Goal: Task Accomplishment & Management: Use online tool/utility

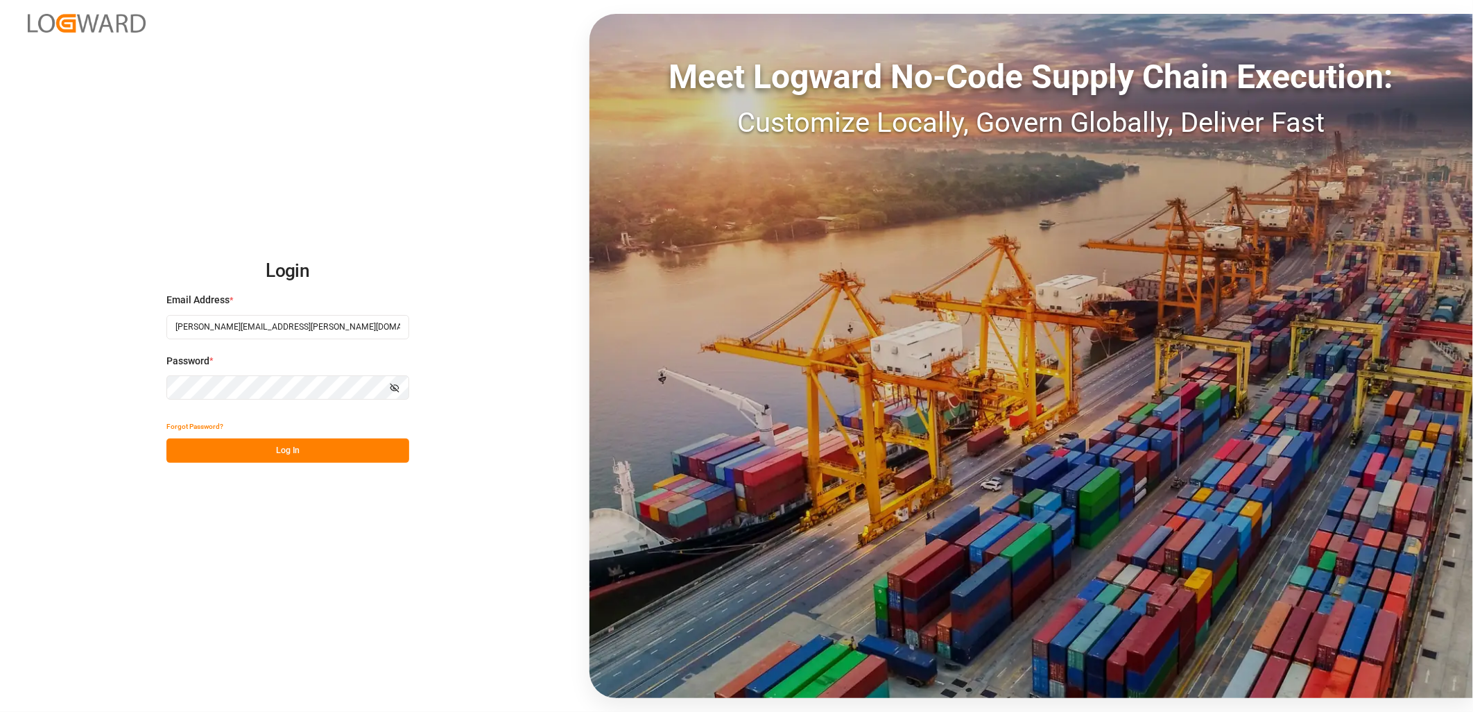
click at [273, 436] on div "Forgot Password?" at bounding box center [287, 426] width 243 height 24
click at [274, 444] on button "Log In" at bounding box center [287, 450] width 243 height 24
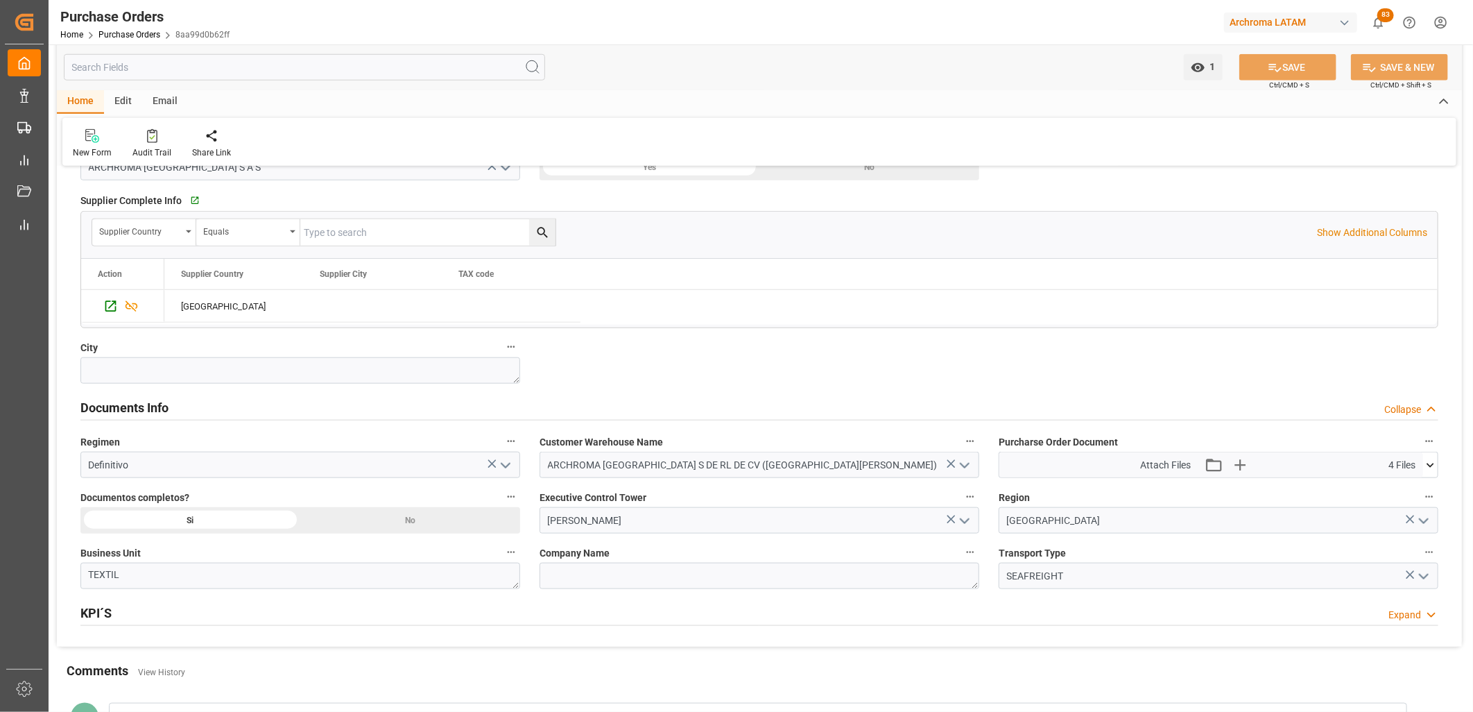
scroll to position [770, 0]
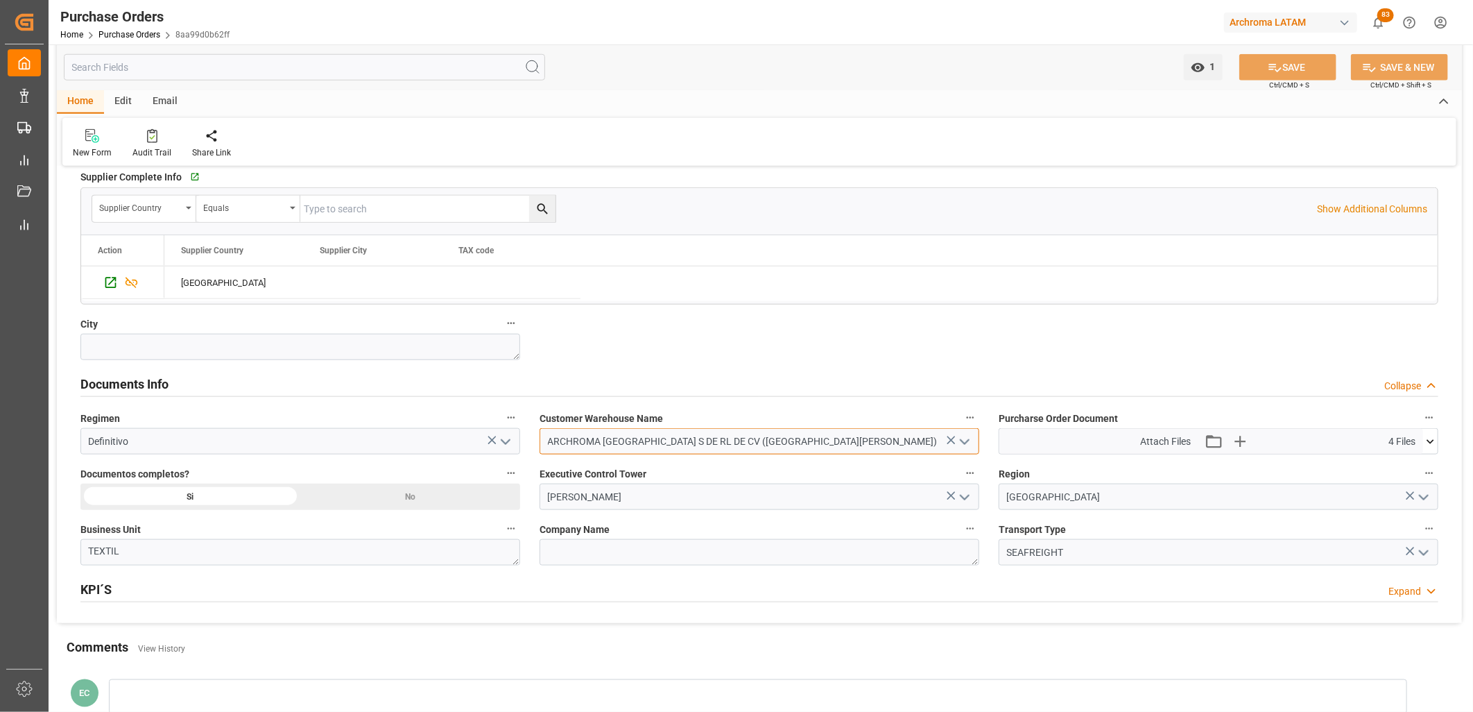
click at [743, 445] on input "ARCHROMA [GEOGRAPHIC_DATA] S DE RL DE CV ([GEOGRAPHIC_DATA][PERSON_NAME])" at bounding box center [760, 441] width 440 height 26
click at [828, 446] on input "ARCHROMA [GEOGRAPHIC_DATA] S DE RL DE CV ([GEOGRAPHIC_DATA][PERSON_NAME])" at bounding box center [760, 441] width 440 height 26
click at [954, 438] on button "open menu" at bounding box center [964, 441] width 21 height 21
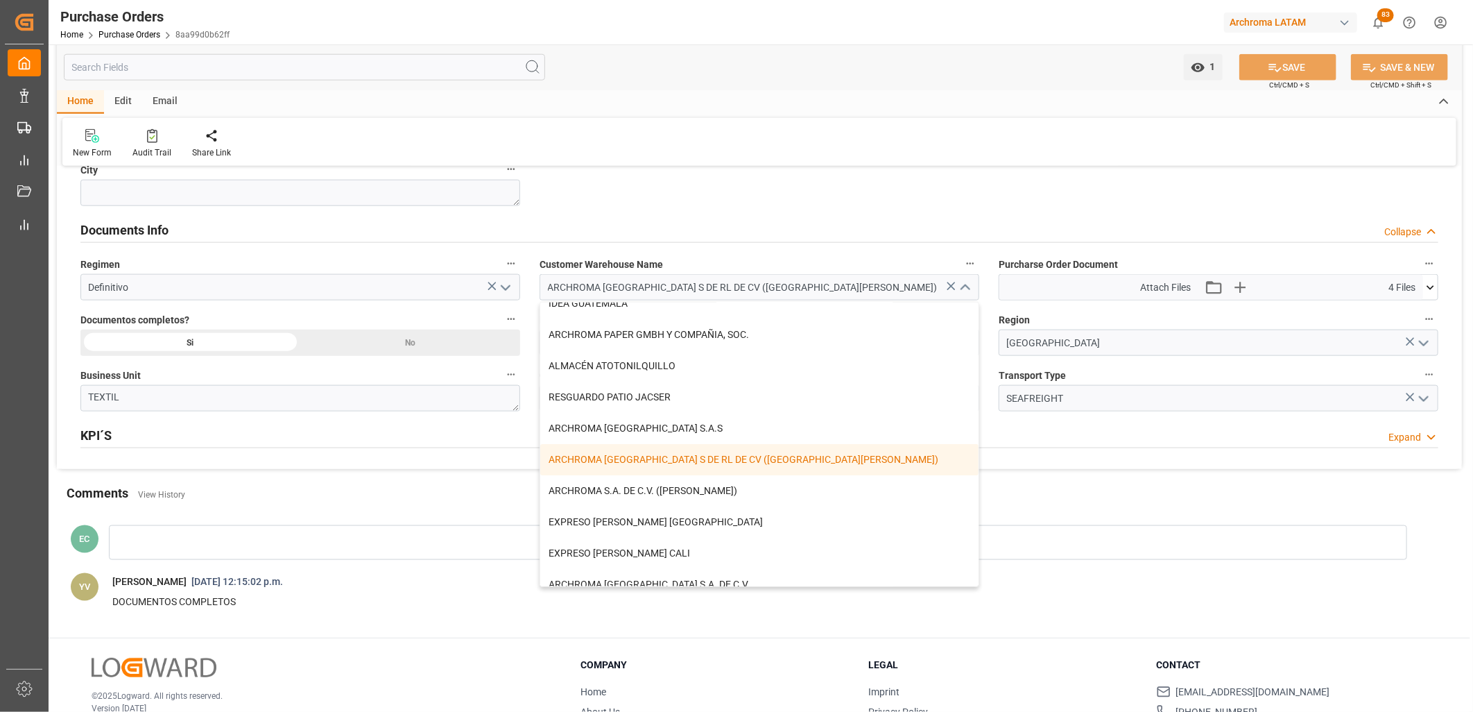
scroll to position [0, 0]
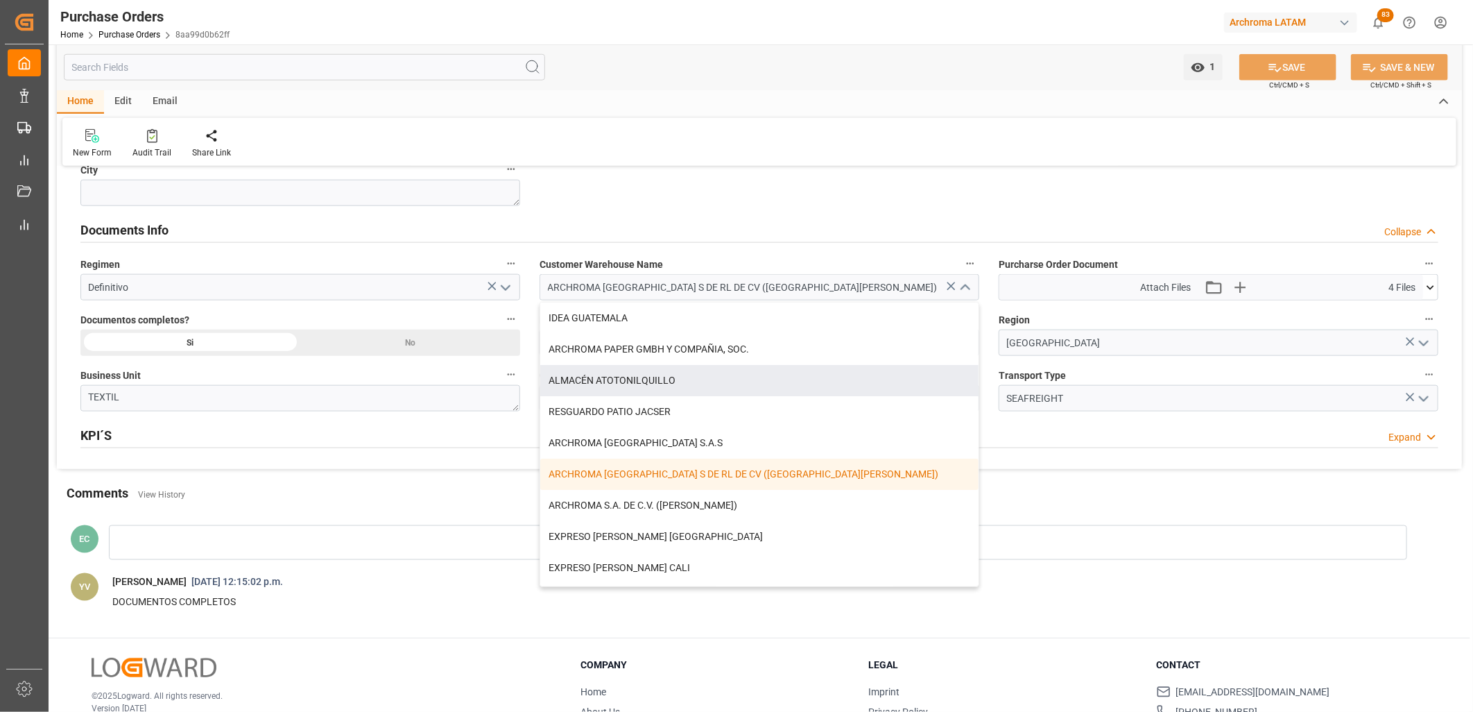
click at [634, 377] on div "ALMACÉN ATOTONILQUILLO" at bounding box center [759, 380] width 438 height 31
type input "ALMACÉN ATOTONILQUILLO"
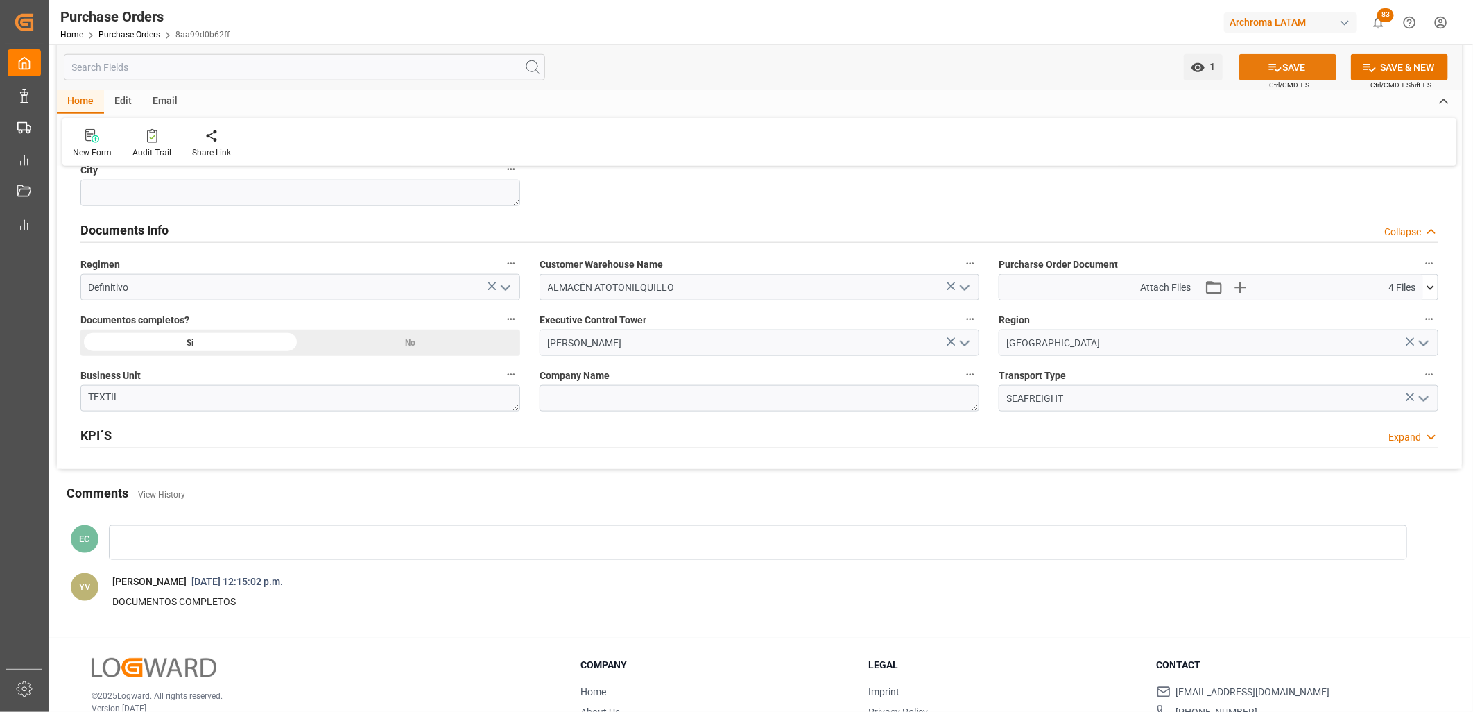
click at [1313, 74] on button "SAVE" at bounding box center [1287, 67] width 97 height 26
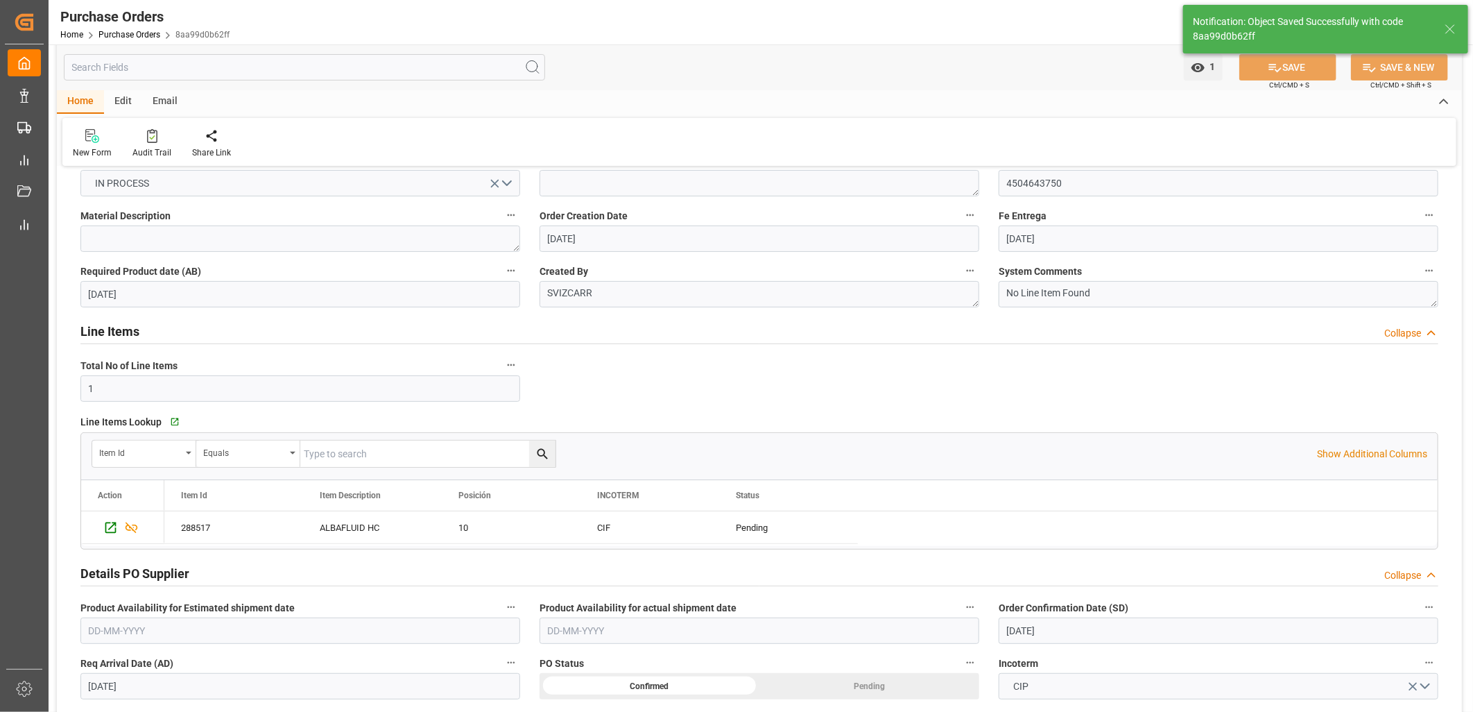
scroll to position [77, 0]
click at [132, 32] on link "Purchase Orders" at bounding box center [129, 35] width 62 height 10
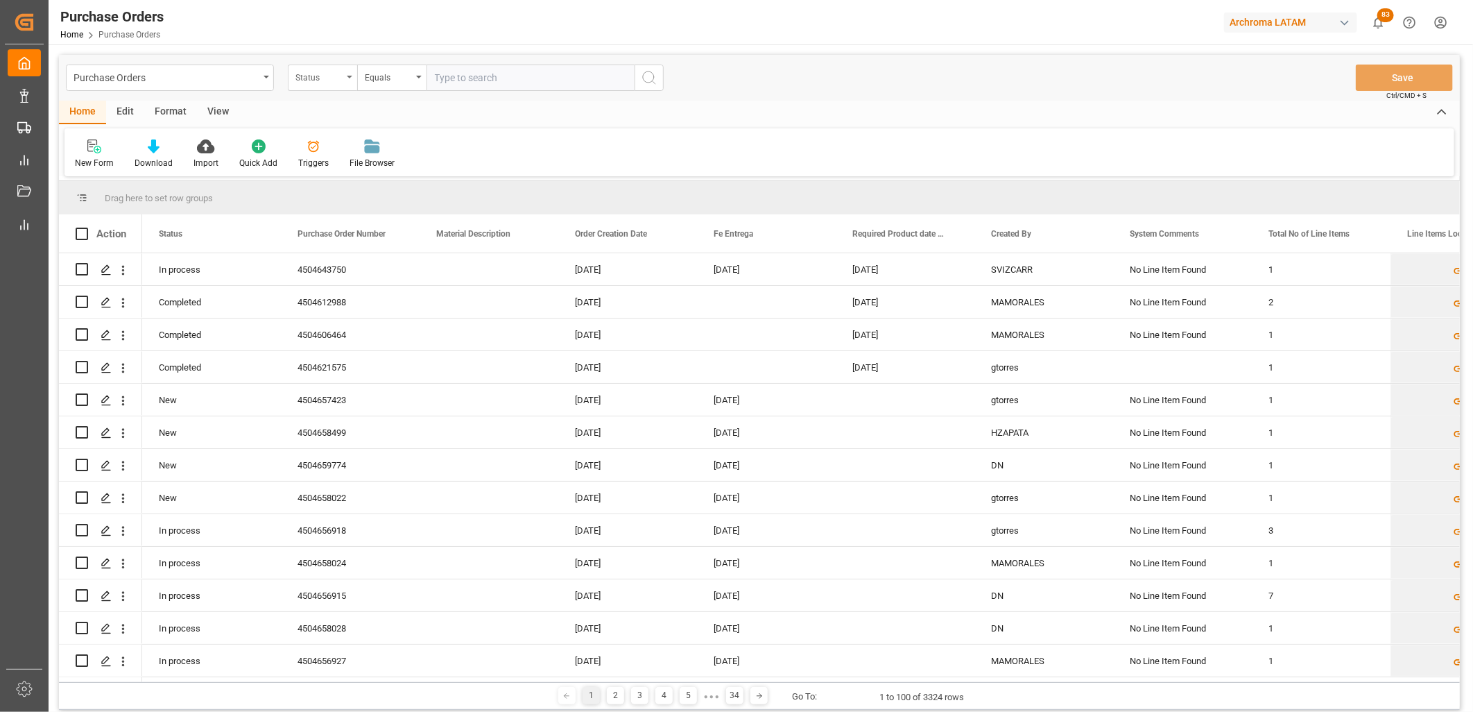
click at [317, 77] on div "Status" at bounding box center [318, 76] width 47 height 16
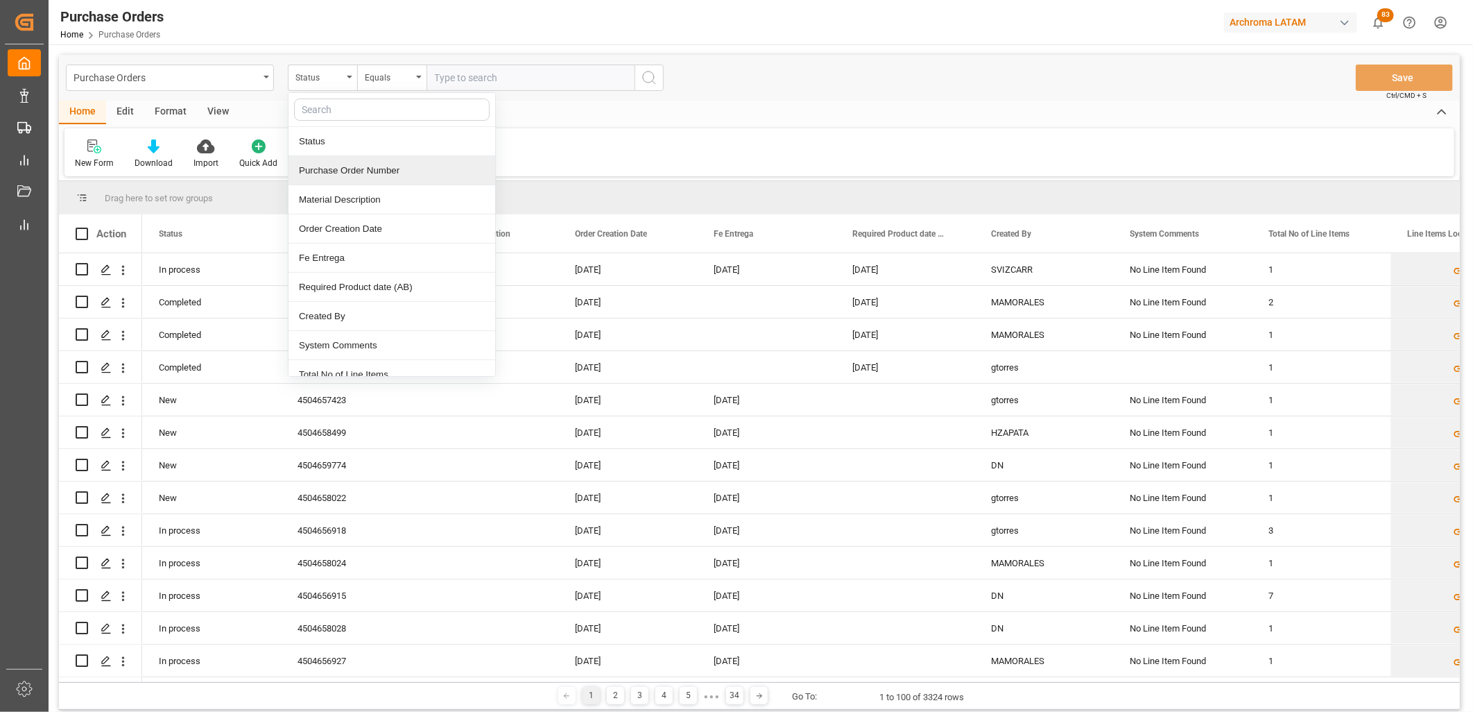
click at [349, 182] on div "Purchase Order Number" at bounding box center [391, 170] width 207 height 29
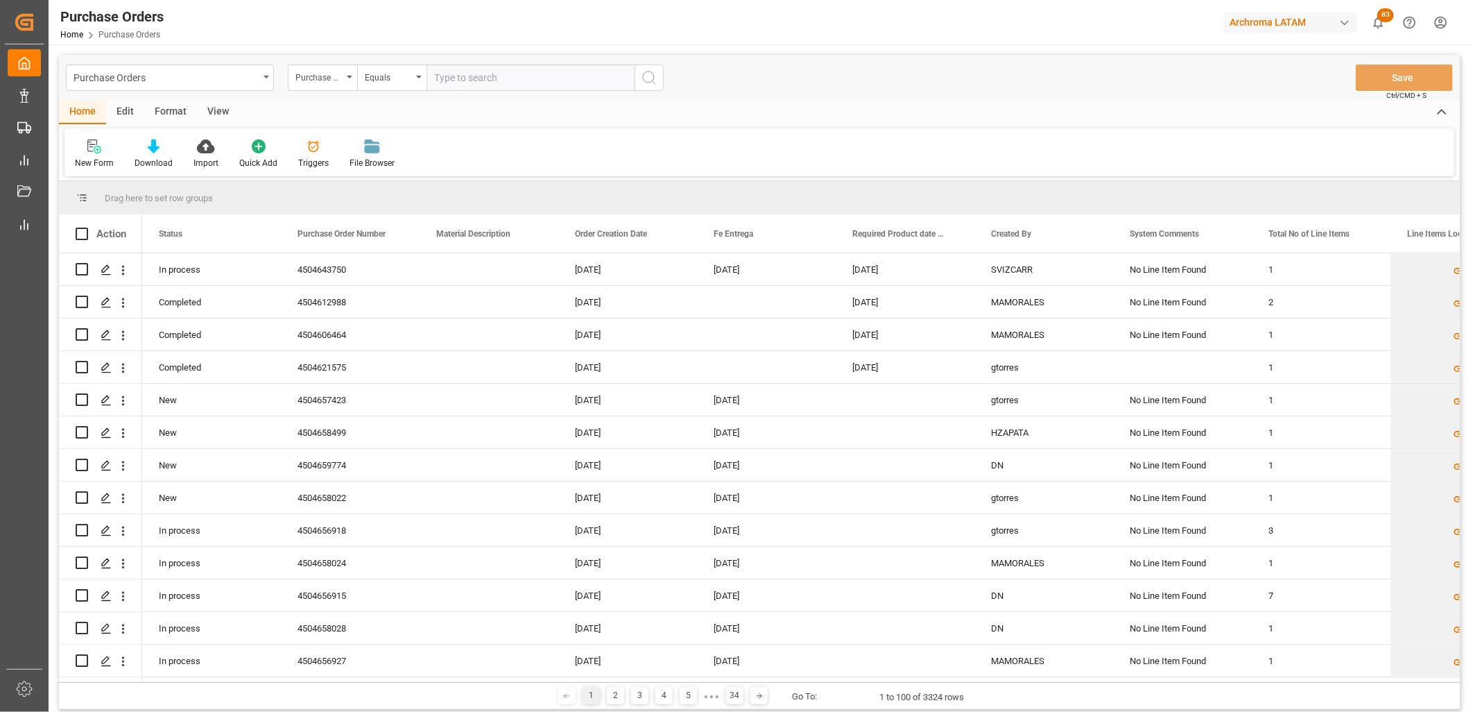
click at [431, 71] on input "text" at bounding box center [530, 77] width 208 height 26
paste input "4504641377"
type input "4504641377"
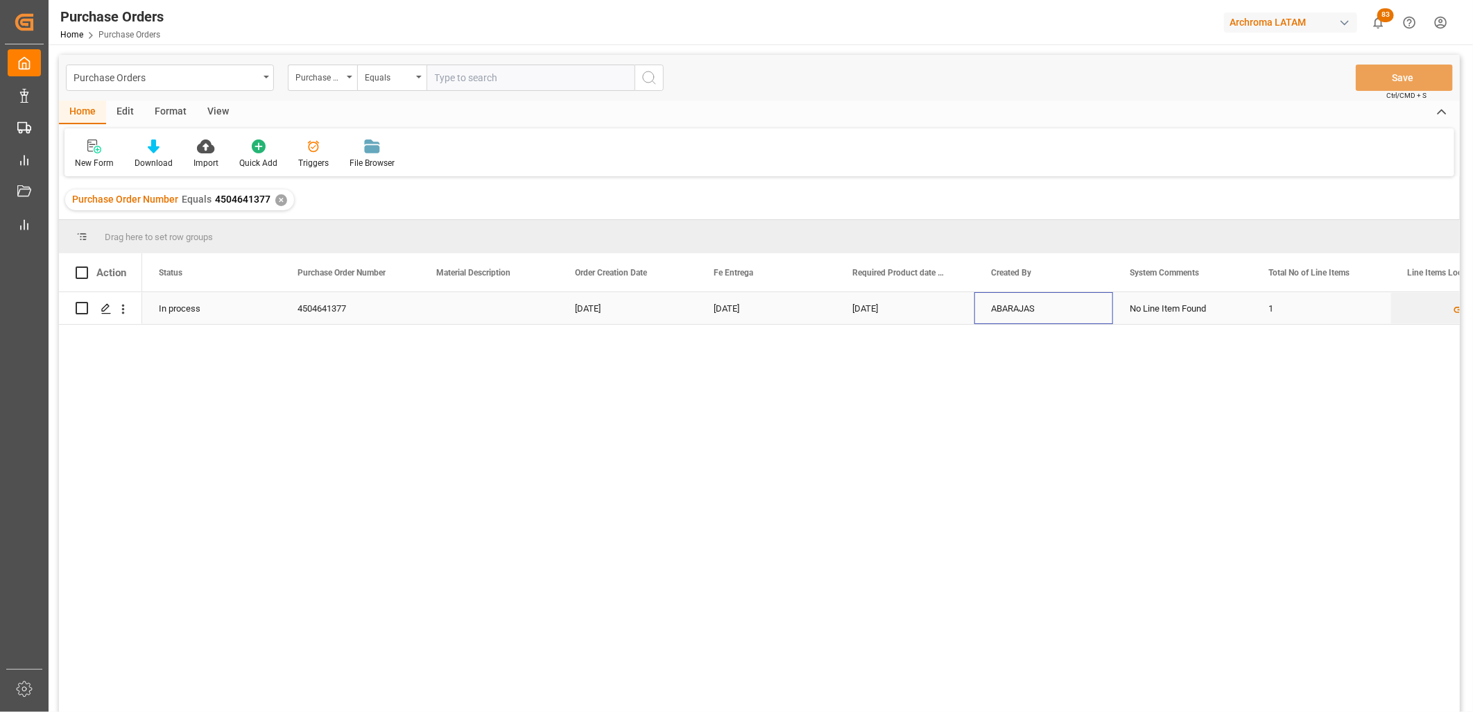
click at [1047, 311] on div "ABARAJAS" at bounding box center [1043, 308] width 139 height 32
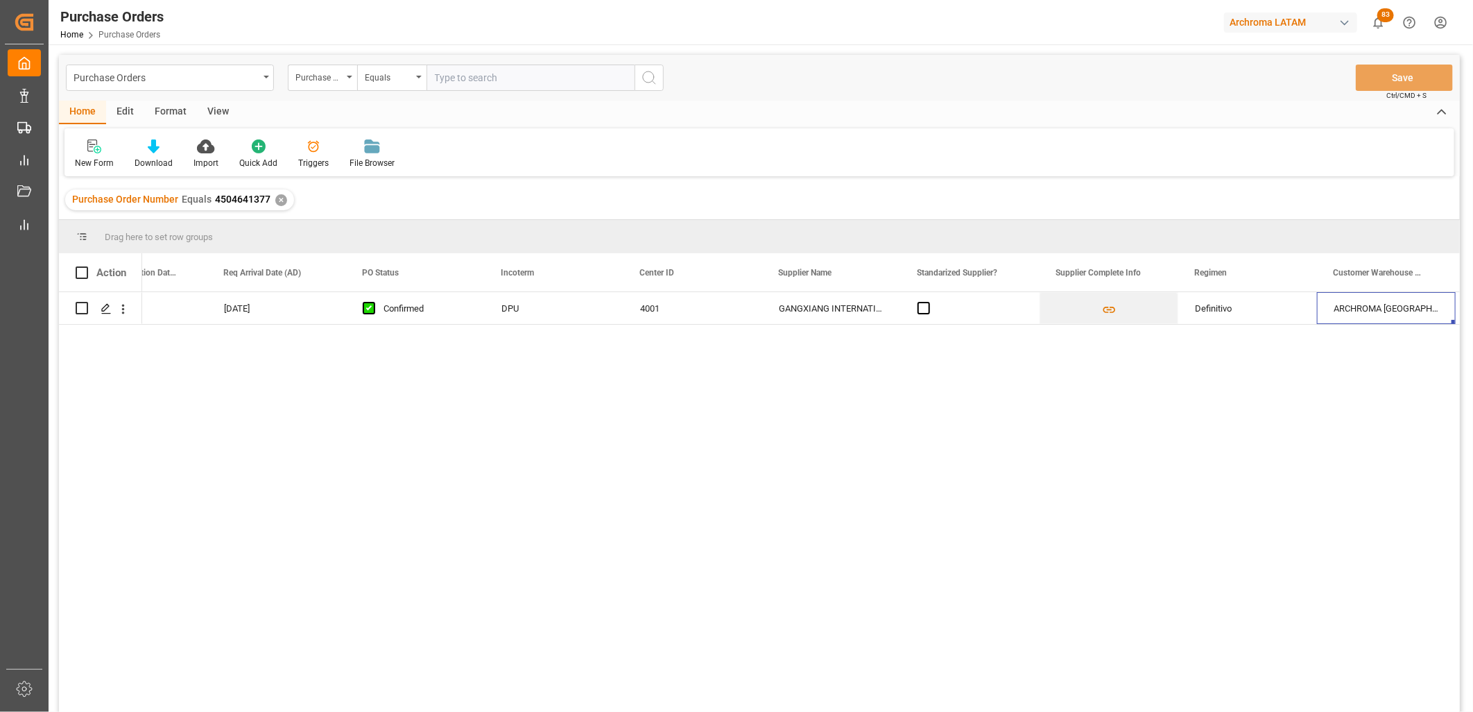
scroll to position [0, 1599]
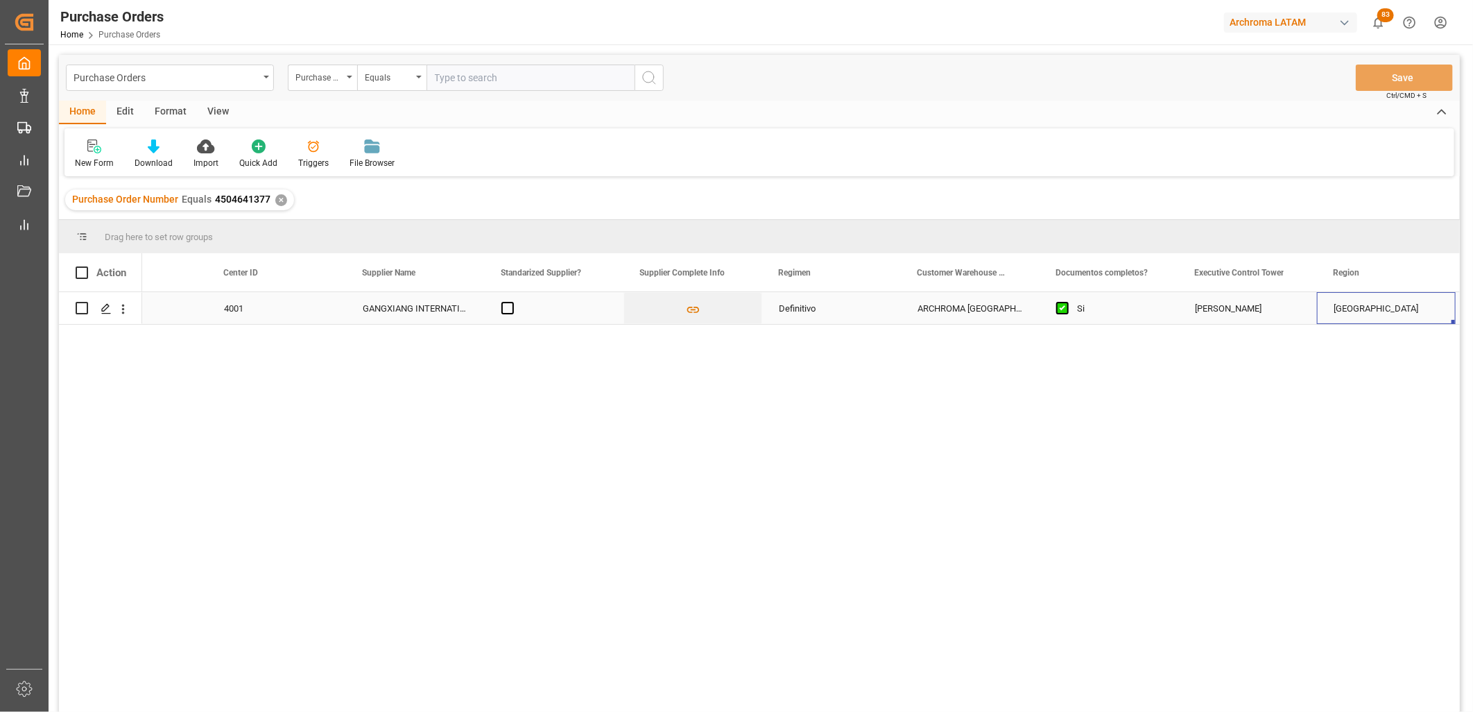
click at [972, 307] on div "ARCHROMA [GEOGRAPHIC_DATA] S DE RL DE CV ([GEOGRAPHIC_DATA][PERSON_NAME])" at bounding box center [970, 308] width 139 height 32
click at [989, 311] on input "ARCHROMA [GEOGRAPHIC_DATA] S DE RL DE CV ([GEOGRAPHIC_DATA][PERSON_NAME])" at bounding box center [970, 316] width 117 height 26
click at [999, 312] on icon "Press SPACE to select this row." at bounding box center [1000, 315] width 15 height 15
click at [974, 314] on input "Press SPACE to select this row." at bounding box center [970, 316] width 117 height 26
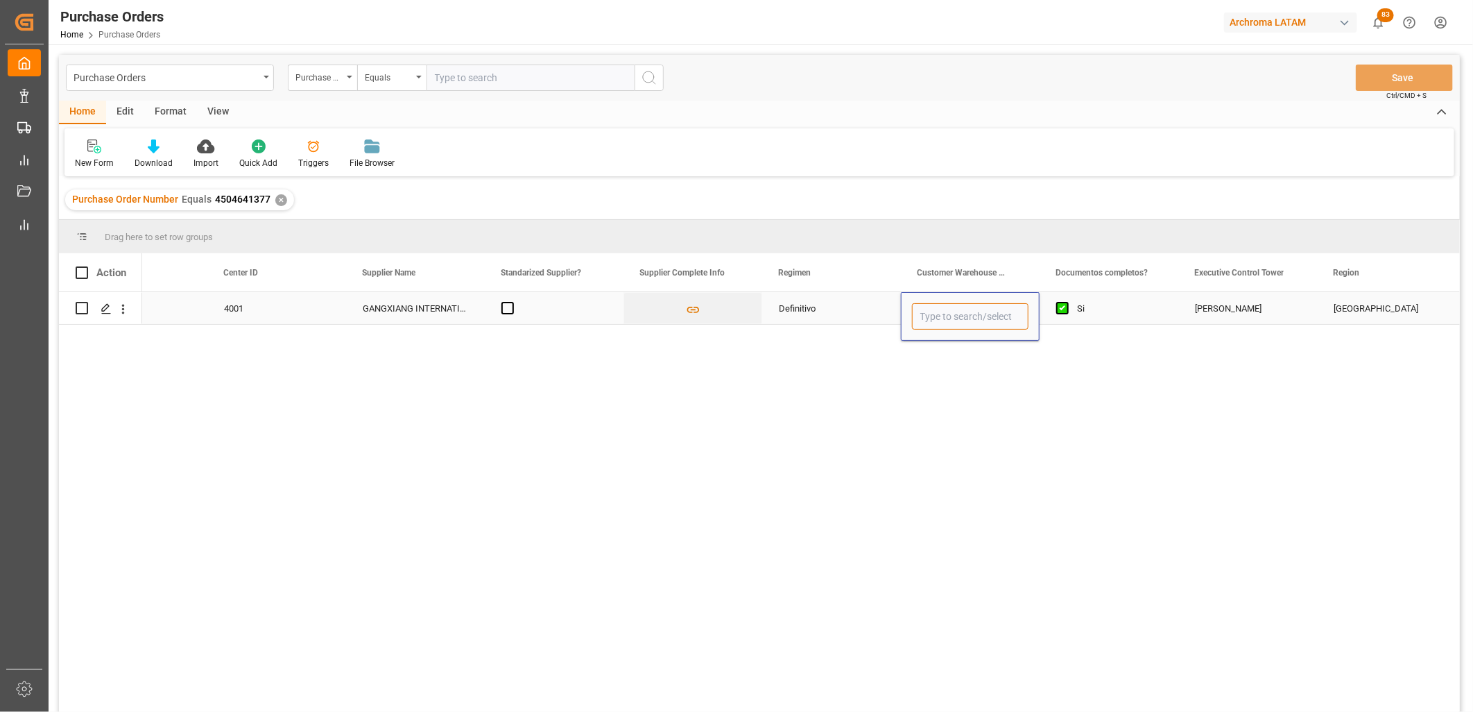
type input "A"
click at [959, 357] on div "ALMACÉN ATOTONILQUILLO" at bounding box center [979, 355] width 132 height 49
type input "ALMACÉN ATOTONILQUILLO"
click at [1204, 316] on div "[PERSON_NAME]" at bounding box center [1247, 309] width 105 height 32
click at [1390, 82] on button "Save" at bounding box center [1404, 77] width 97 height 26
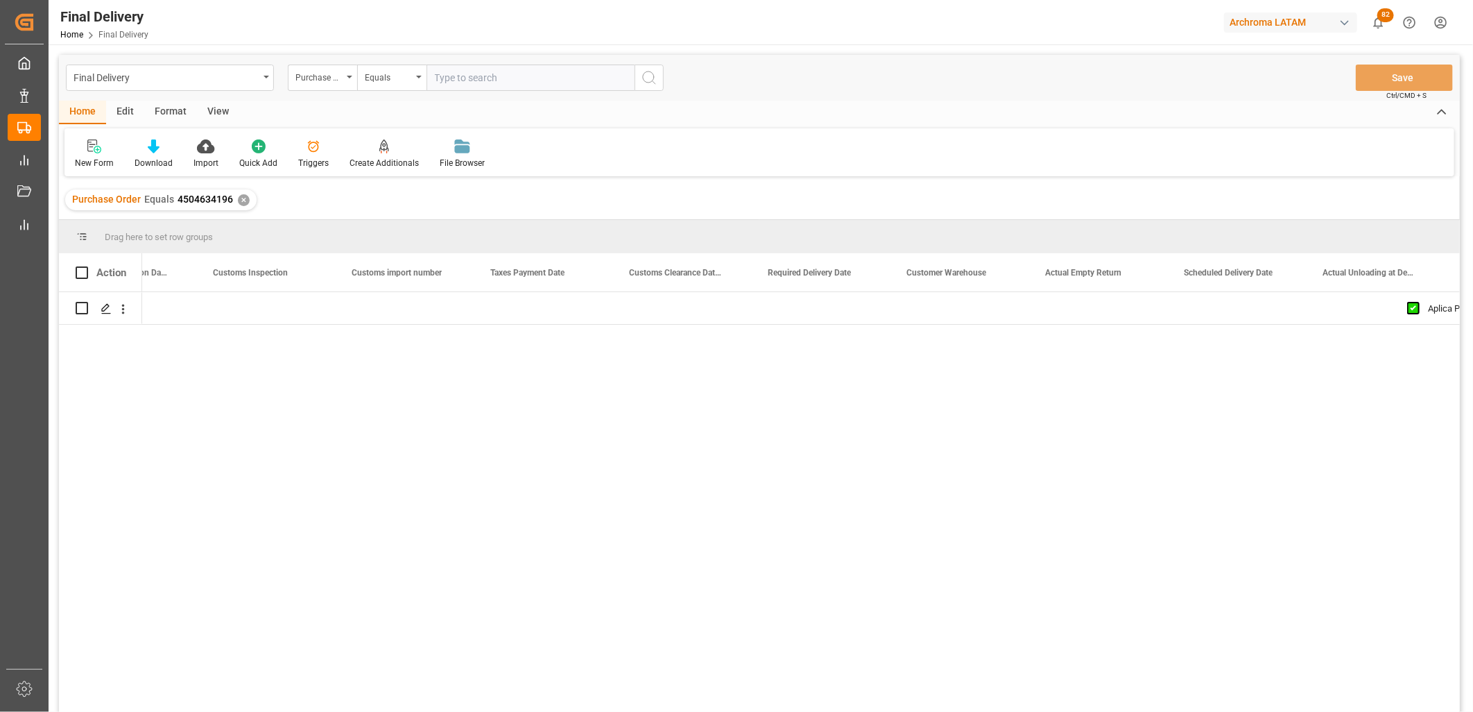
scroll to position [0, 1472]
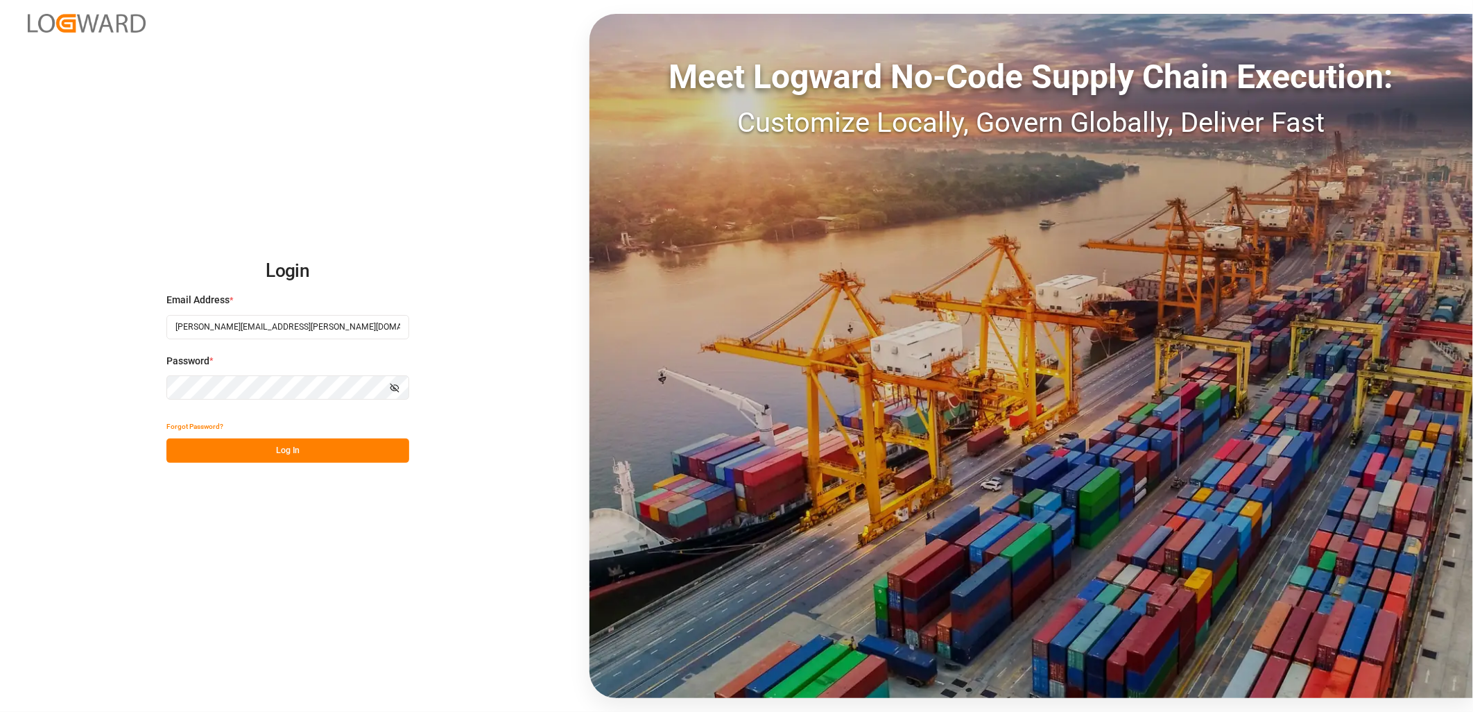
click at [347, 456] on button "Log In" at bounding box center [287, 450] width 243 height 24
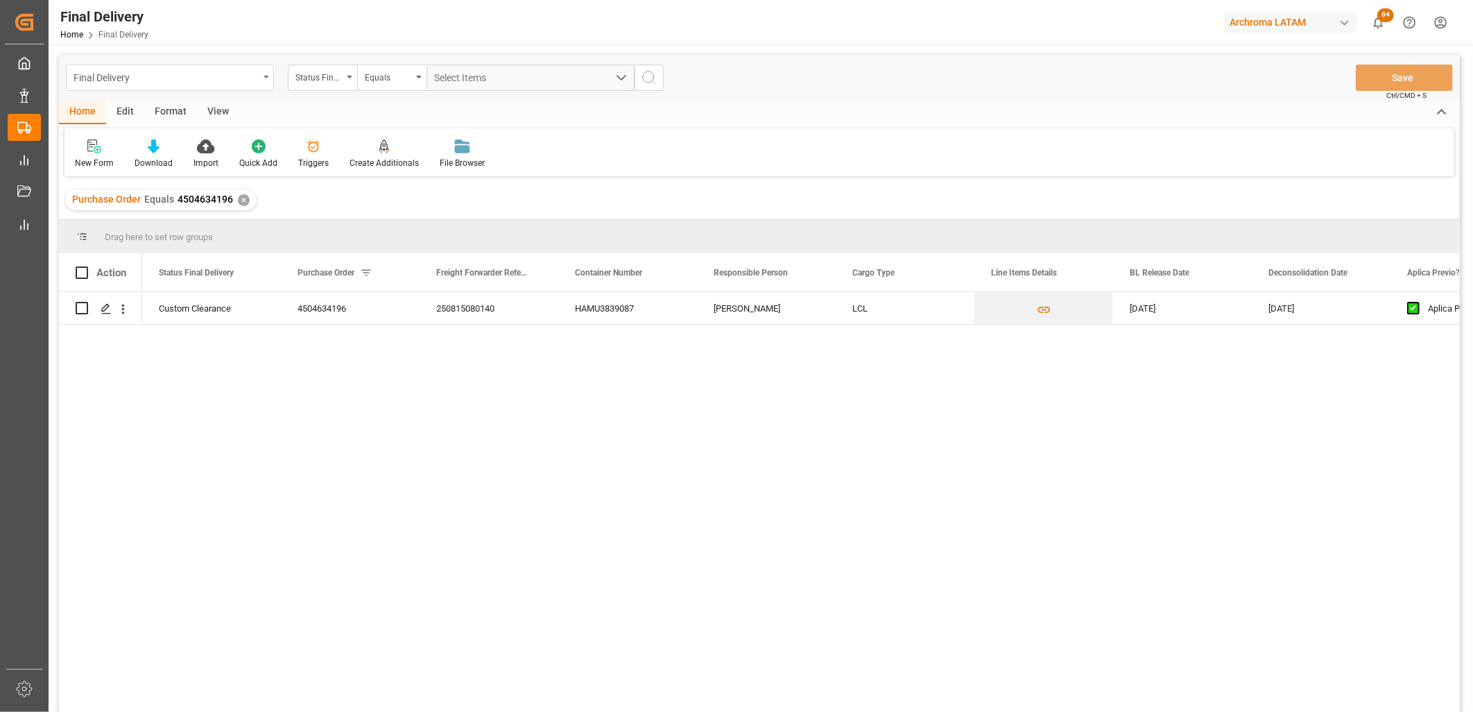
drag, startPoint x: 264, startPoint y: 80, endPoint x: 259, endPoint y: 87, distance: 8.5
click at [264, 80] on div "Final Delivery" at bounding box center [170, 77] width 208 height 26
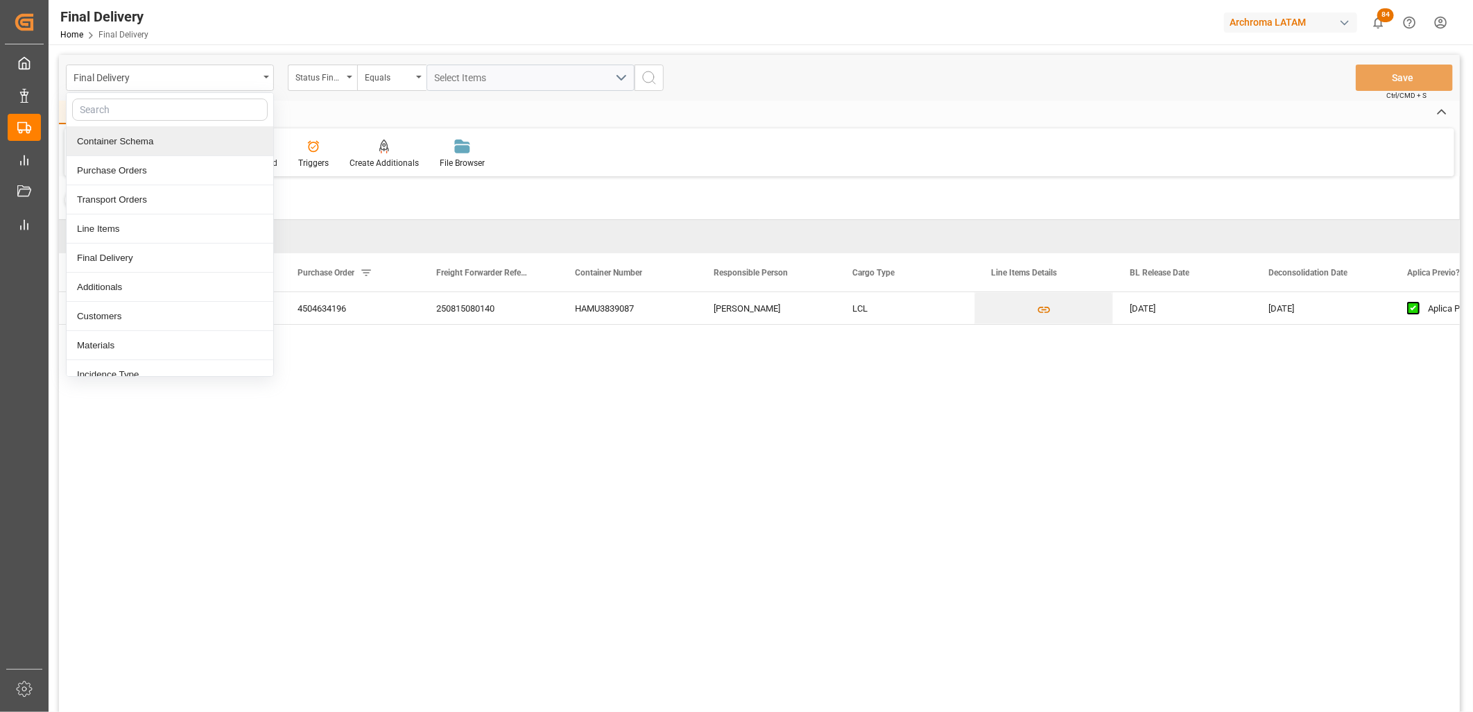
click at [128, 144] on div "Container Schema" at bounding box center [170, 141] width 207 height 29
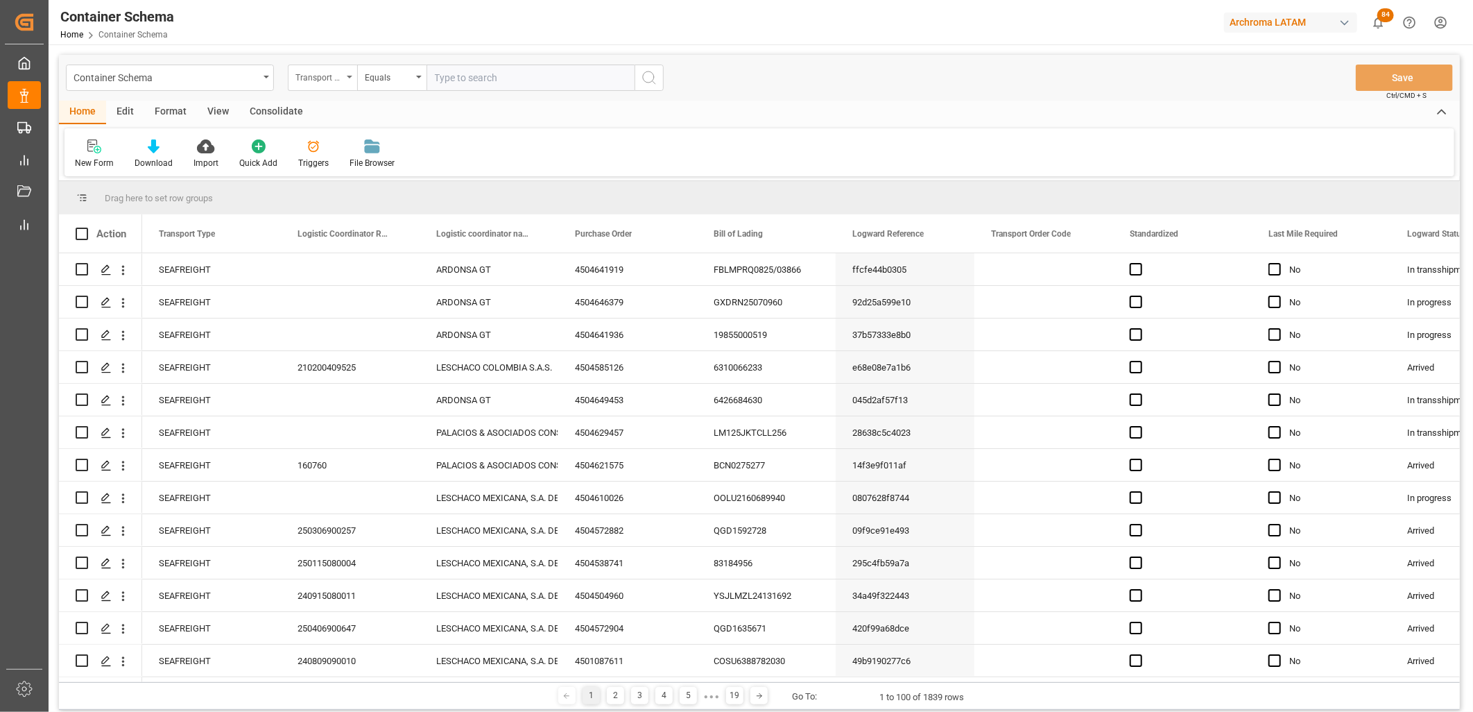
click at [322, 81] on div "Transport Type" at bounding box center [318, 76] width 47 height 16
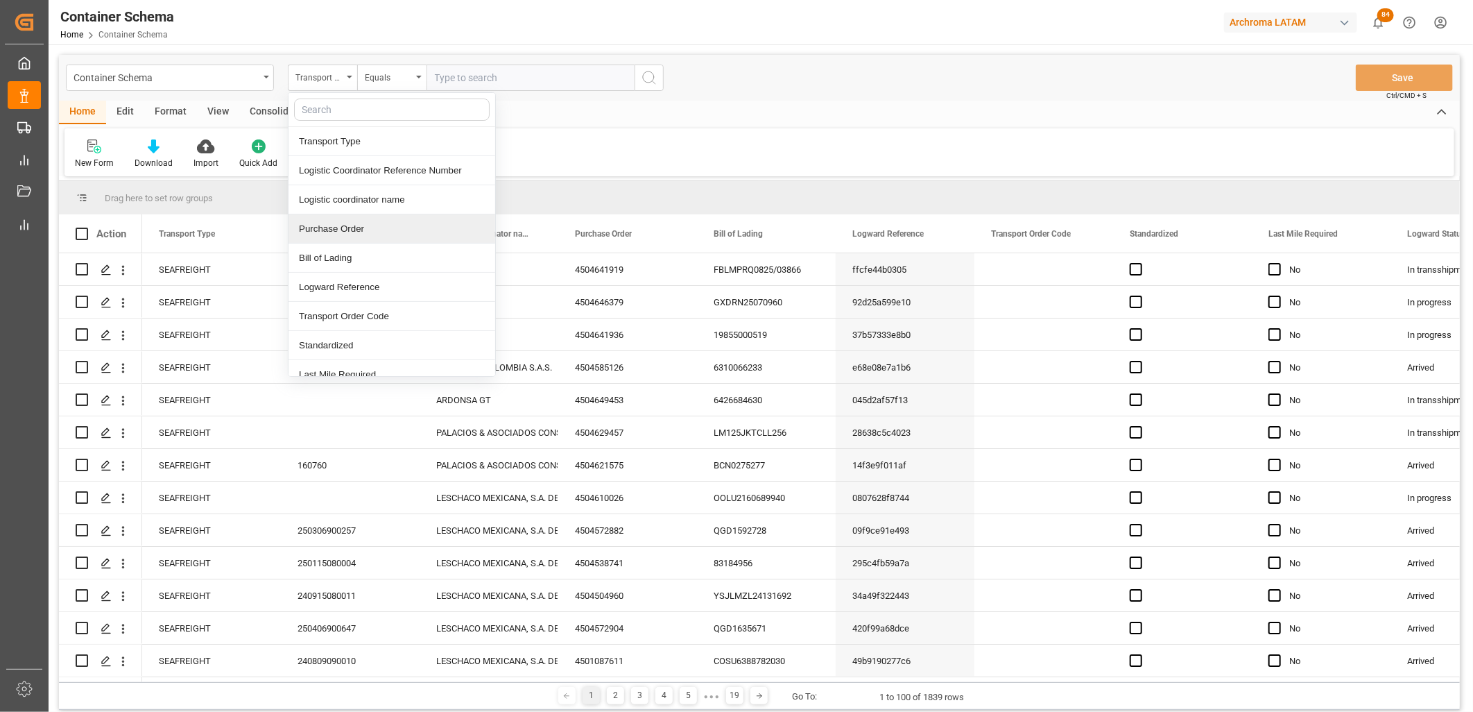
click at [321, 223] on div "Purchase Order" at bounding box center [391, 228] width 207 height 29
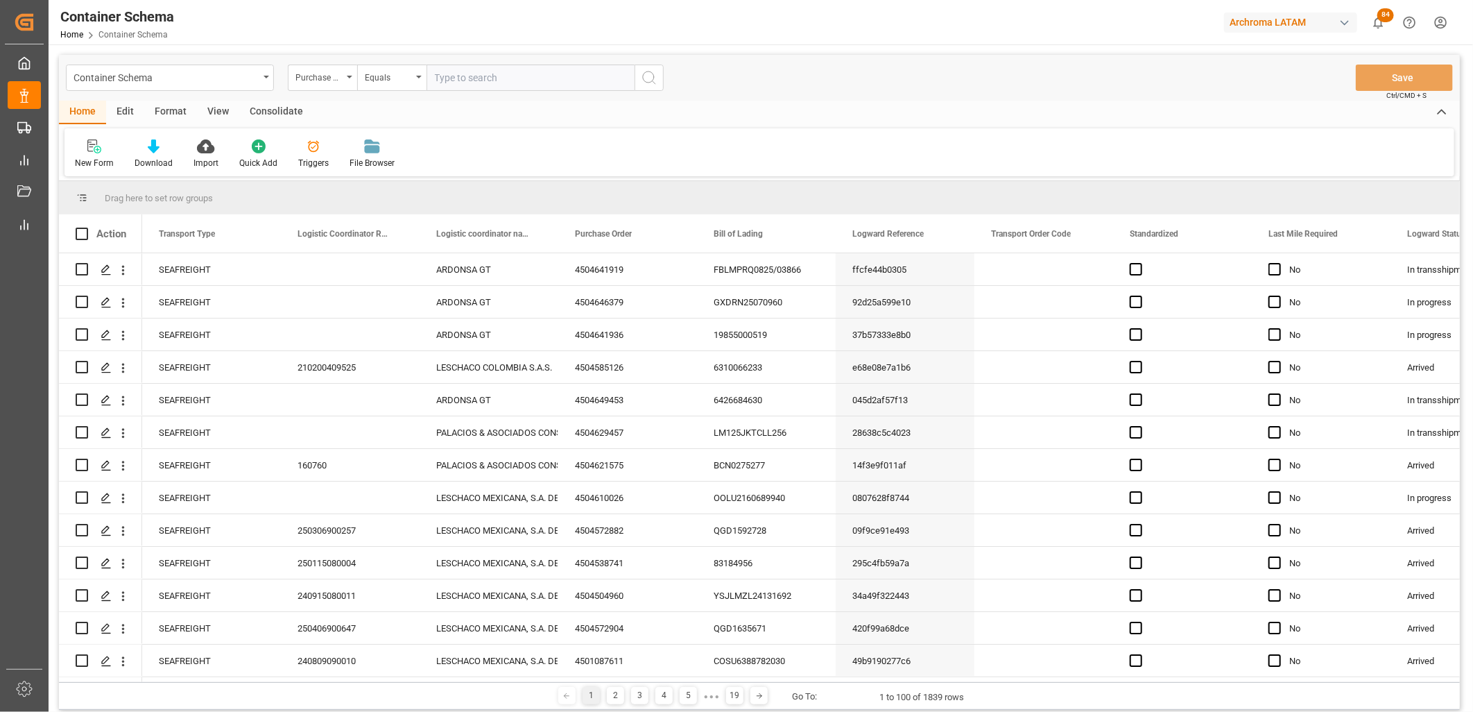
click at [456, 64] on input "text" at bounding box center [530, 77] width 208 height 26
paste input "4504646433"
type input "4504646433"
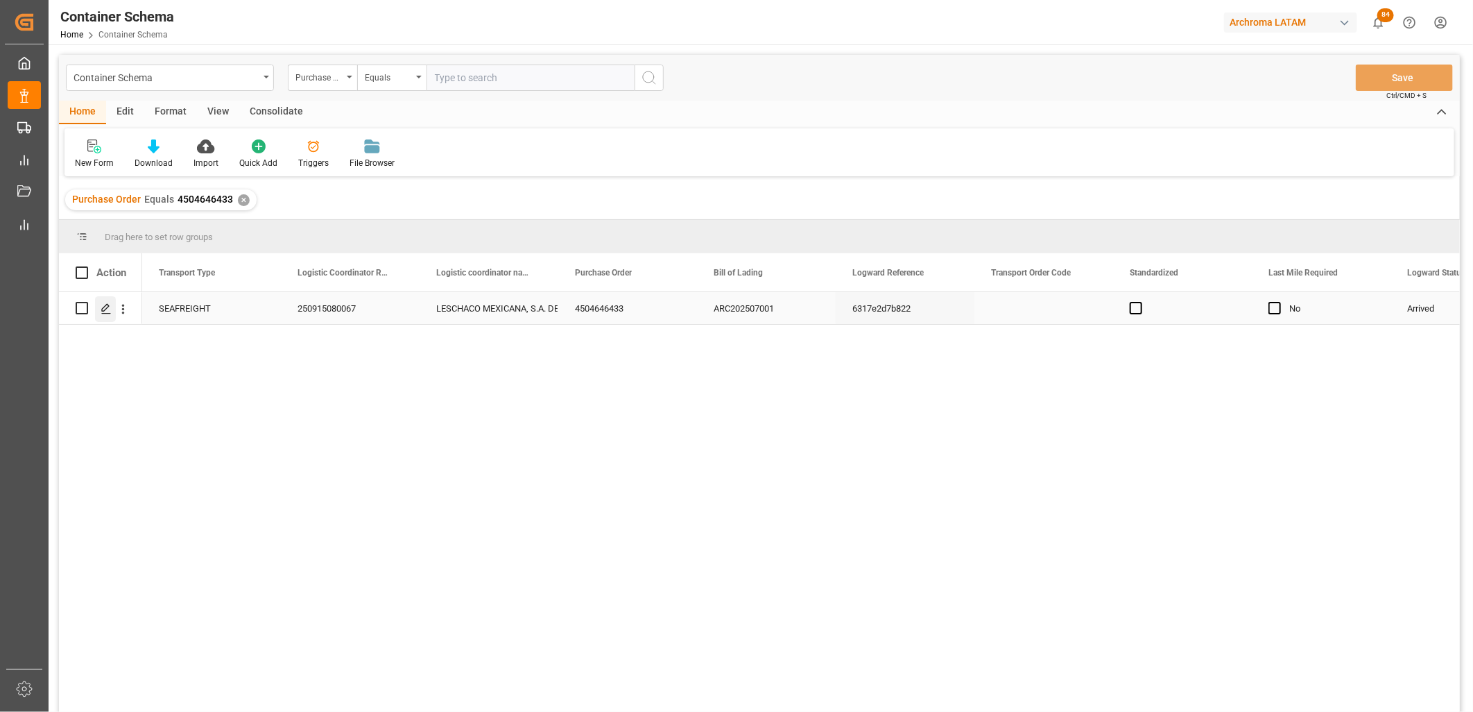
click at [109, 313] on line "Press SPACE to select this row." at bounding box center [106, 313] width 8 height 0
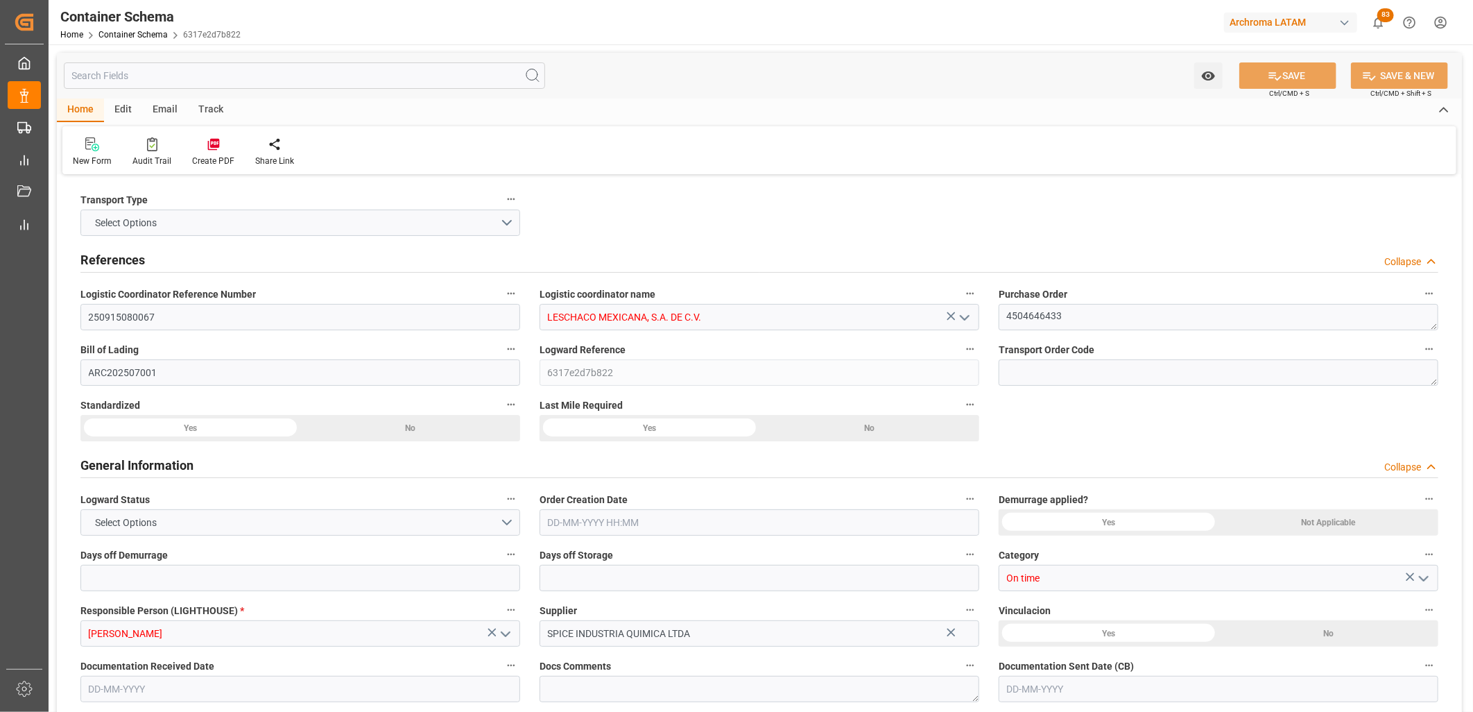
type input "0"
type input "7"
type input "1"
type input "6"
type input "7800"
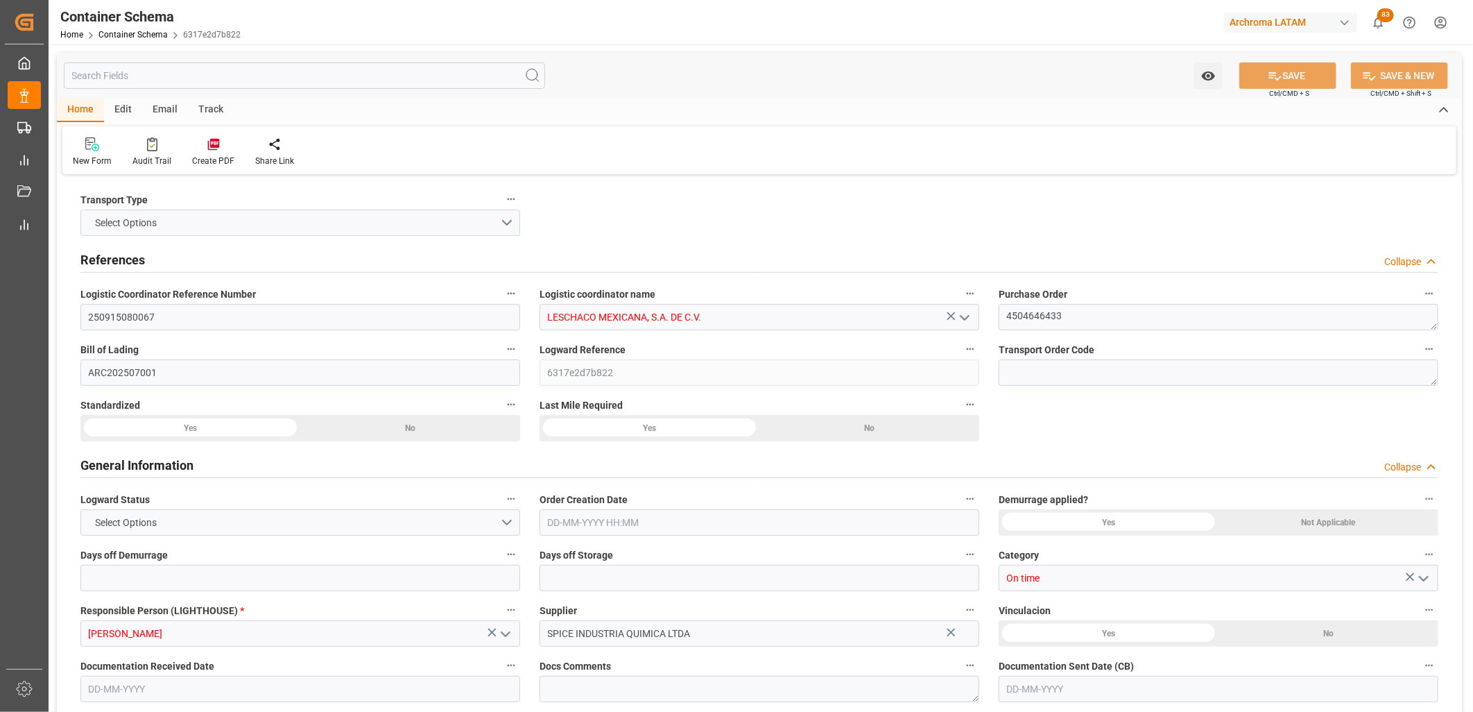
type input "8151"
type input "Hapag [PERSON_NAME]"
type input "Hapag [PERSON_NAME] Aktiengesellschaft"
type input "BRSSZ"
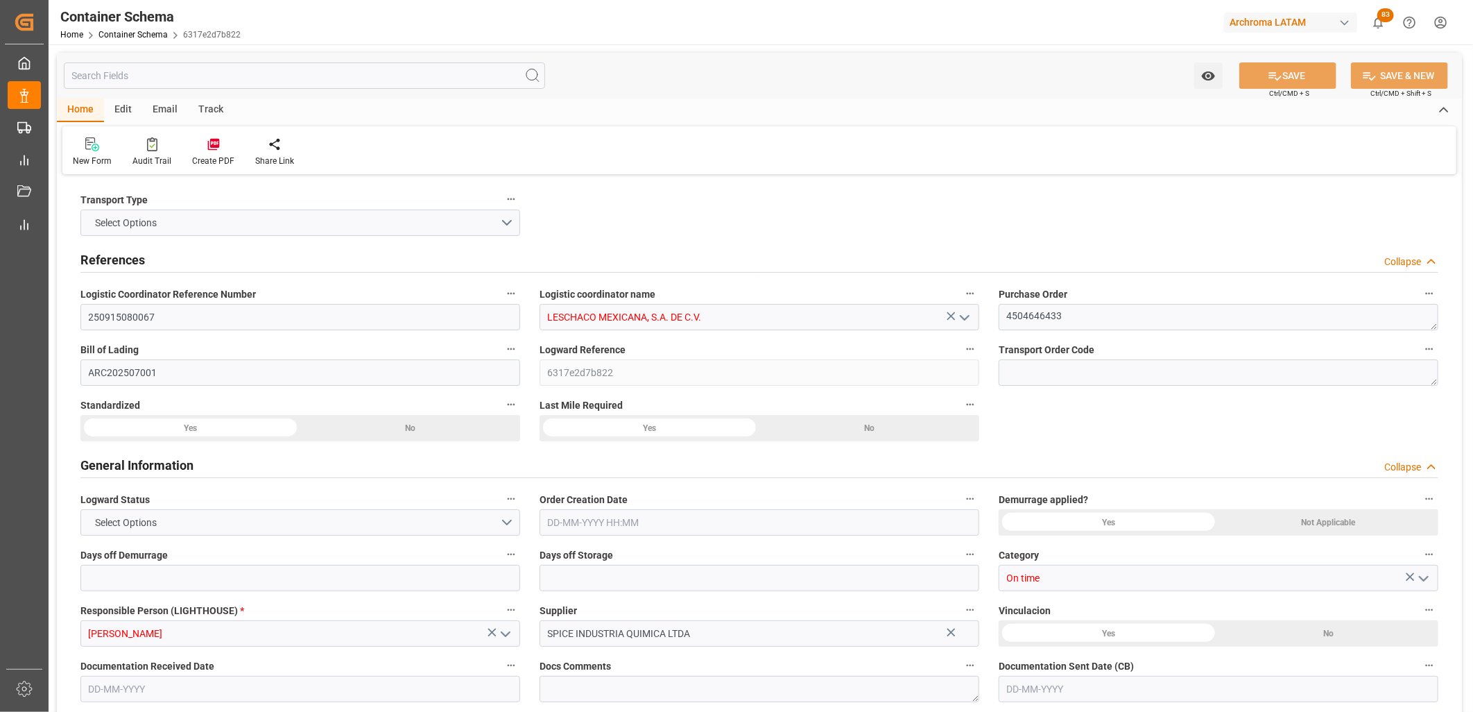
type input "MXVER"
type input "9267649"
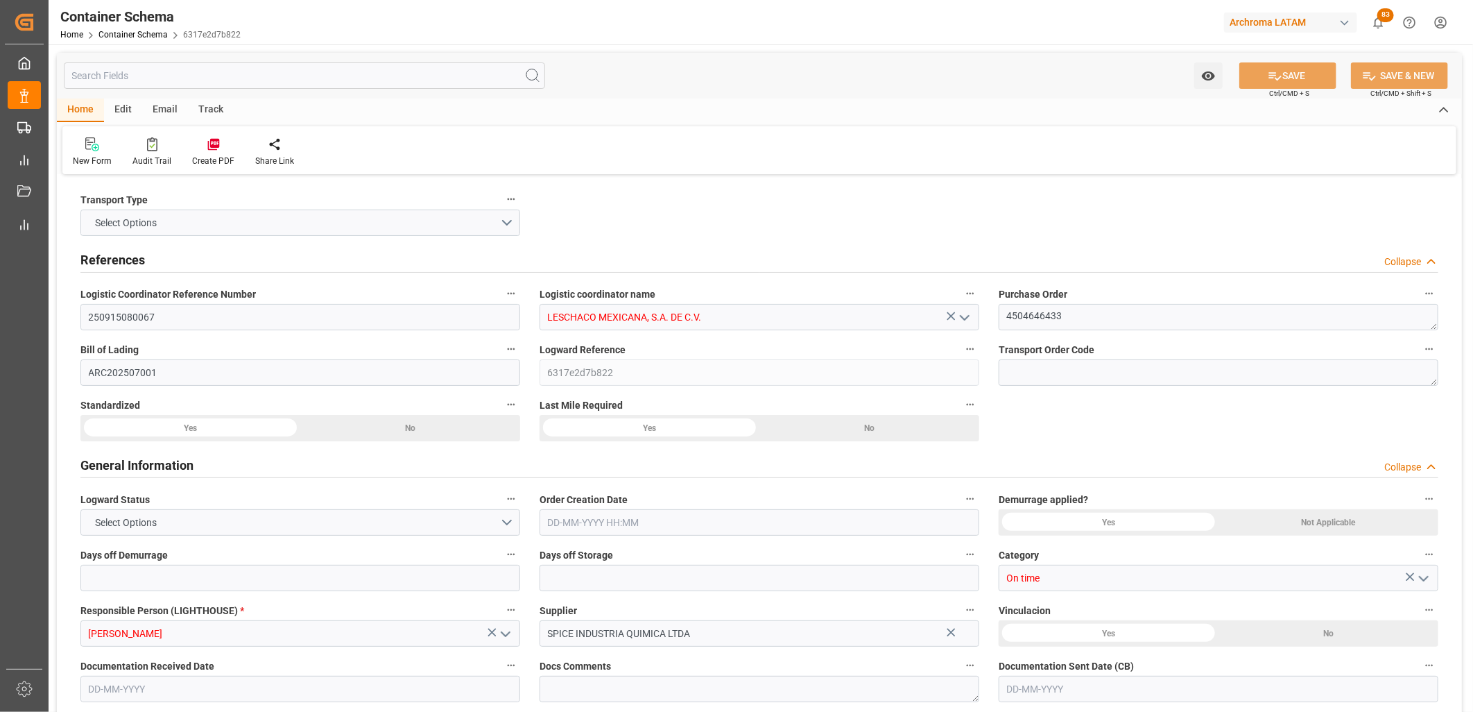
type input "9267649"
type input "[DATE] 17:00"
type input "[DATE]"
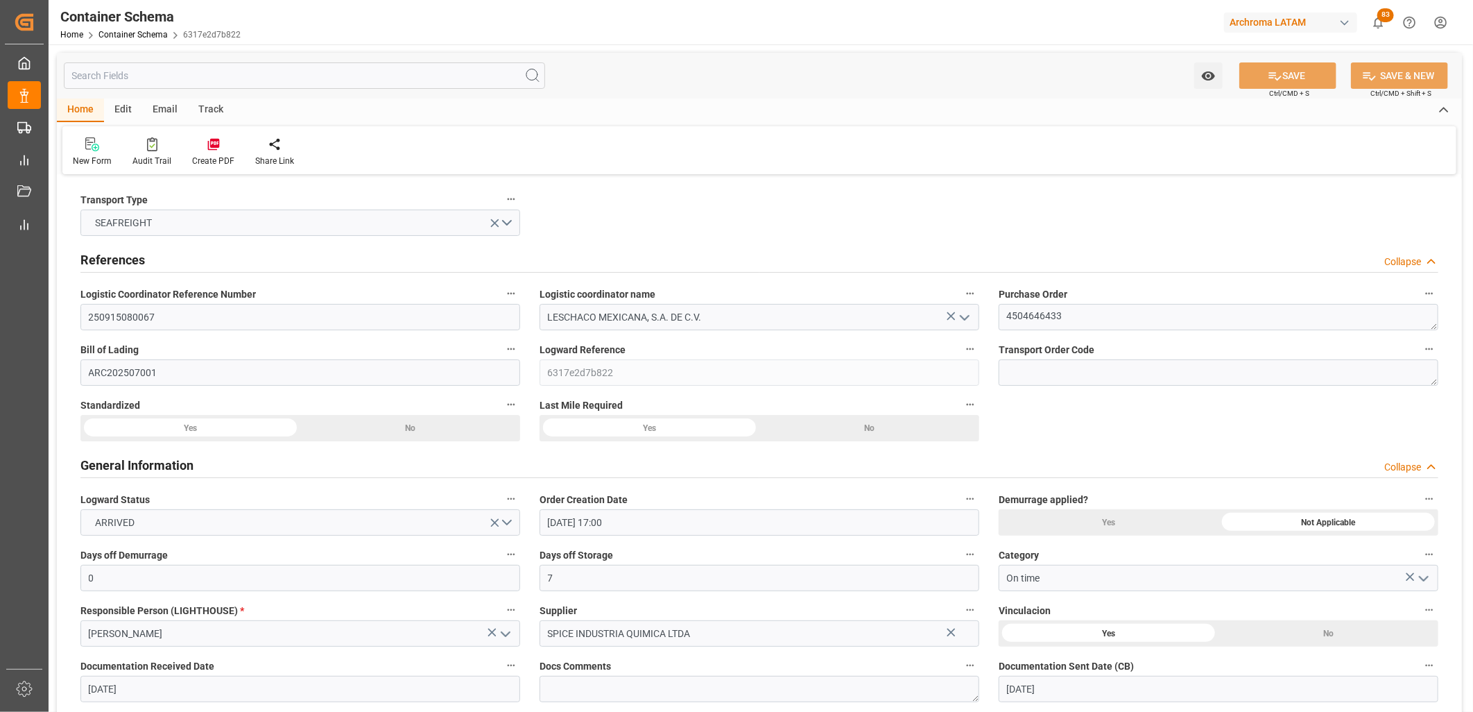
type input "[DATE] 00:00"
type input "[DATE] 17:30"
type input "[DATE] 00:00"
type input "[DATE] 17:30"
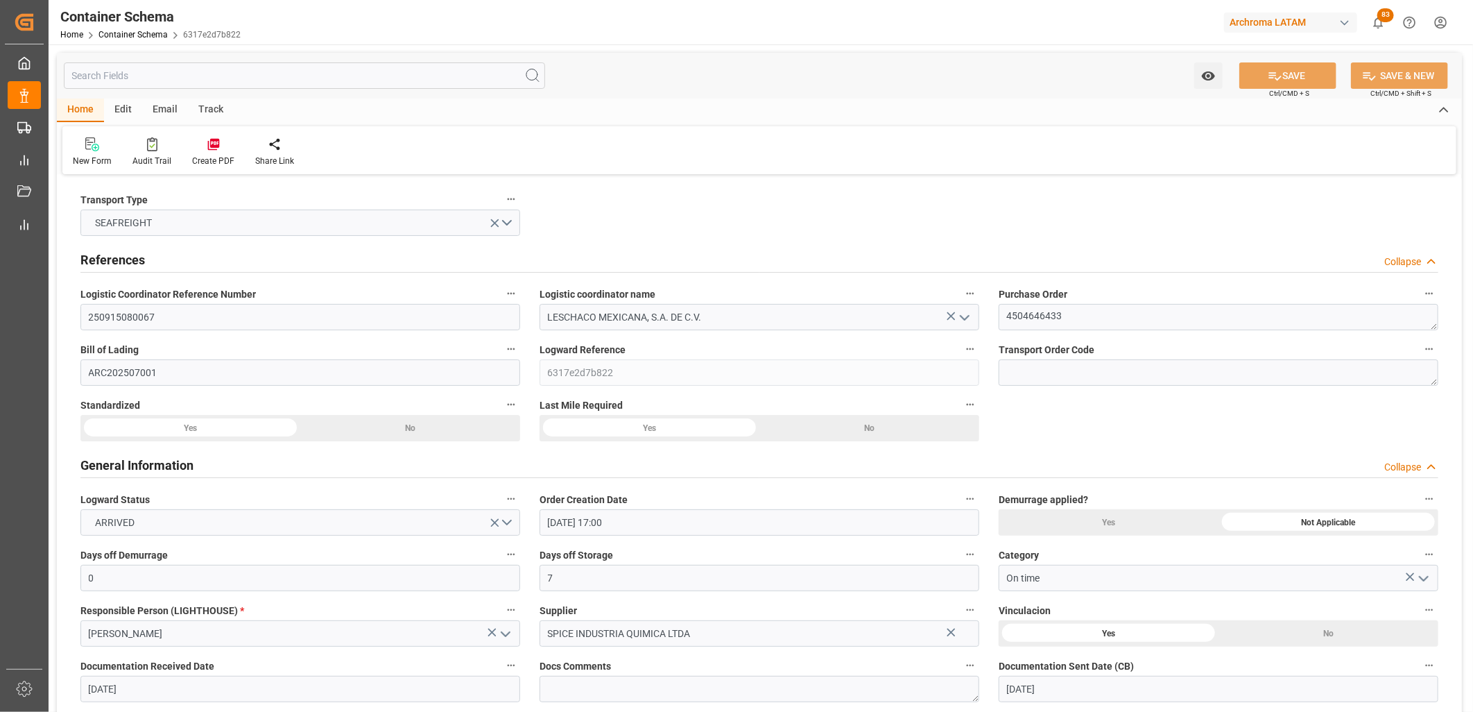
type input "[DATE] 00:00"
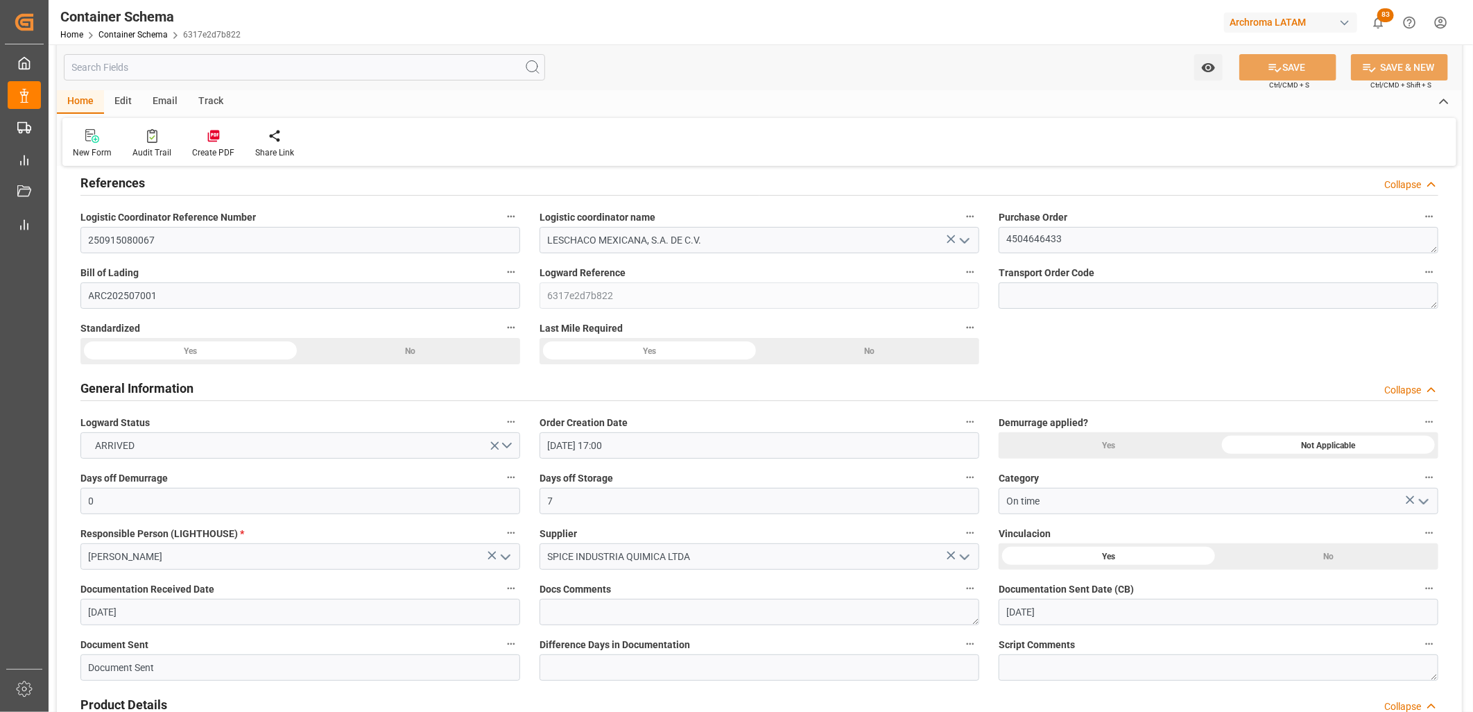
scroll to position [154, 0]
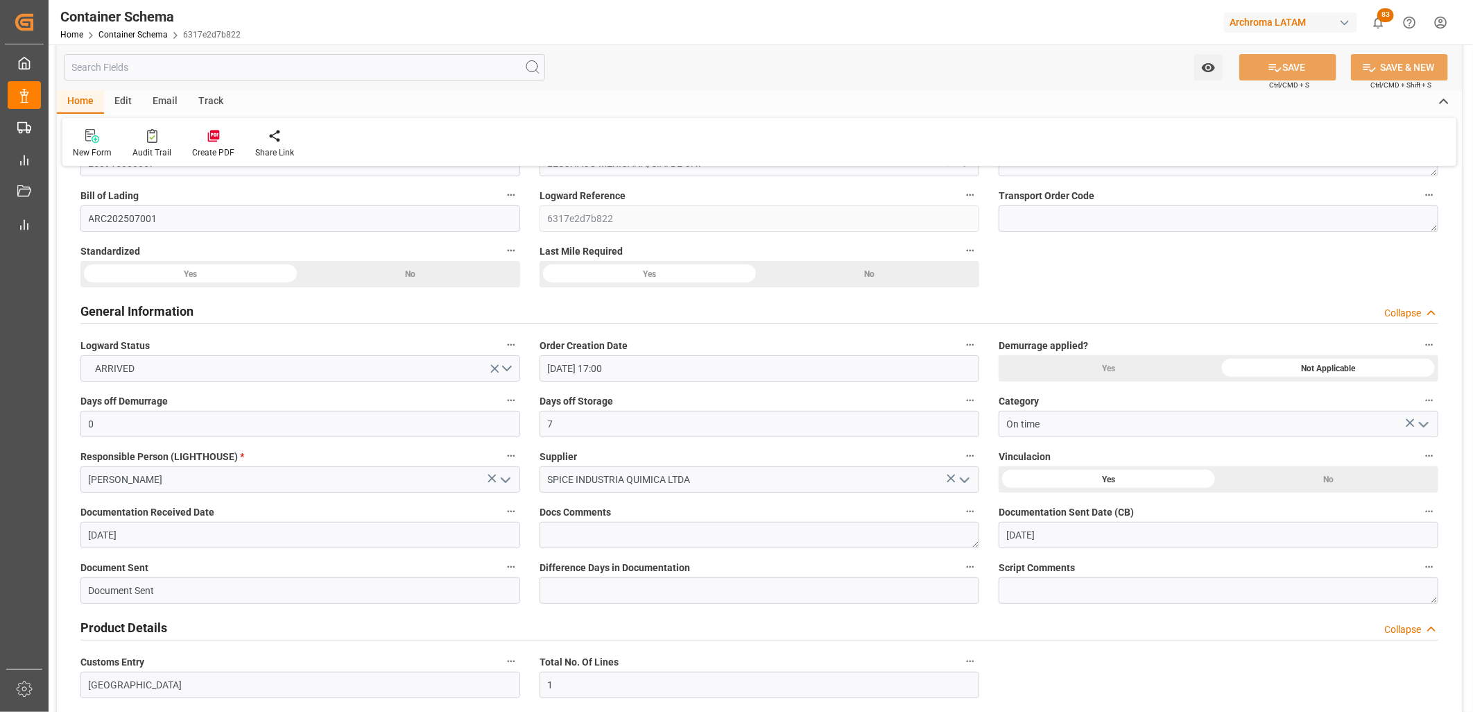
click at [1107, 366] on div "Yes" at bounding box center [1109, 368] width 220 height 26
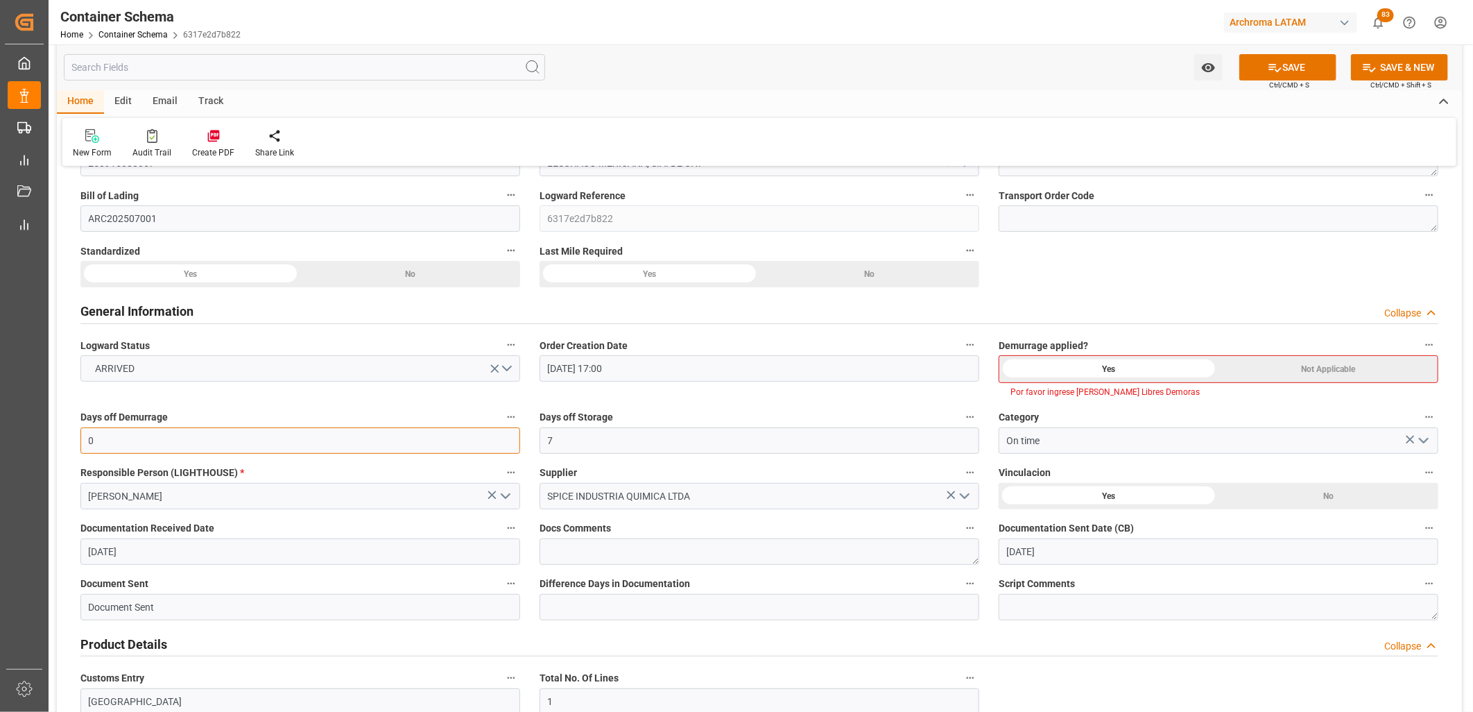
click at [359, 440] on input "0" at bounding box center [300, 440] width 440 height 26
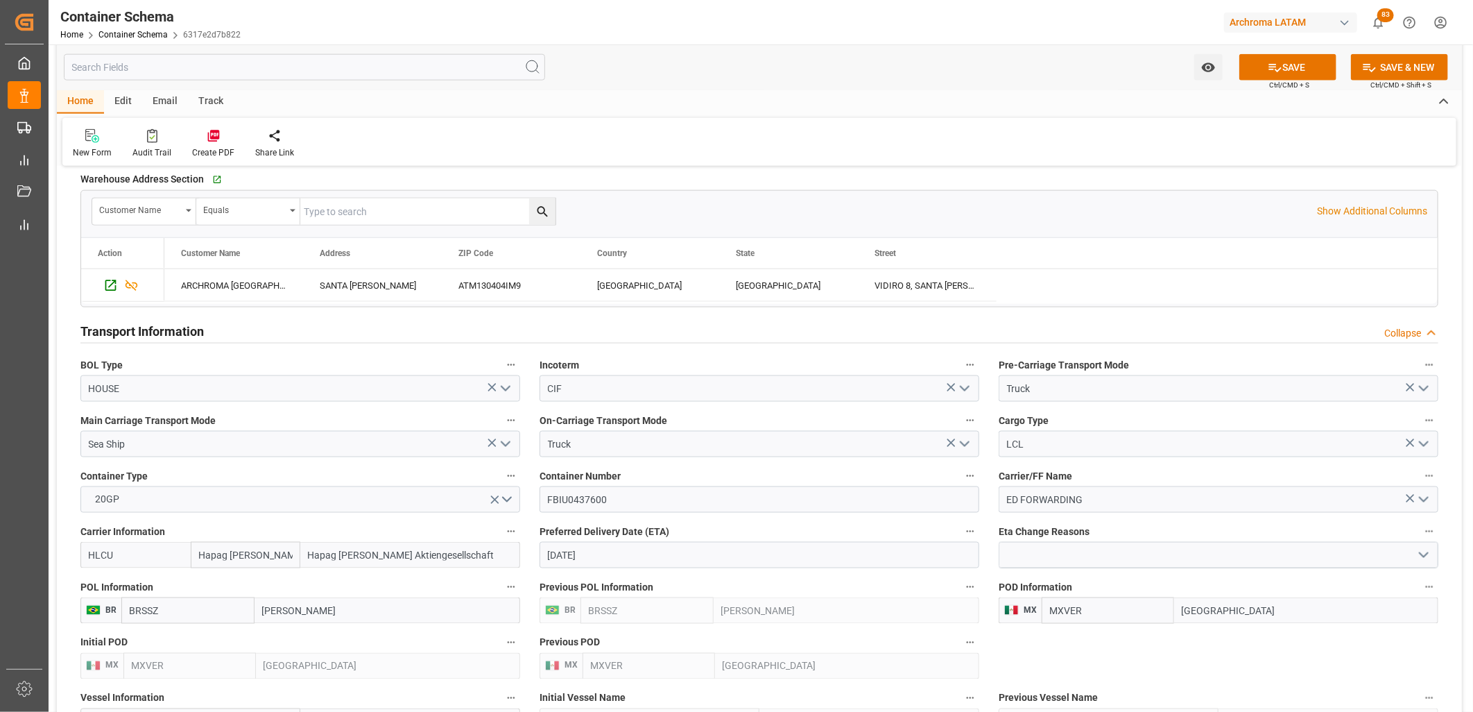
scroll to position [1155, 0]
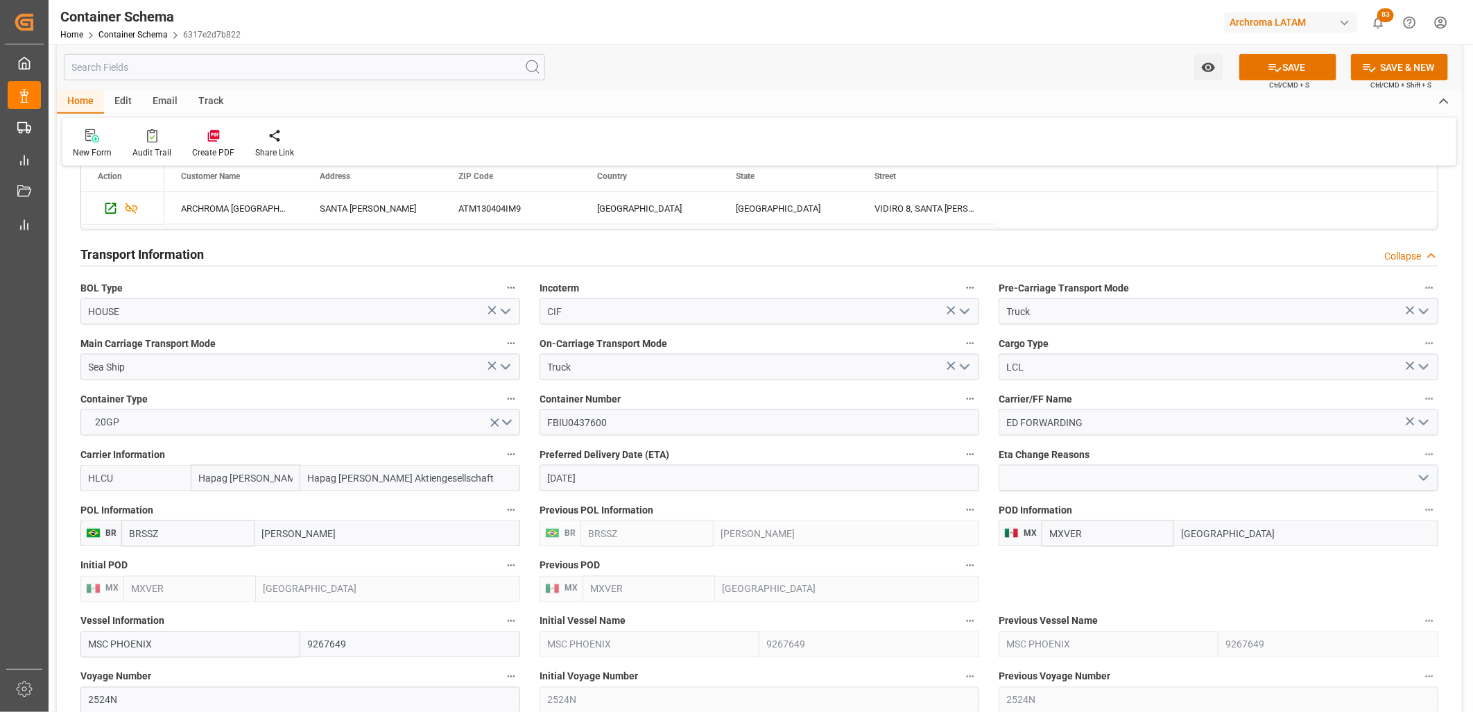
type input "10"
click at [1415, 363] on icon "open menu" at bounding box center [1423, 367] width 17 height 17
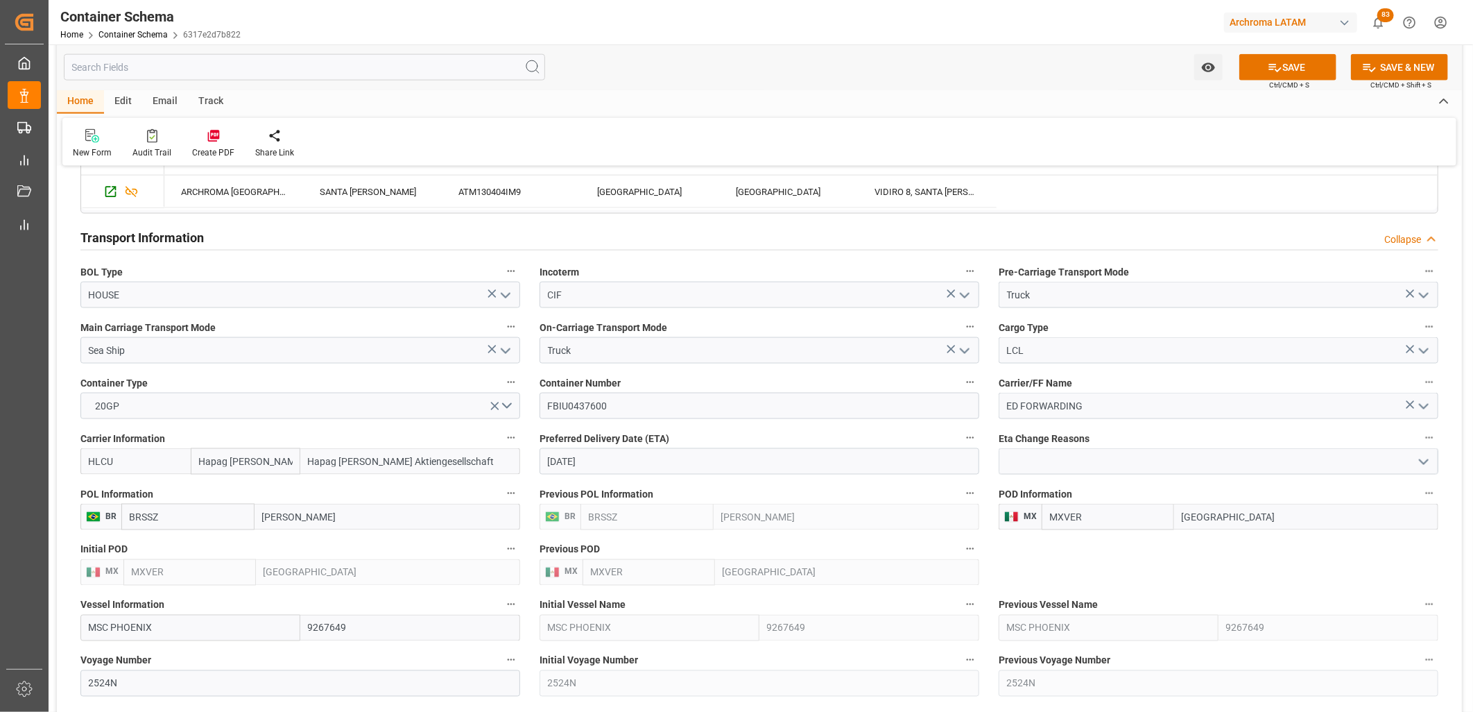
scroll to position [1139, 0]
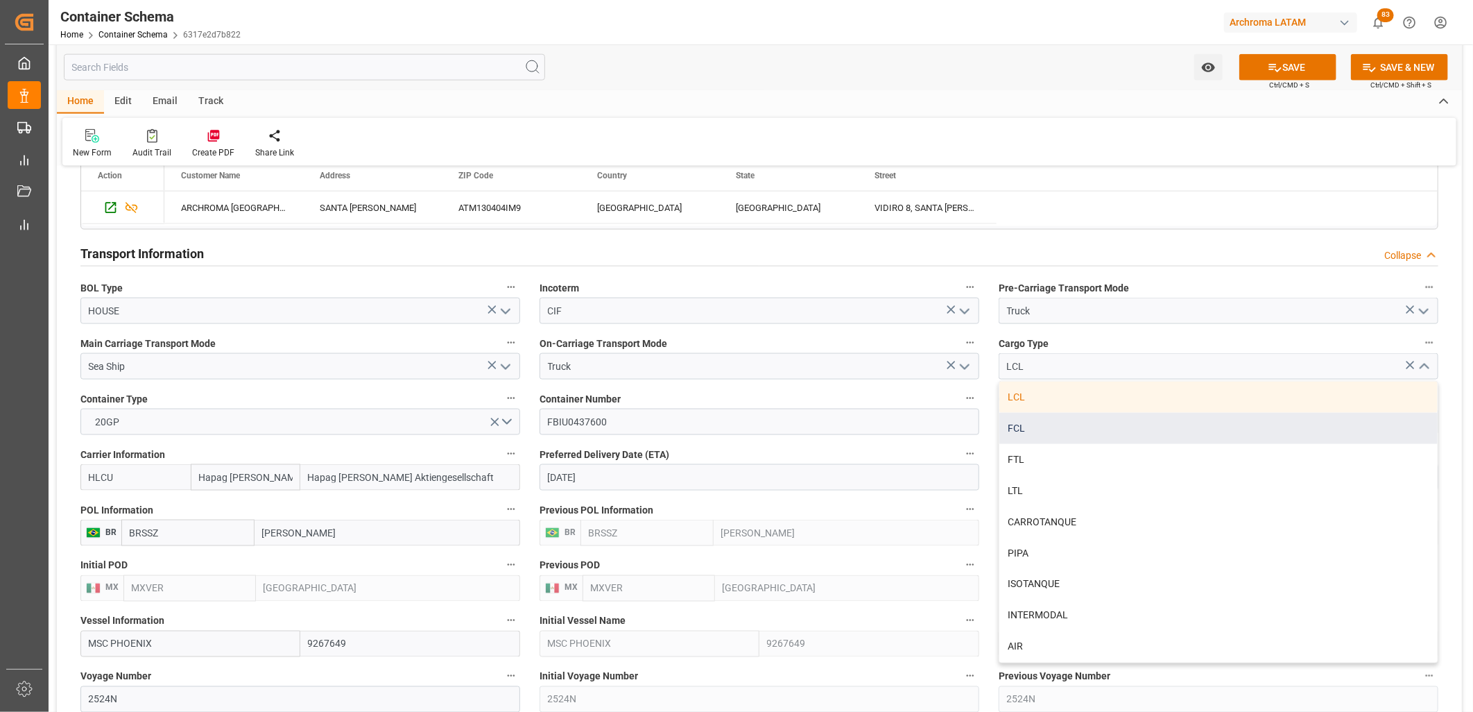
click at [1028, 422] on div "FCL" at bounding box center [1218, 428] width 438 height 31
type input "FCL"
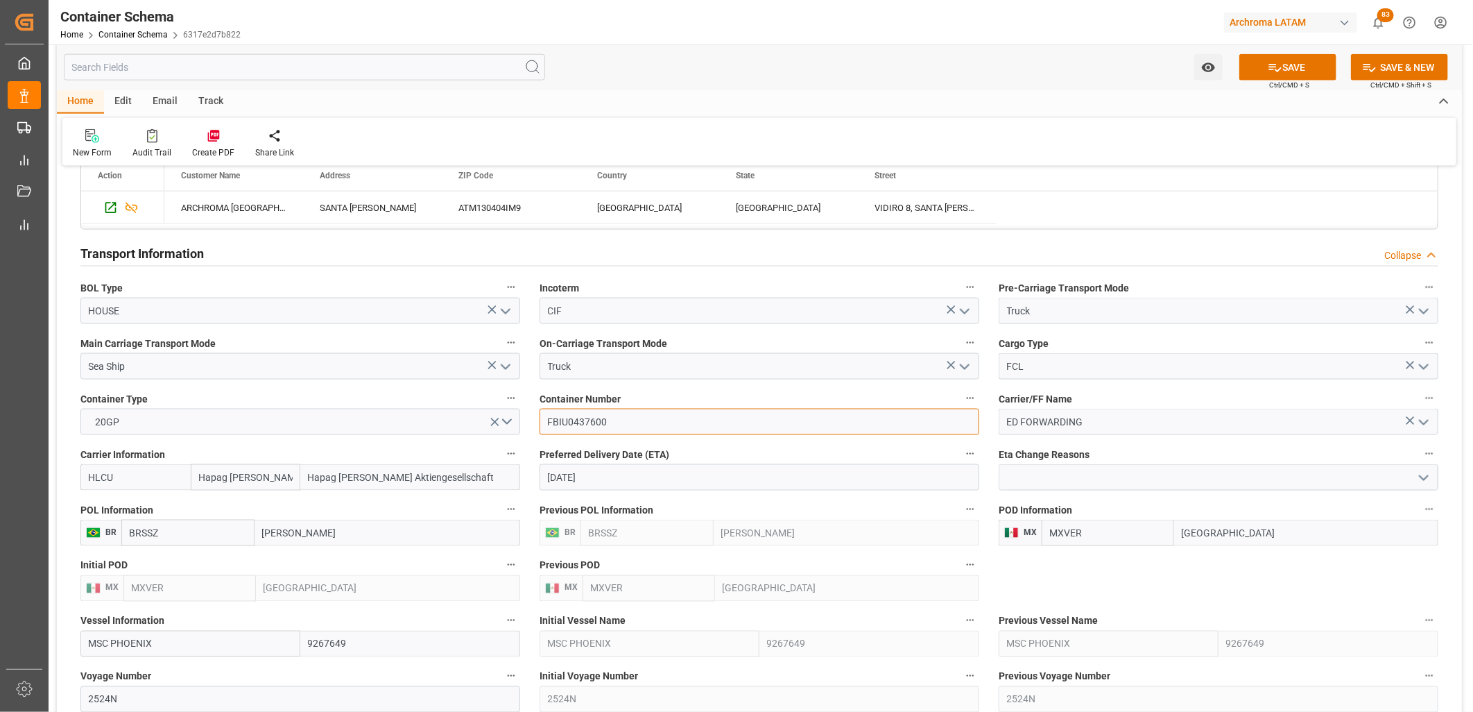
click at [563, 422] on input "FBIU0437600" at bounding box center [760, 421] width 440 height 26
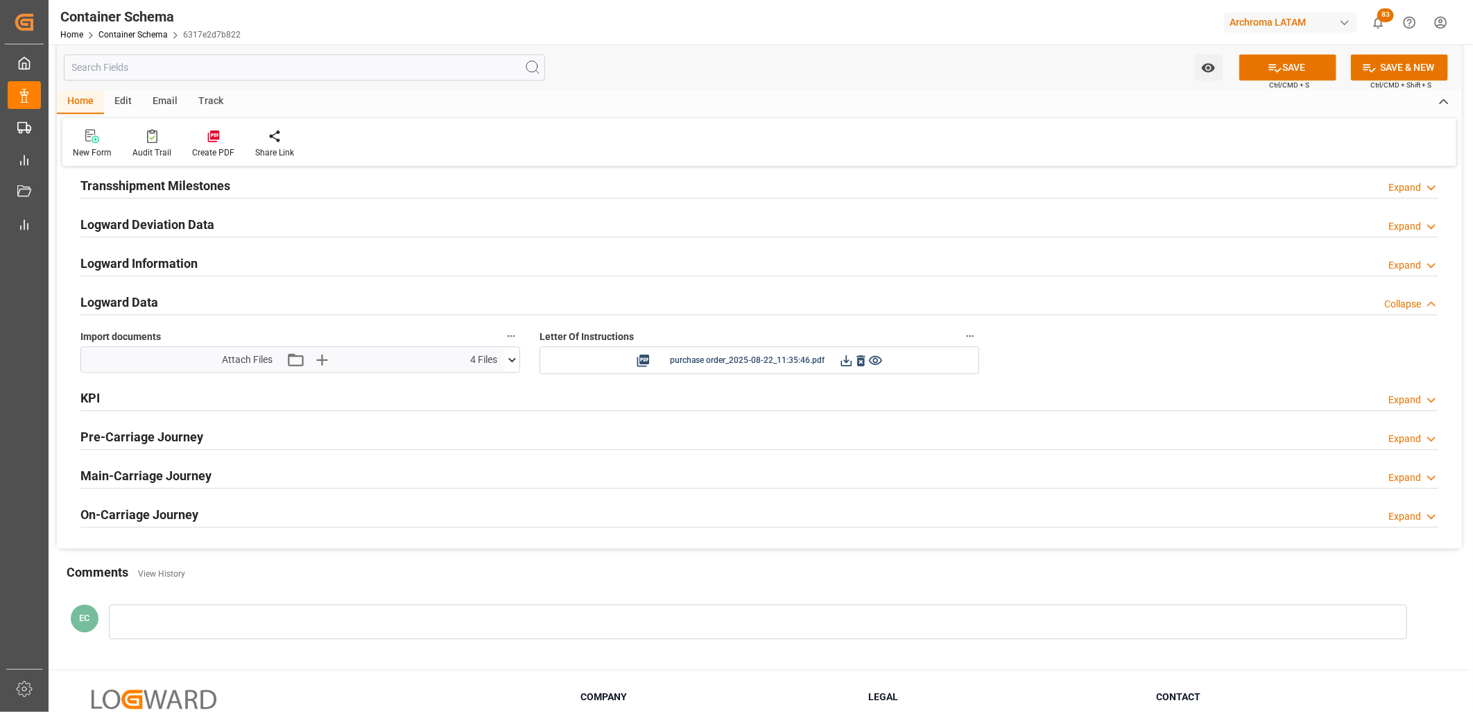
scroll to position [2141, 0]
click at [1268, 64] on icon at bounding box center [1275, 67] width 15 height 15
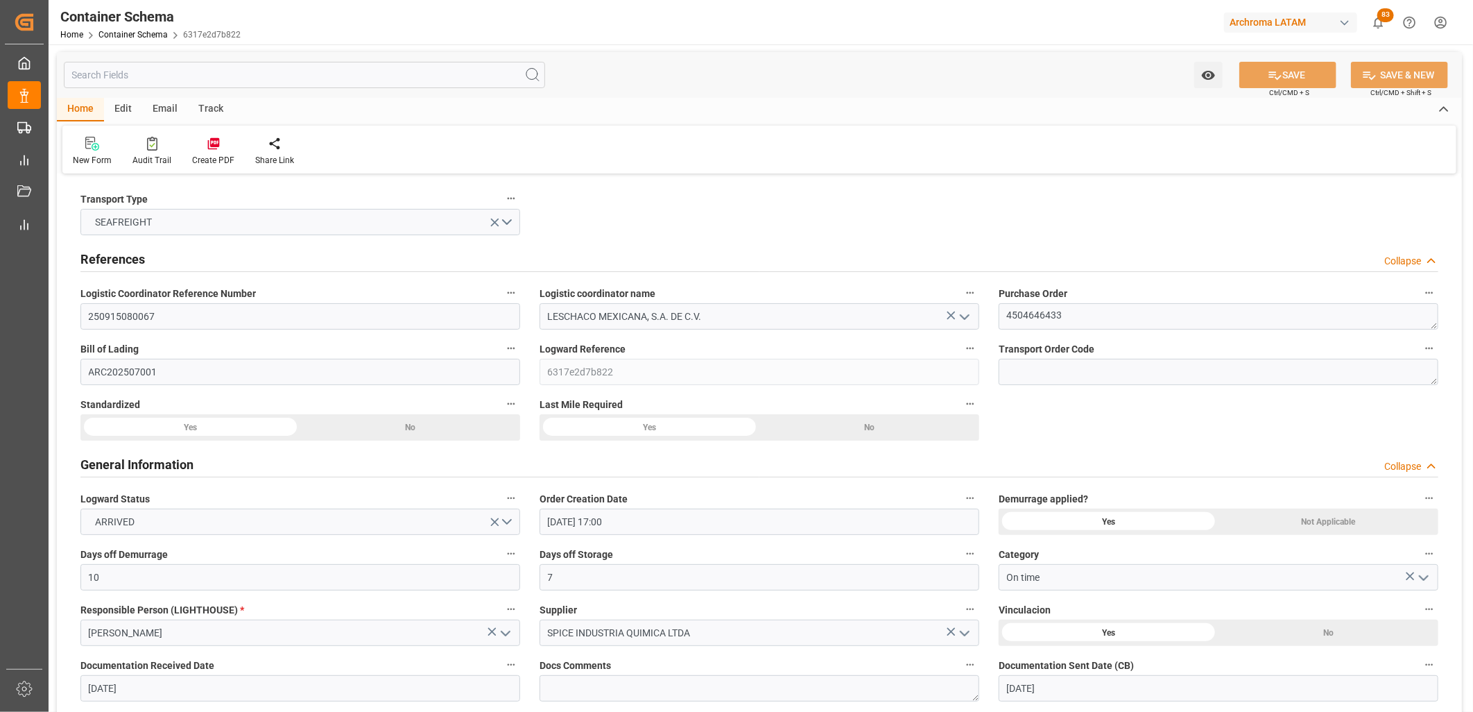
scroll to position [0, 0]
click at [113, 33] on link "Container Schema" at bounding box center [132, 35] width 69 height 10
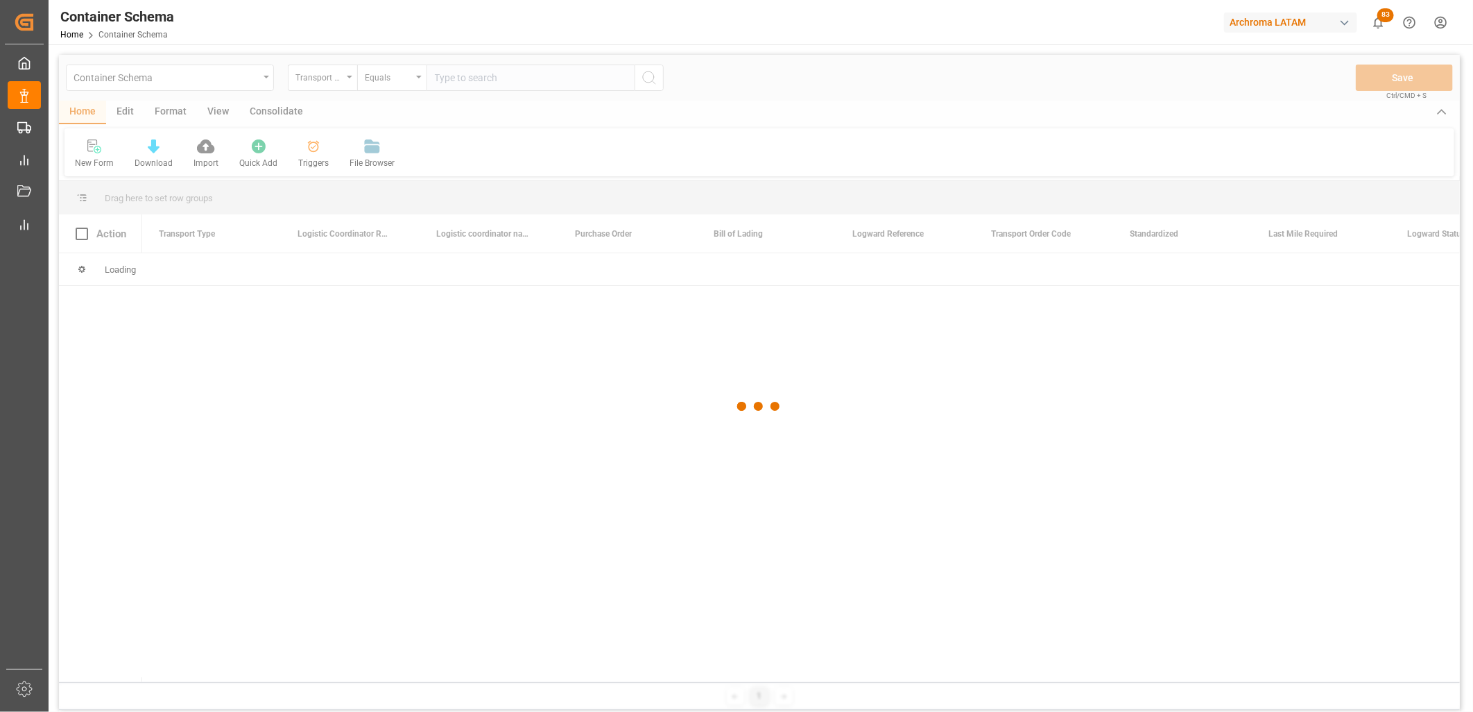
click at [266, 77] on div at bounding box center [759, 406] width 1401 height 703
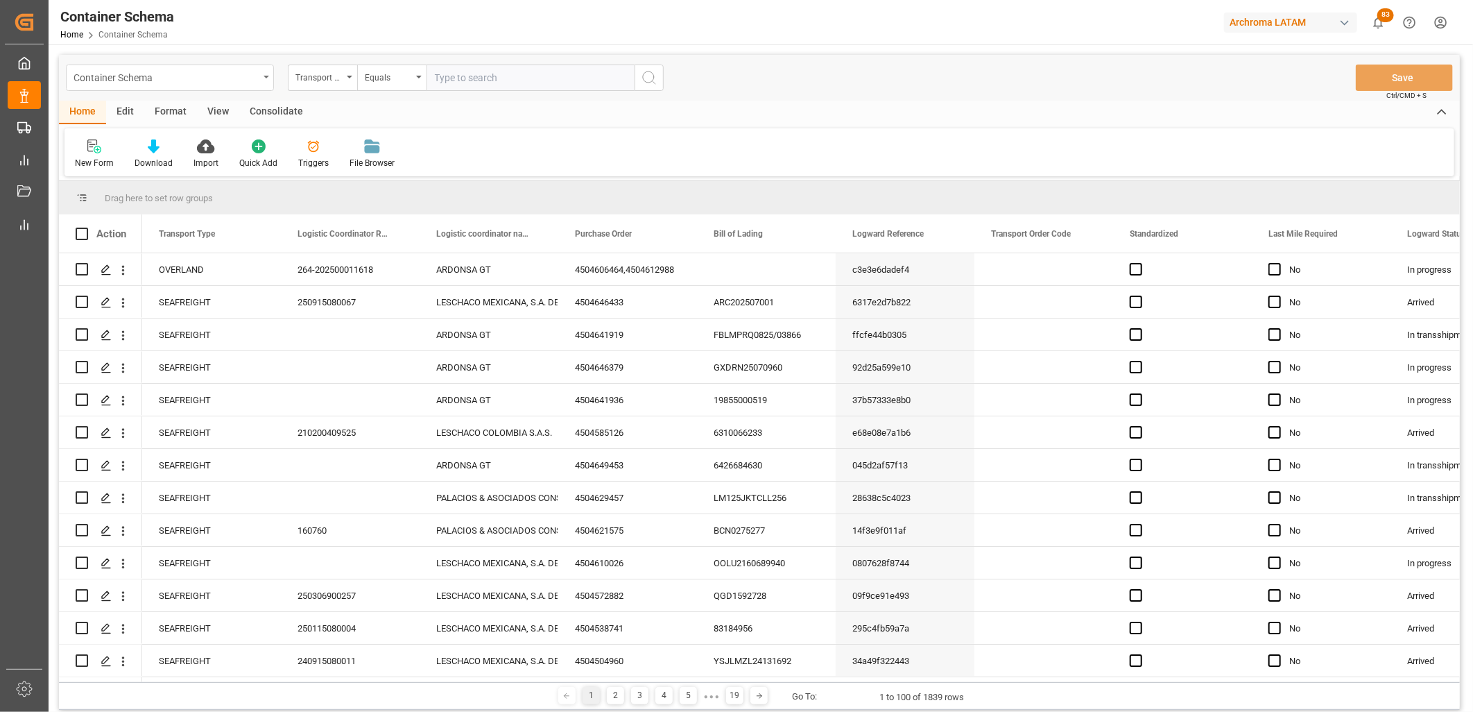
click at [262, 81] on div "Container Schema" at bounding box center [170, 77] width 208 height 26
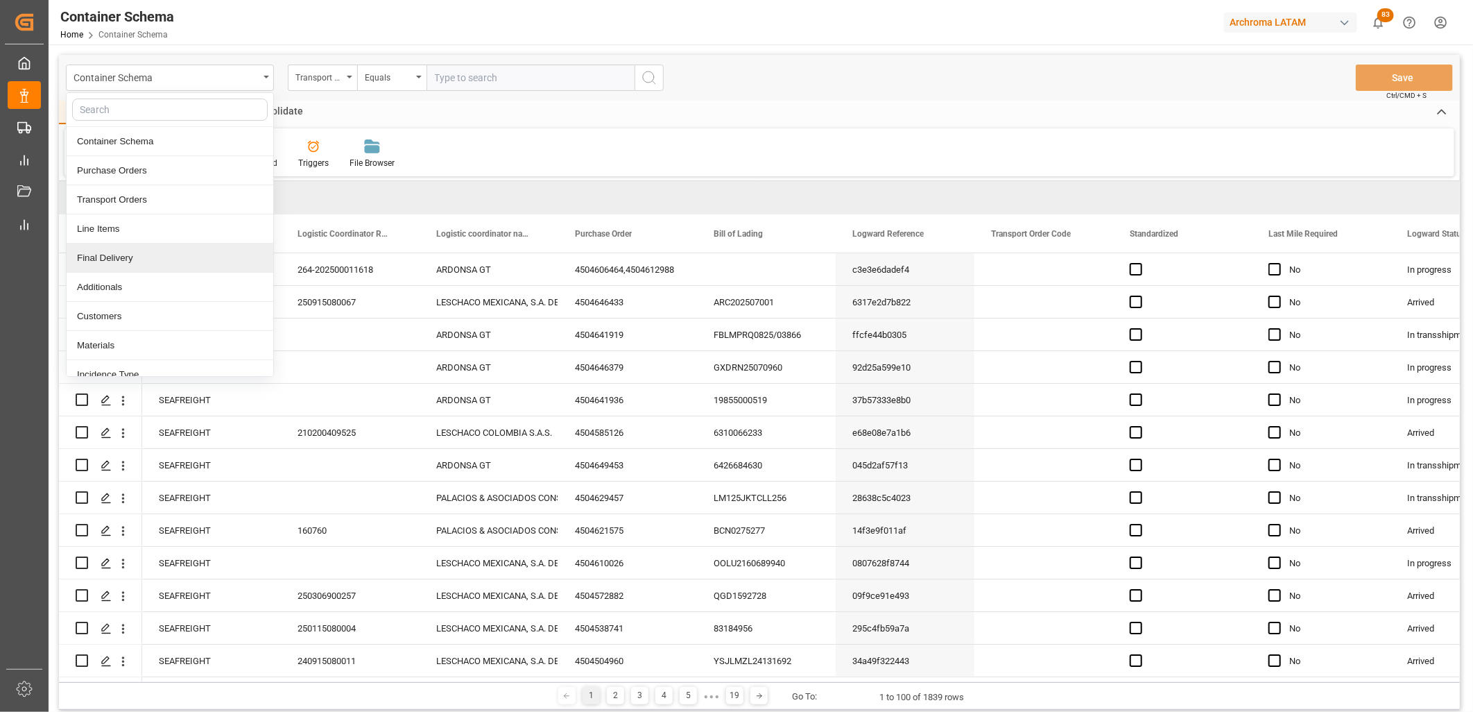
drag, startPoint x: 130, startPoint y: 255, endPoint x: 188, endPoint y: 306, distance: 77.6
click at [128, 257] on div "Final Delivery" at bounding box center [170, 257] width 207 height 29
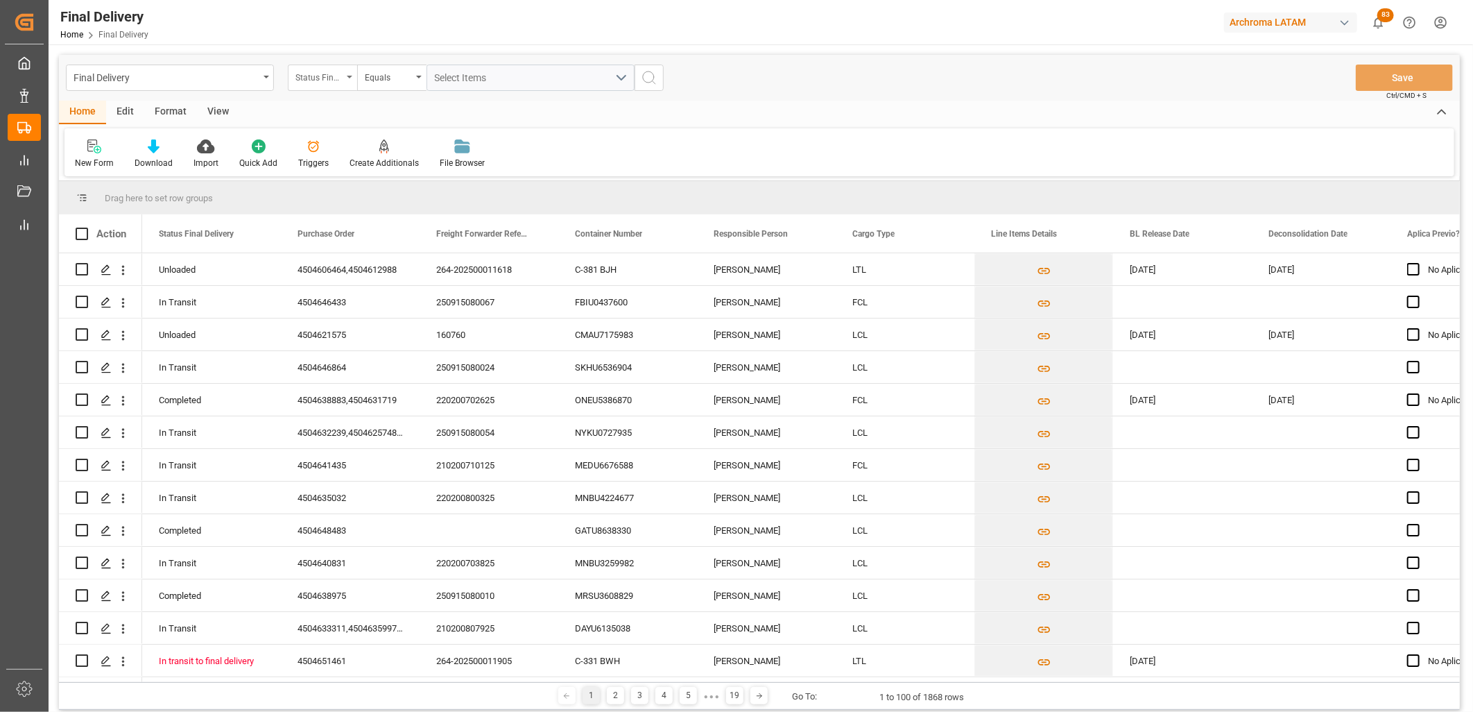
click at [334, 85] on div "Status Final Delivery" at bounding box center [322, 77] width 69 height 26
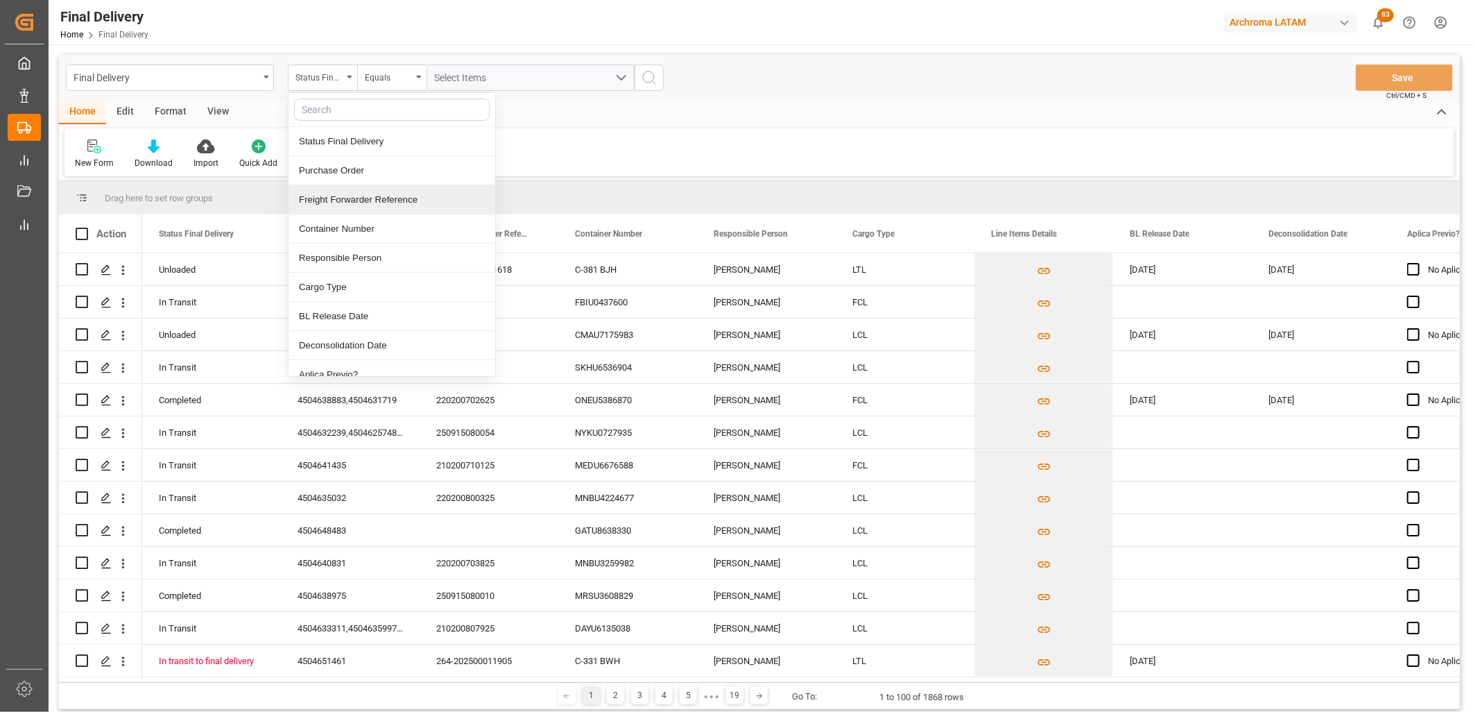
click at [352, 198] on div "Freight Forwarder Reference" at bounding box center [391, 199] width 207 height 29
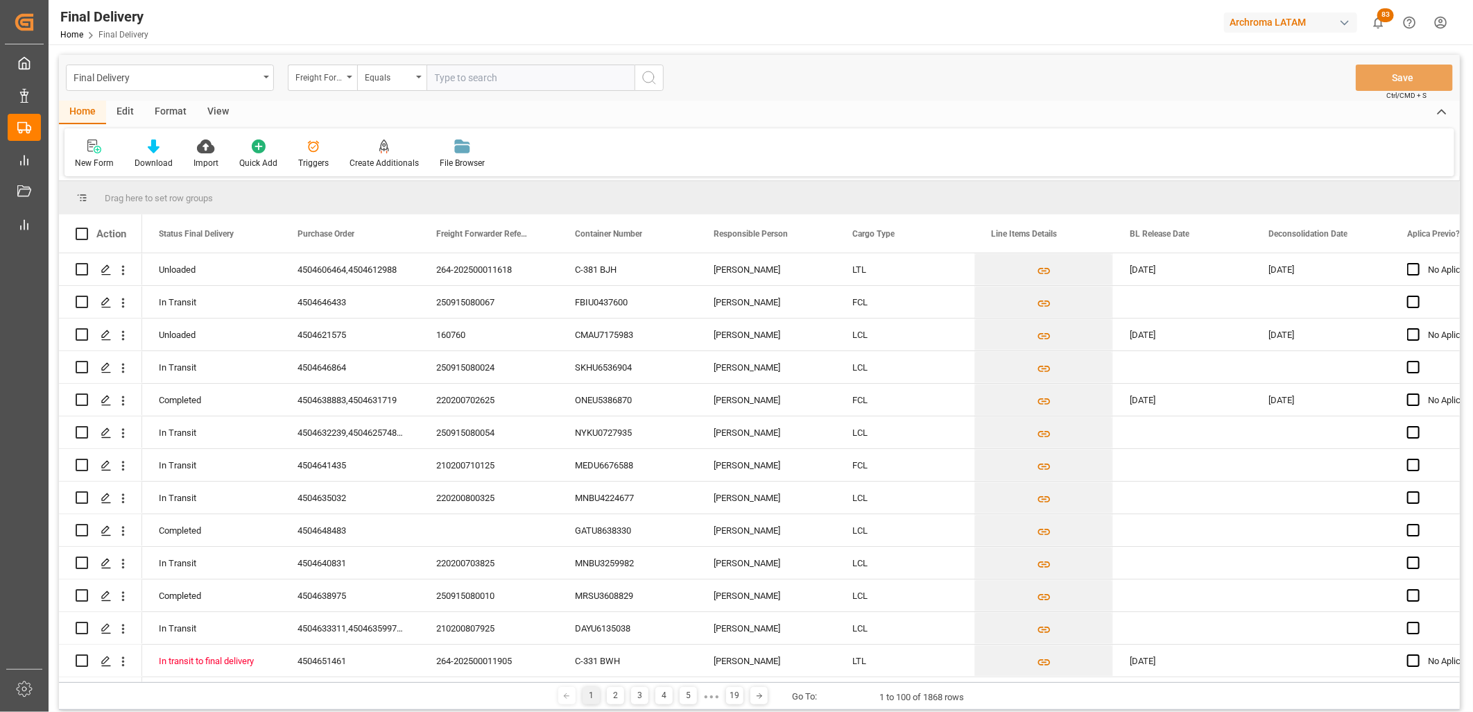
click at [475, 68] on input "text" at bounding box center [530, 77] width 208 height 26
type input "250806900158"
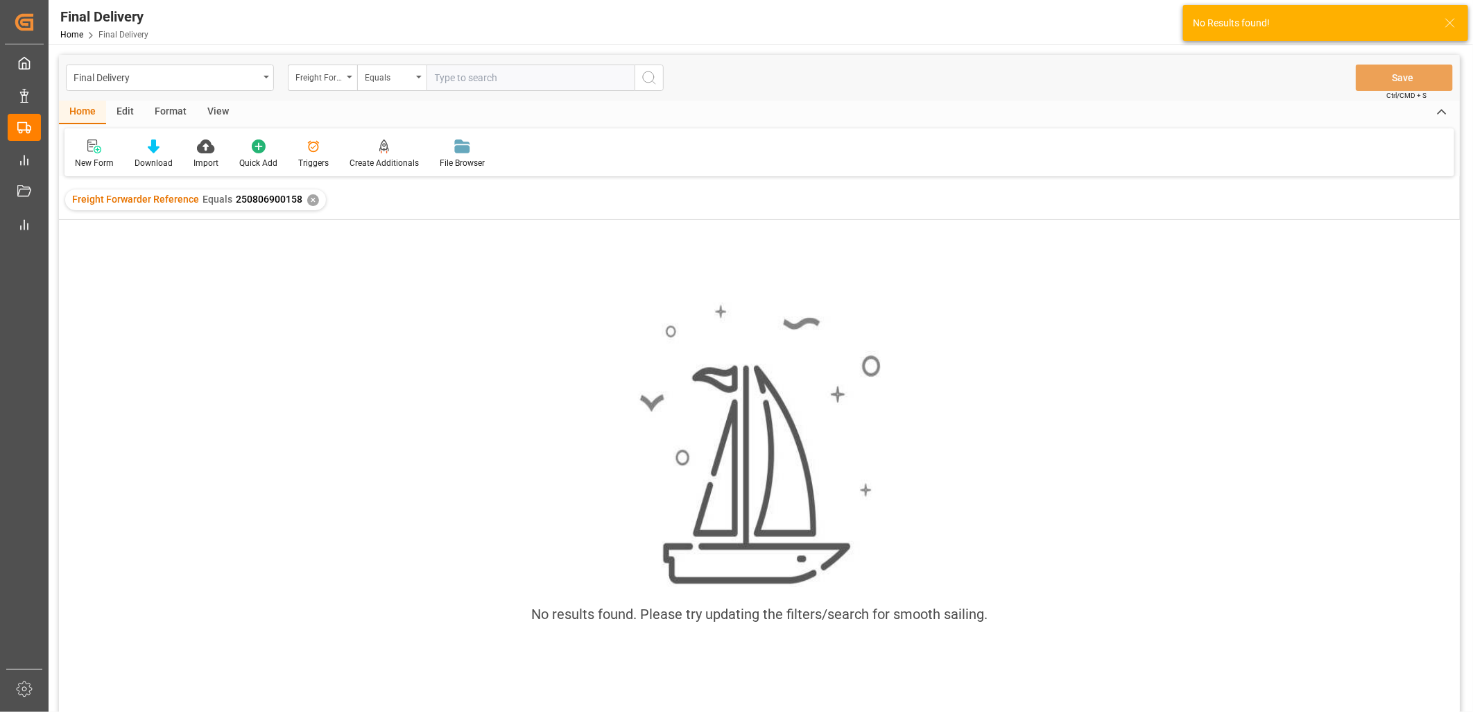
click at [267, 199] on span "250806900158" at bounding box center [269, 198] width 67 height 11
click at [307, 202] on div "✕" at bounding box center [313, 200] width 12 height 12
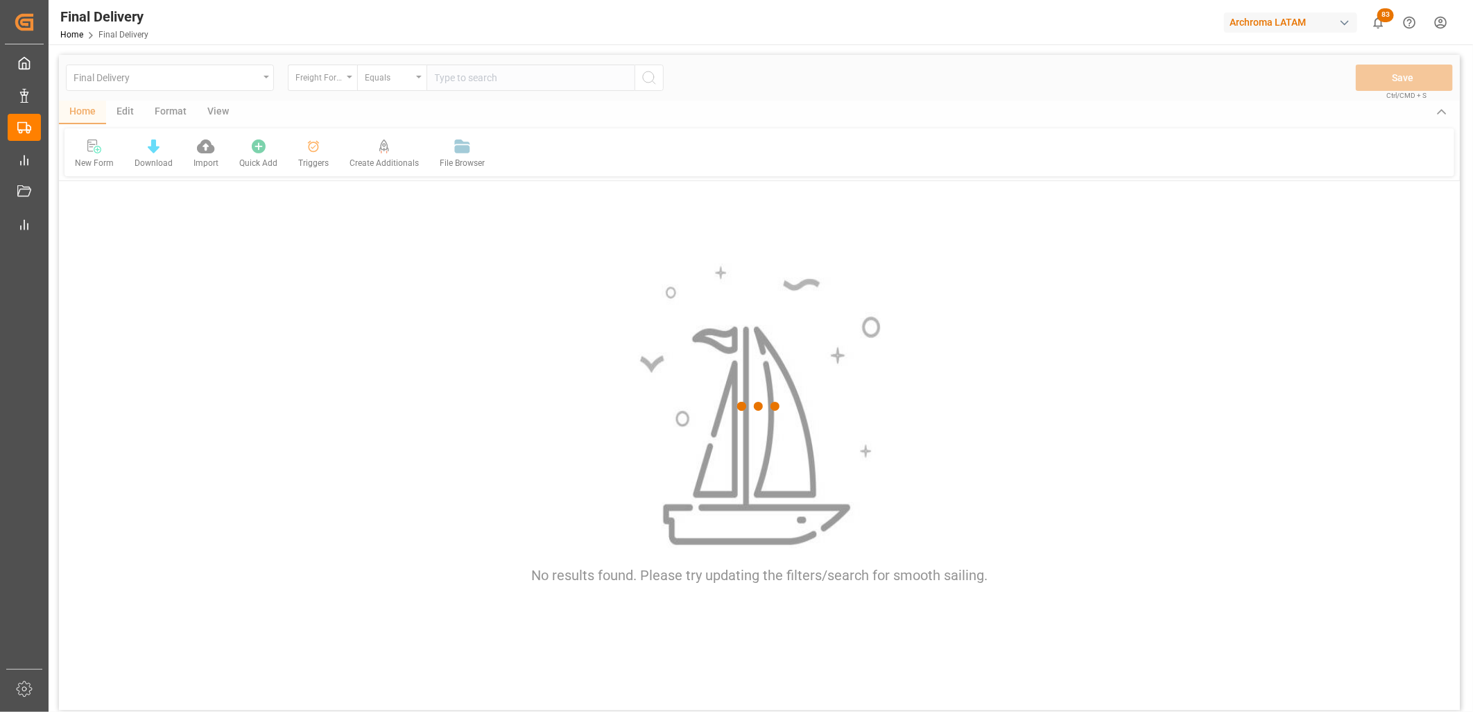
click at [227, 88] on div at bounding box center [759, 406] width 1401 height 703
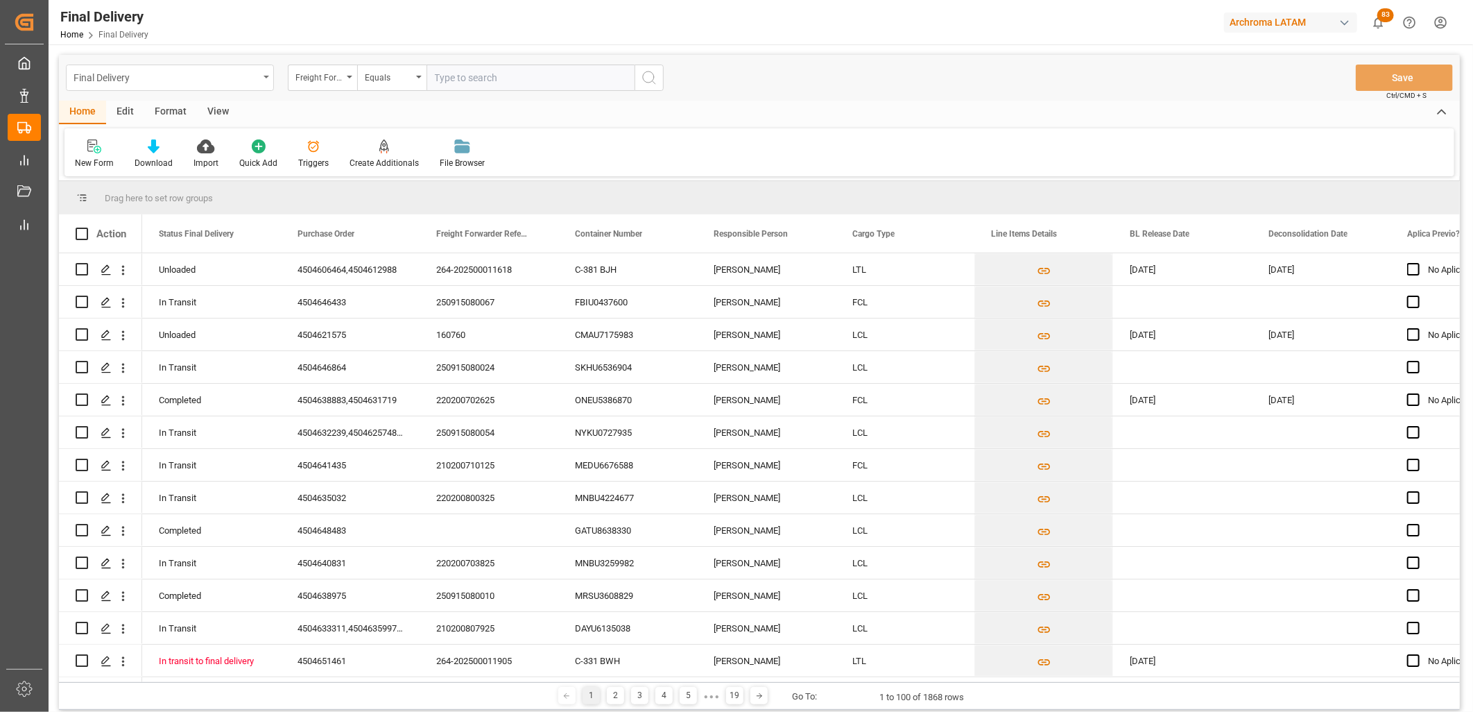
click at [264, 80] on div "Final Delivery" at bounding box center [170, 77] width 208 height 26
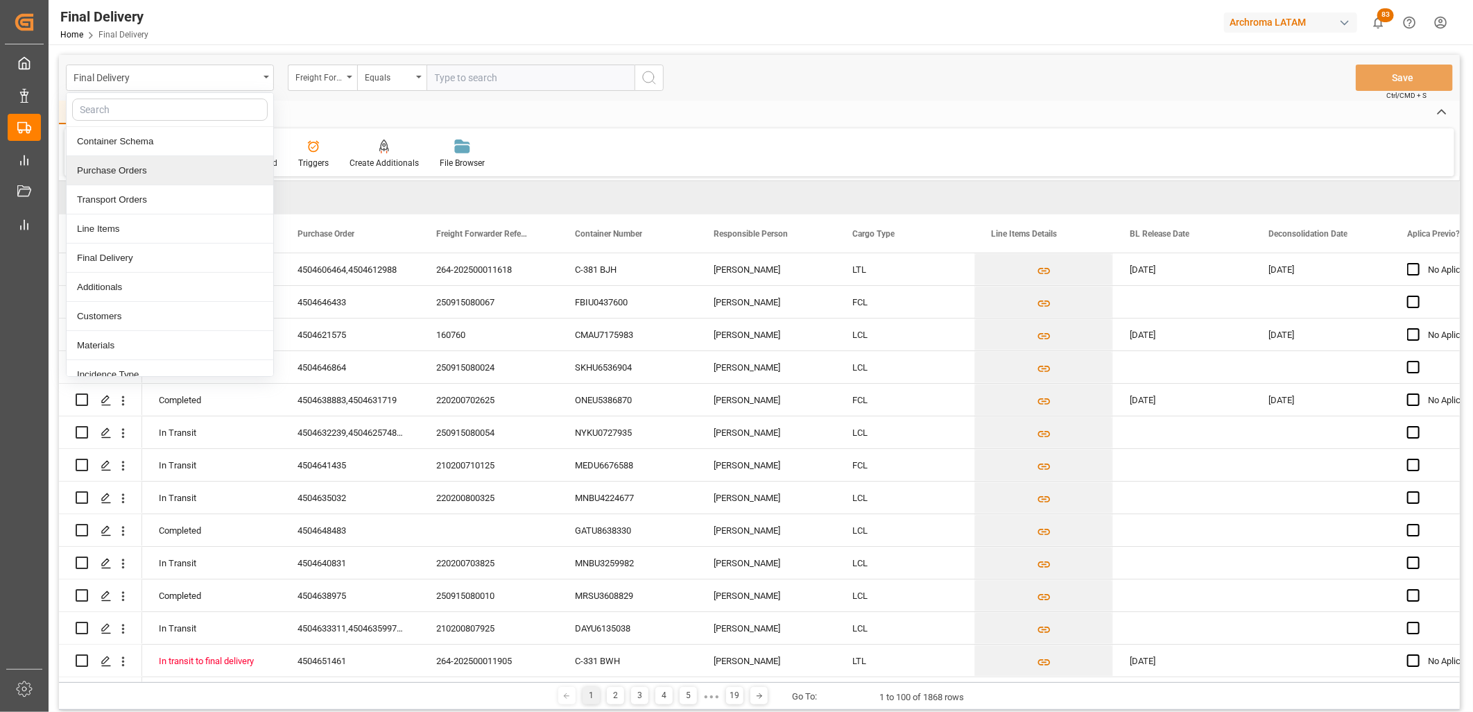
click at [199, 167] on div "Purchase Orders" at bounding box center [170, 170] width 207 height 29
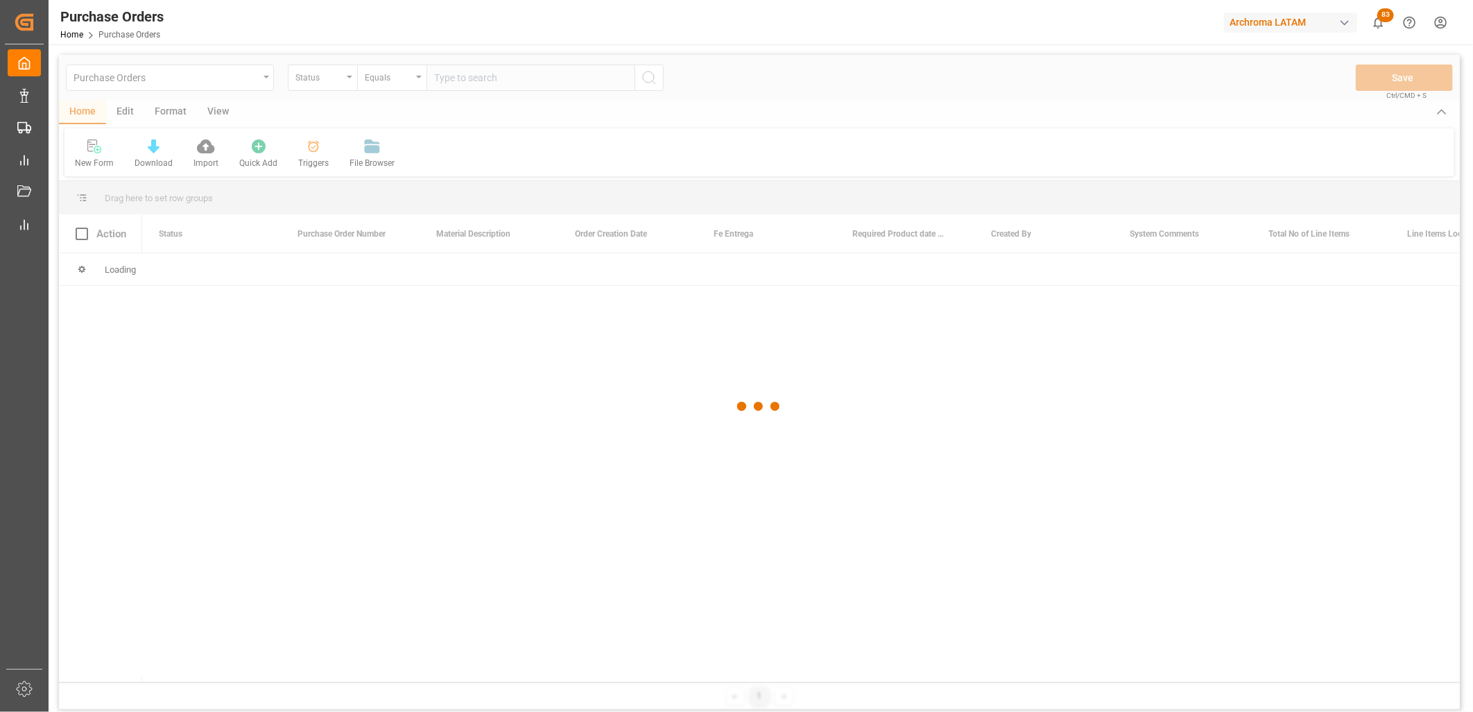
click at [344, 77] on div at bounding box center [759, 406] width 1401 height 703
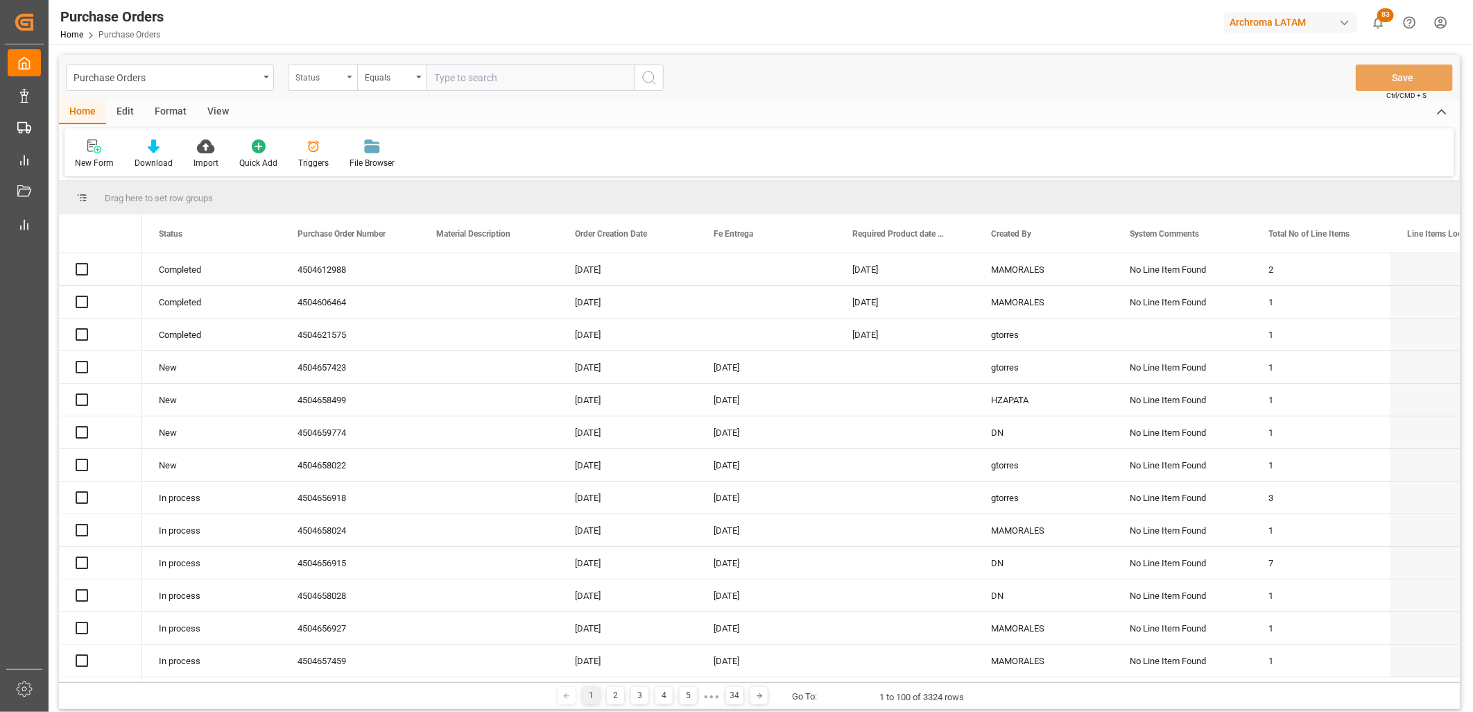
click at [355, 82] on div "Status" at bounding box center [322, 77] width 69 height 26
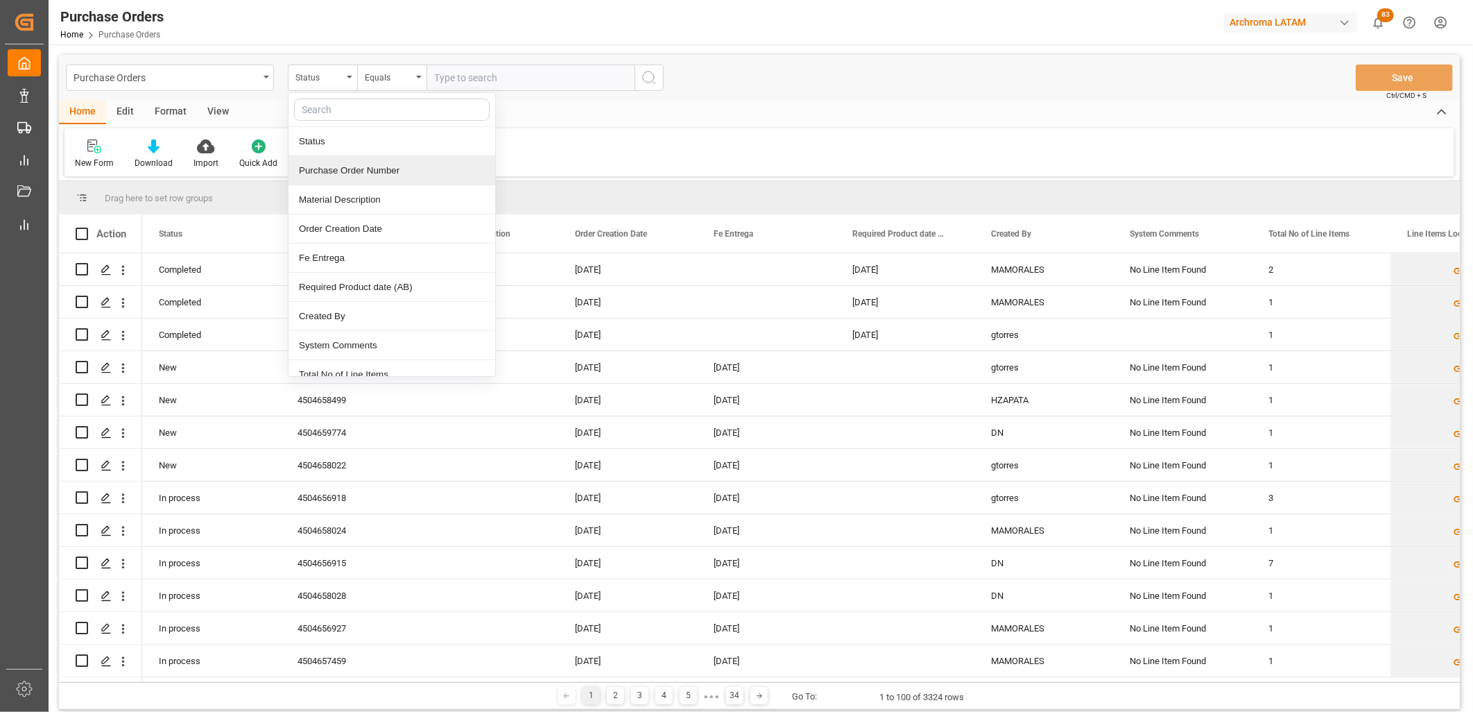
click at [343, 168] on div "Purchase Order Number" at bounding box center [391, 170] width 207 height 29
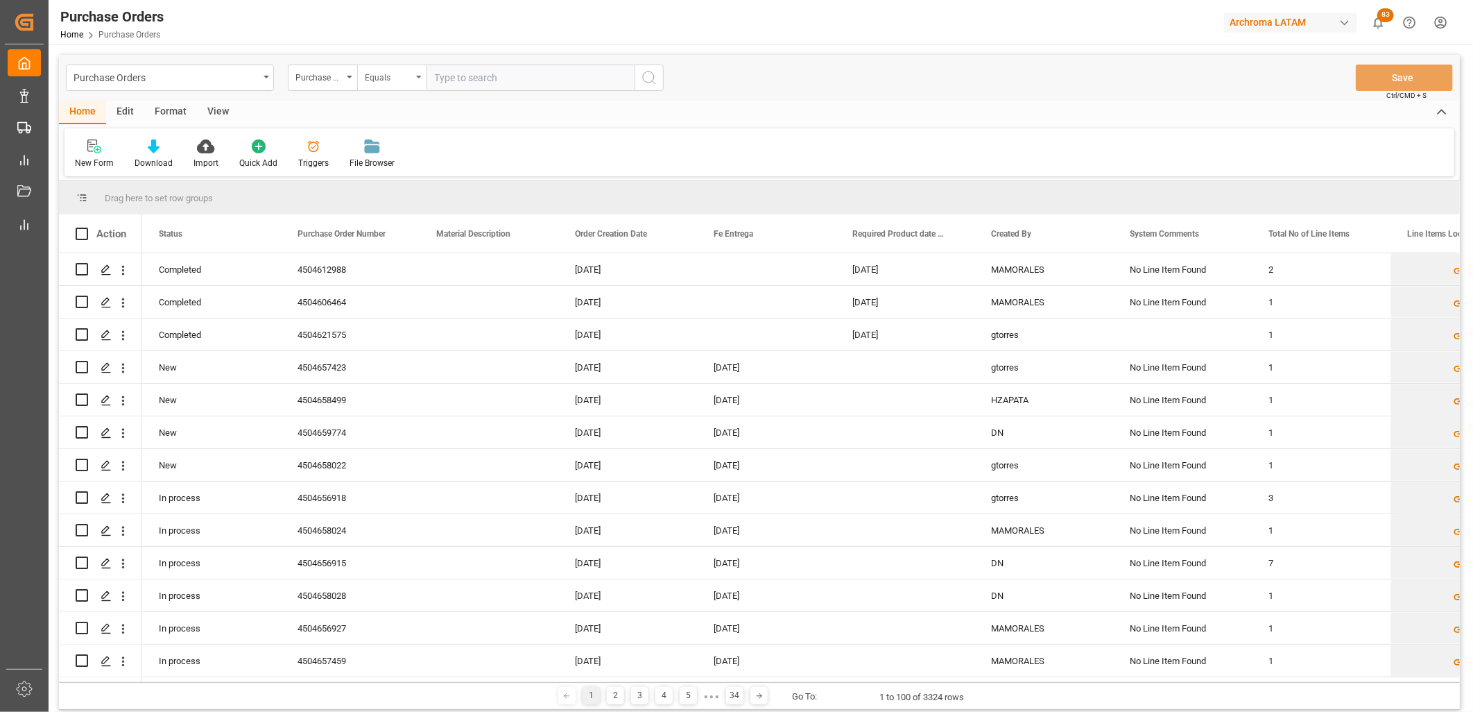
click at [399, 76] on div "Equals" at bounding box center [388, 76] width 47 height 16
click at [433, 230] on div "Starts with" at bounding box center [461, 228] width 207 height 29
click at [441, 75] on input "text" at bounding box center [530, 77] width 208 height 26
paste input "4504641374"
type input "4504641374"
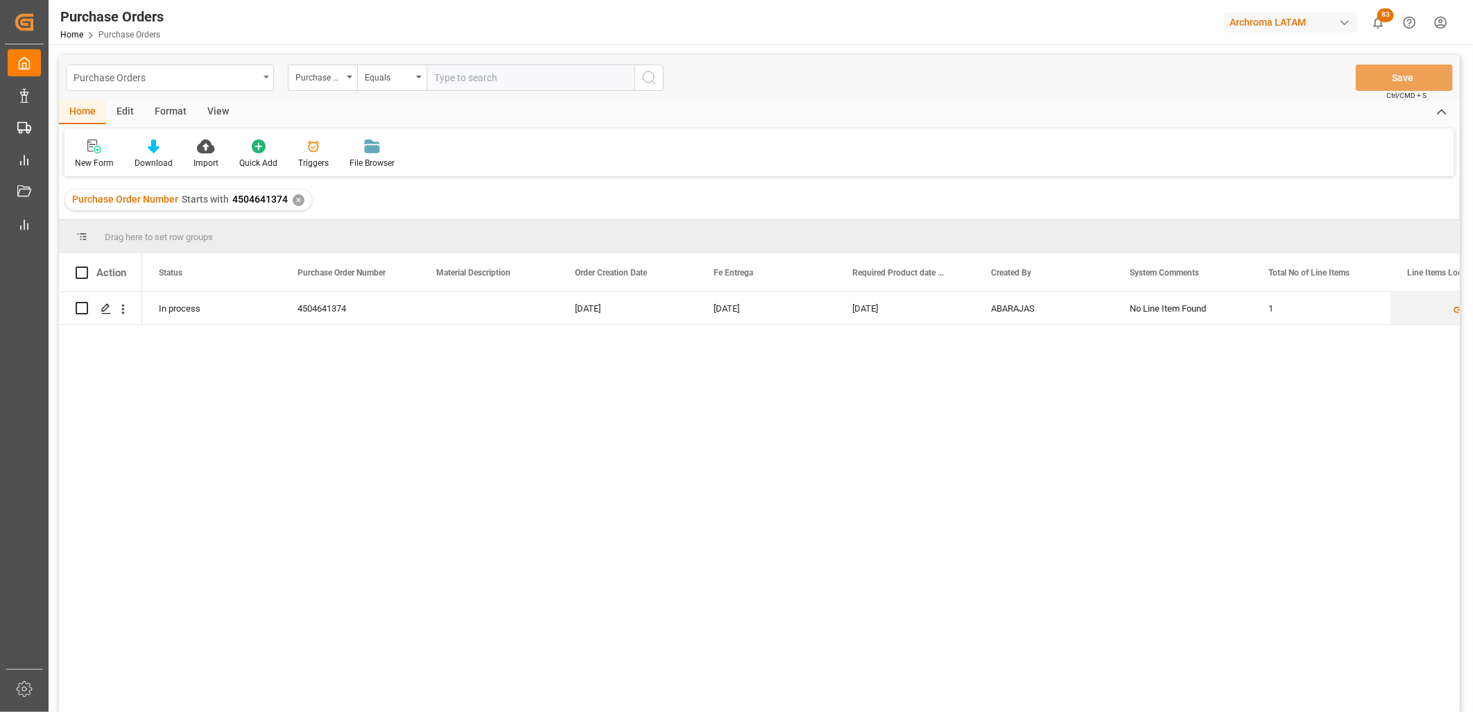
click at [225, 83] on div "Purchase Orders" at bounding box center [166, 76] width 185 height 17
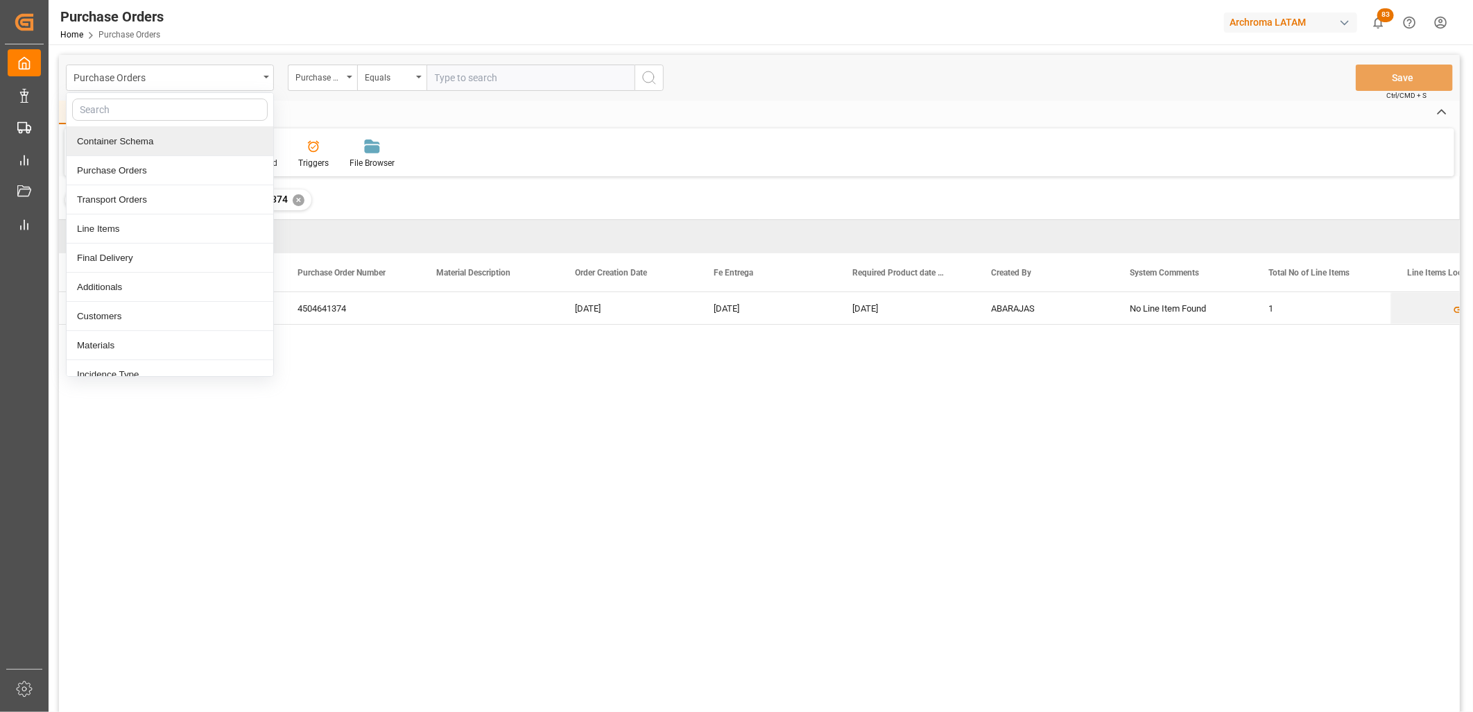
click at [169, 155] on div "Container Schema" at bounding box center [170, 141] width 207 height 29
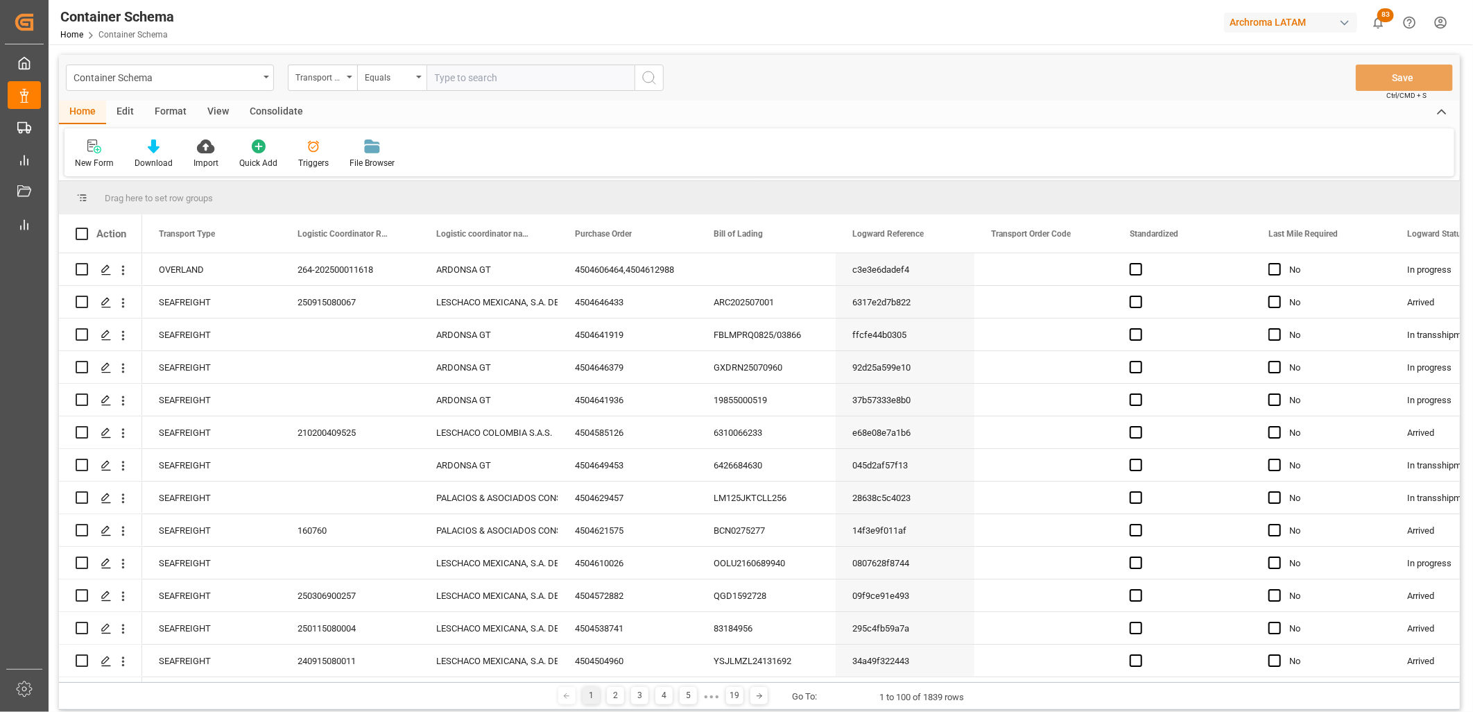
click at [347, 85] on div "Transport Type" at bounding box center [322, 77] width 69 height 26
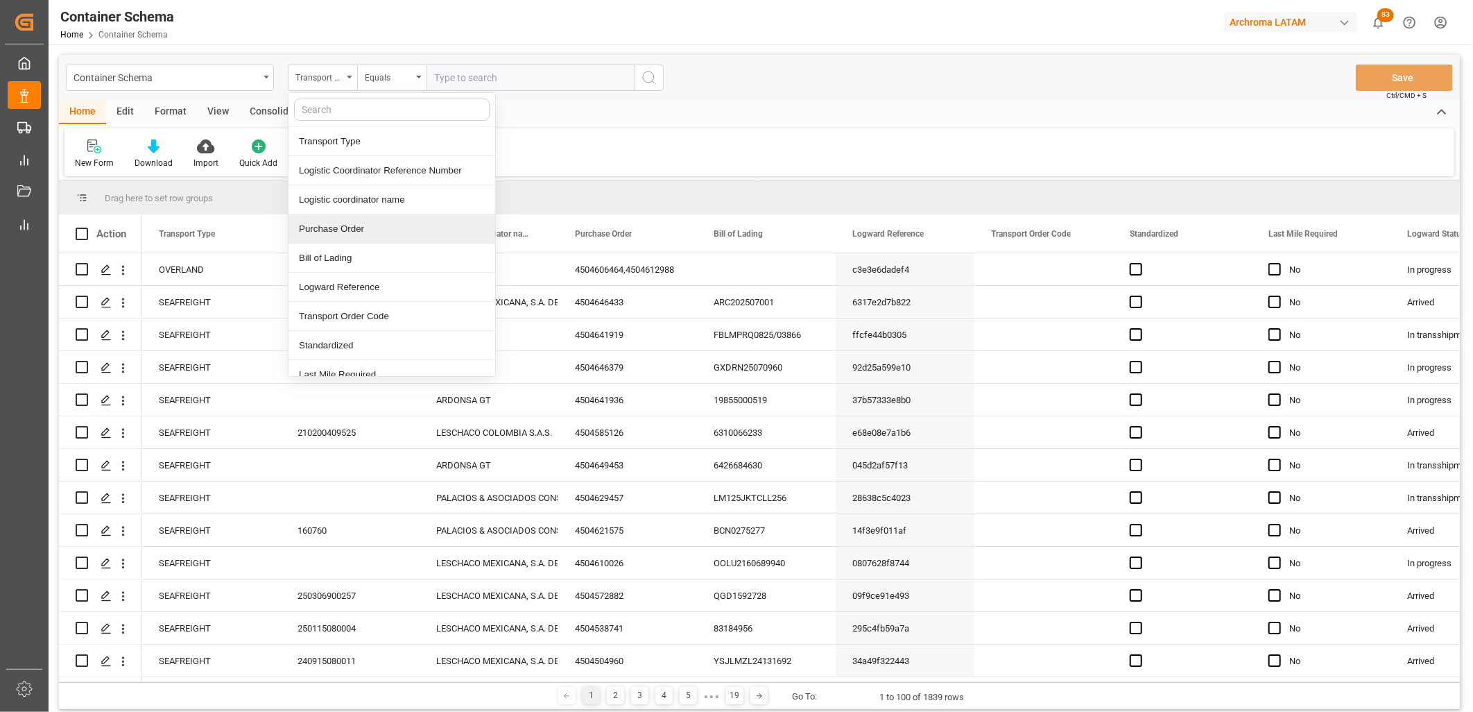
drag, startPoint x: 340, startPoint y: 224, endPoint x: 351, endPoint y: 190, distance: 35.7
click at [338, 223] on div "Purchase Order" at bounding box center [391, 228] width 207 height 29
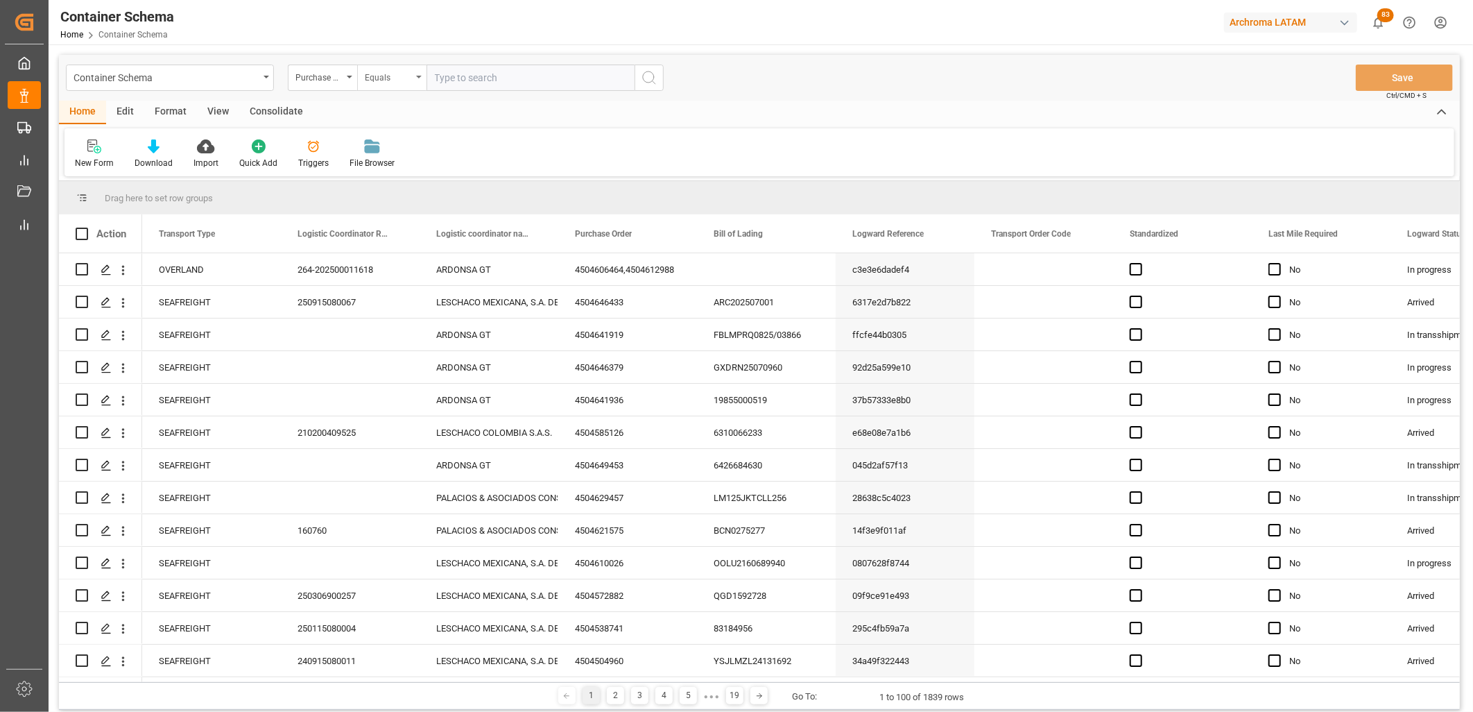
click at [411, 77] on div "Equals" at bounding box center [388, 76] width 47 height 16
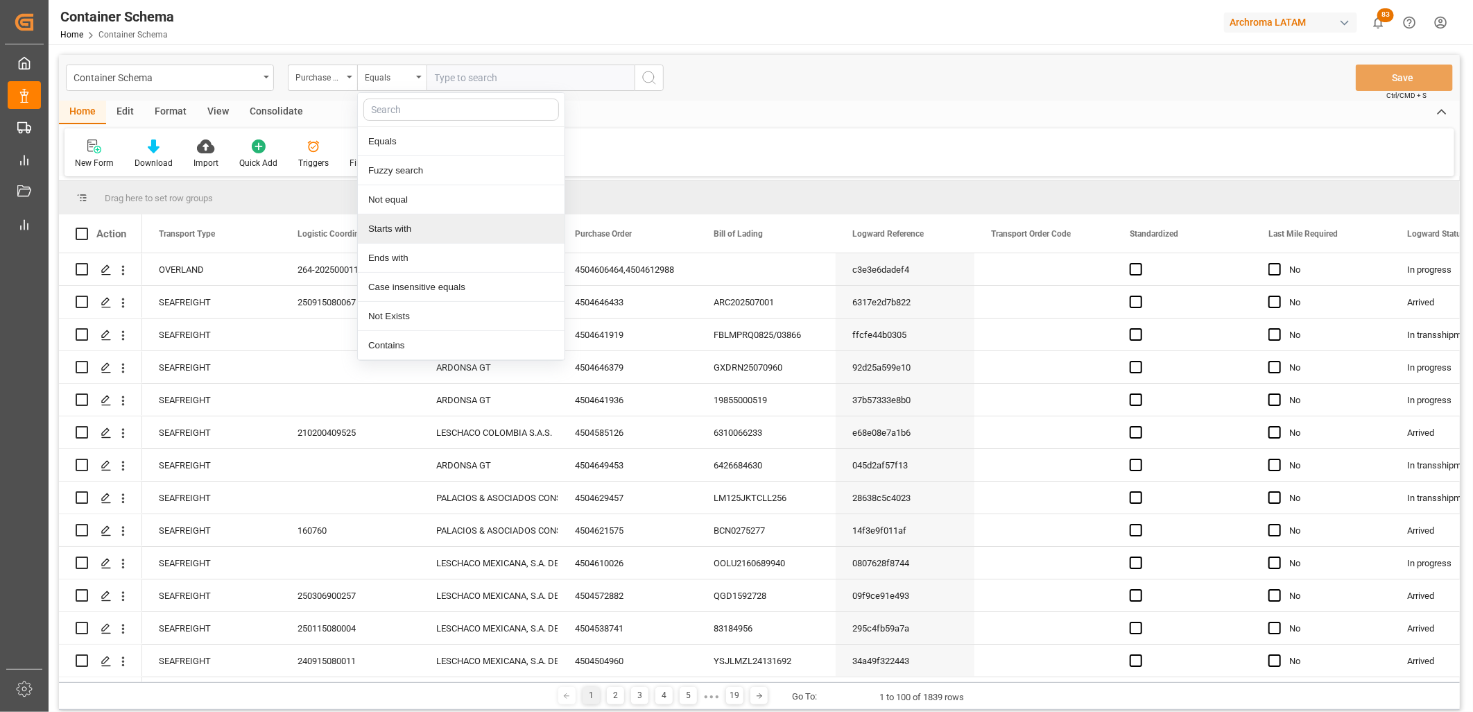
drag, startPoint x: 399, startPoint y: 232, endPoint x: 459, endPoint y: 125, distance: 122.9
click at [399, 232] on div "Starts with" at bounding box center [461, 228] width 207 height 29
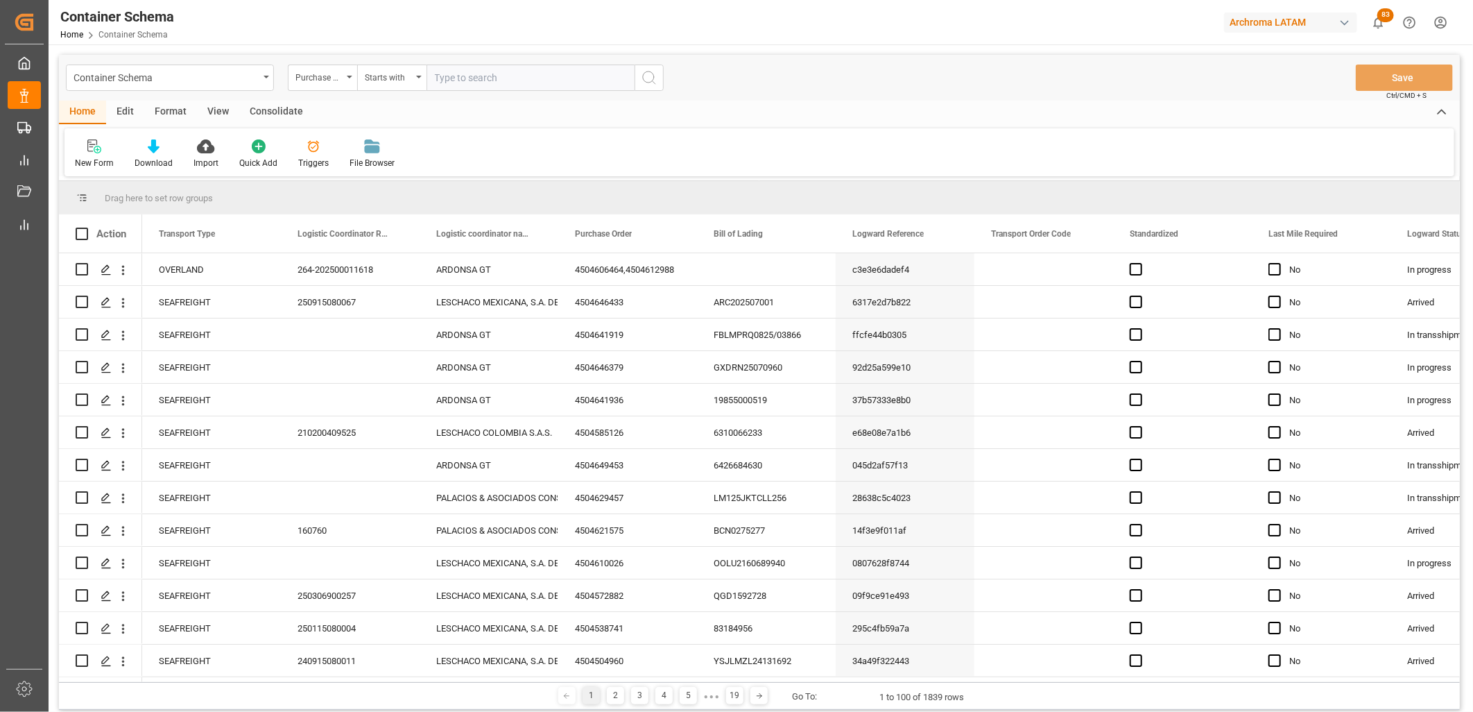
click at [453, 72] on input "text" at bounding box center [530, 77] width 208 height 26
paste input "4504641374"
type input "4504641374"
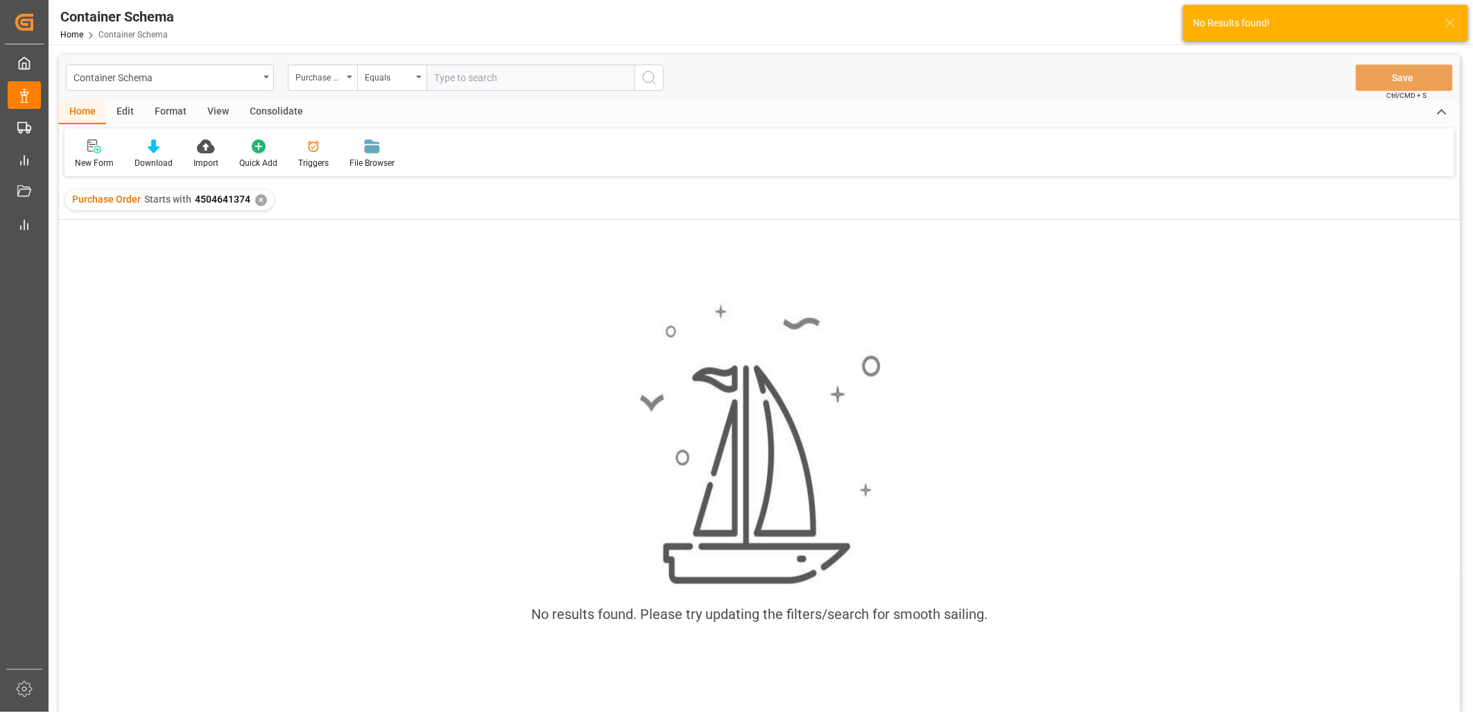
click at [259, 198] on div "✕" at bounding box center [261, 200] width 12 height 12
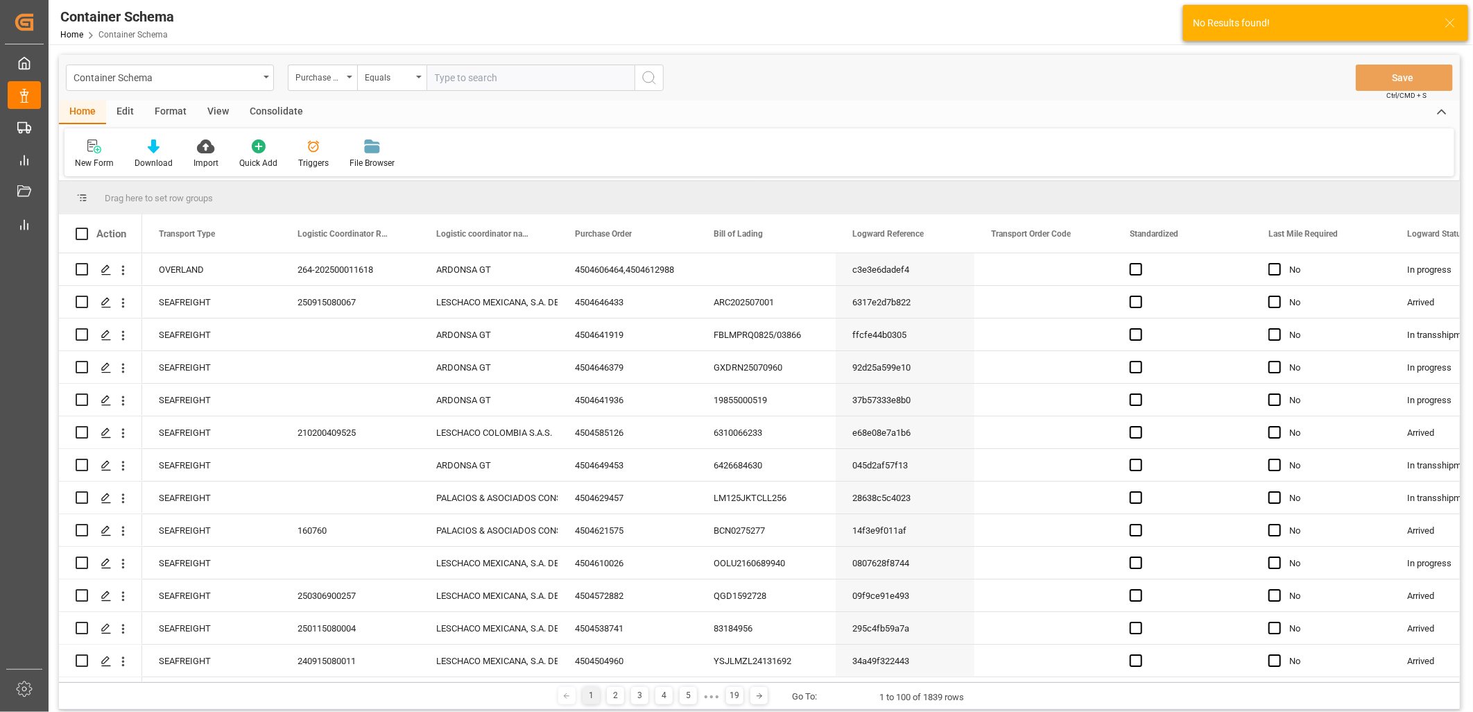
click at [412, 78] on div "Equals" at bounding box center [391, 77] width 69 height 26
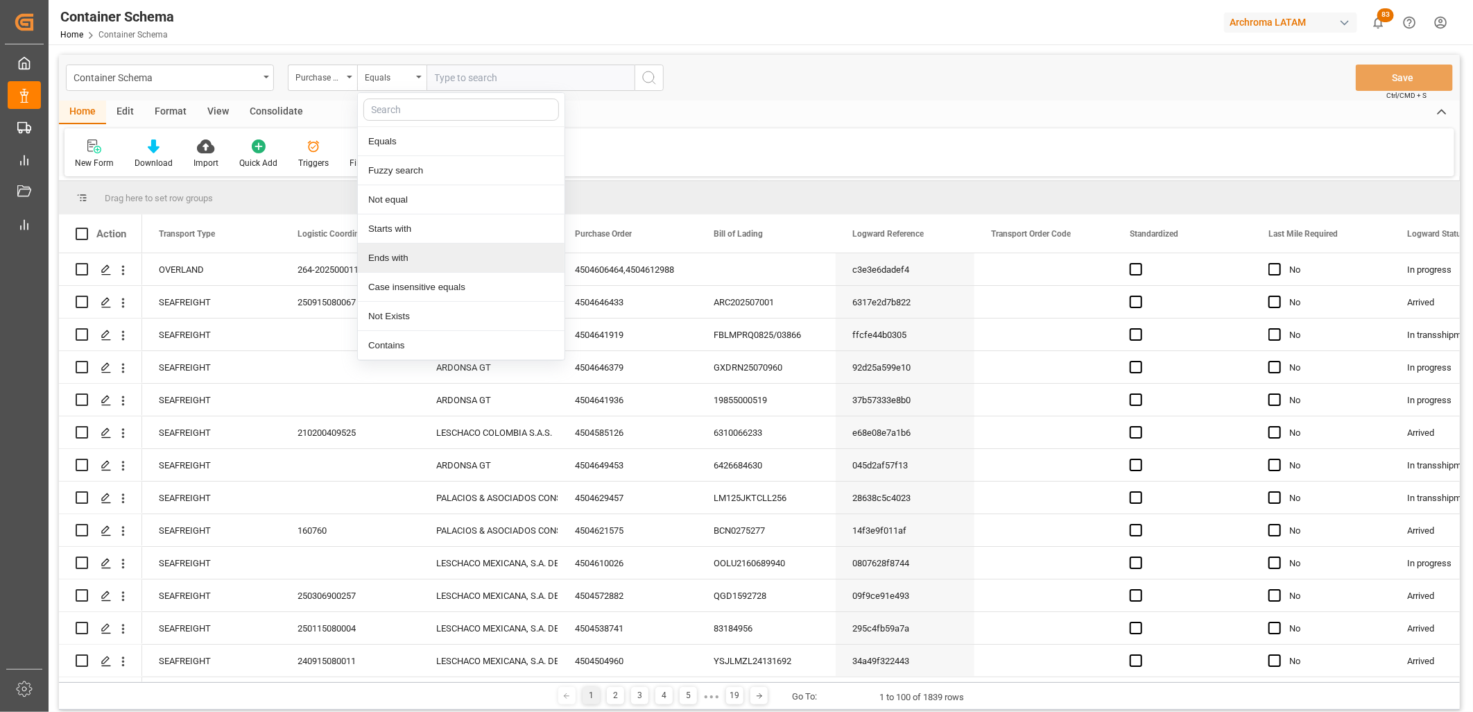
drag, startPoint x: 412, startPoint y: 259, endPoint x: 456, endPoint y: 123, distance: 143.0
click at [411, 259] on div "Ends with" at bounding box center [461, 257] width 207 height 29
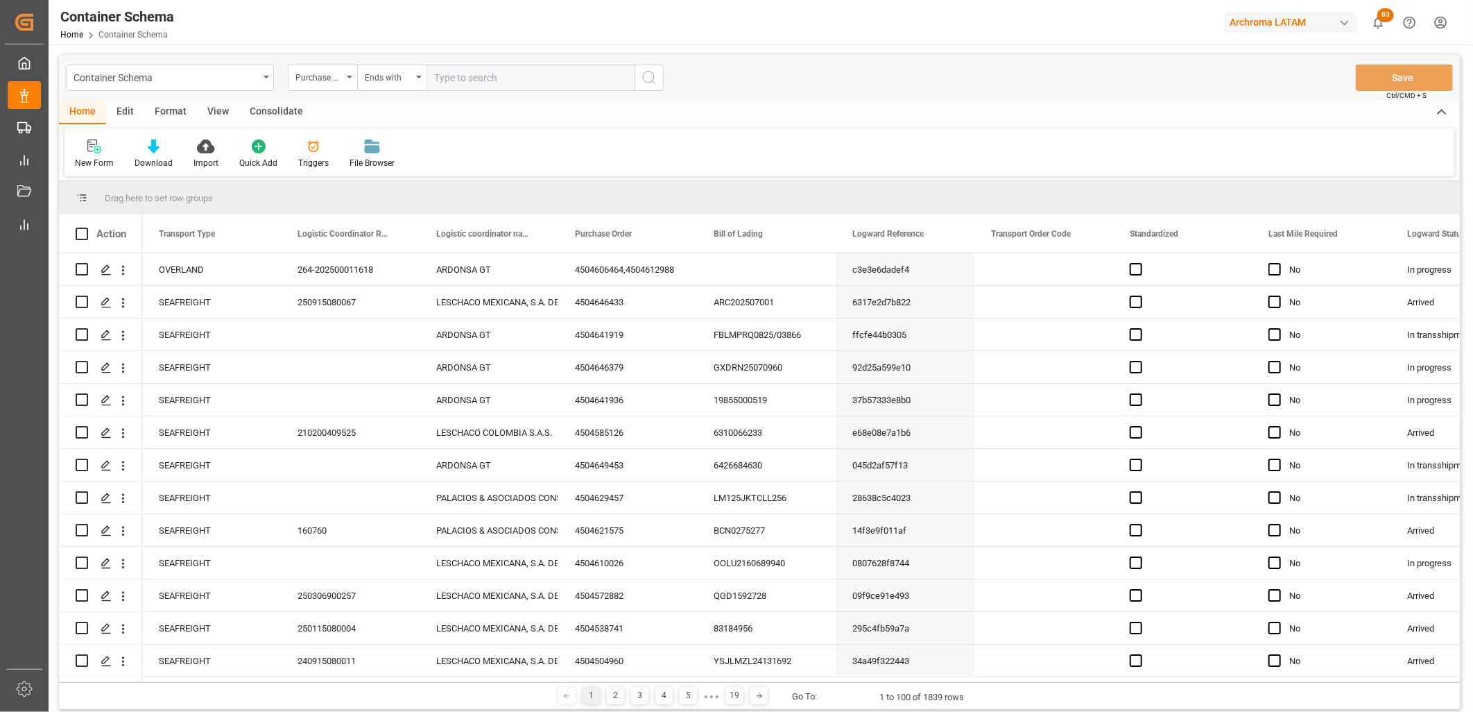
paste input "4504641374"
type input "4504641374"
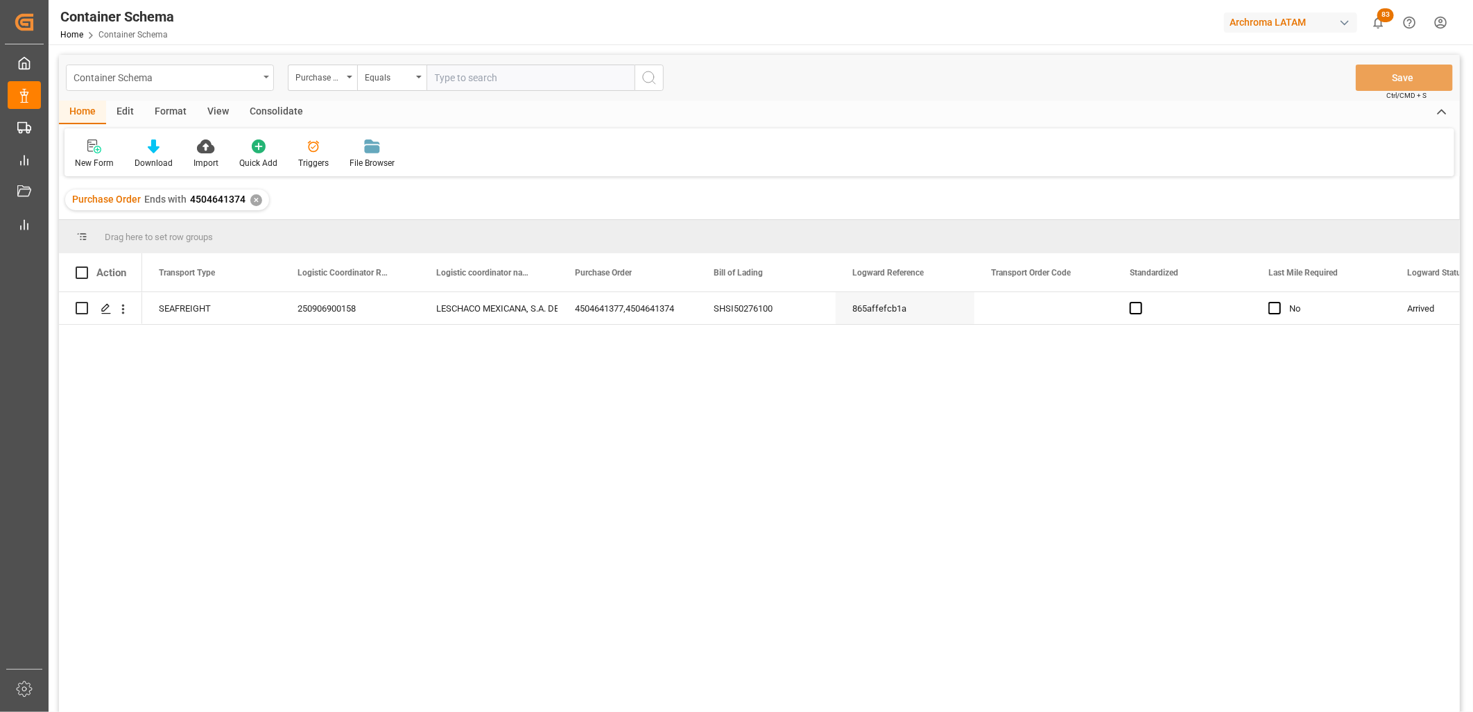
click at [213, 89] on div "Container Schema" at bounding box center [170, 77] width 208 height 26
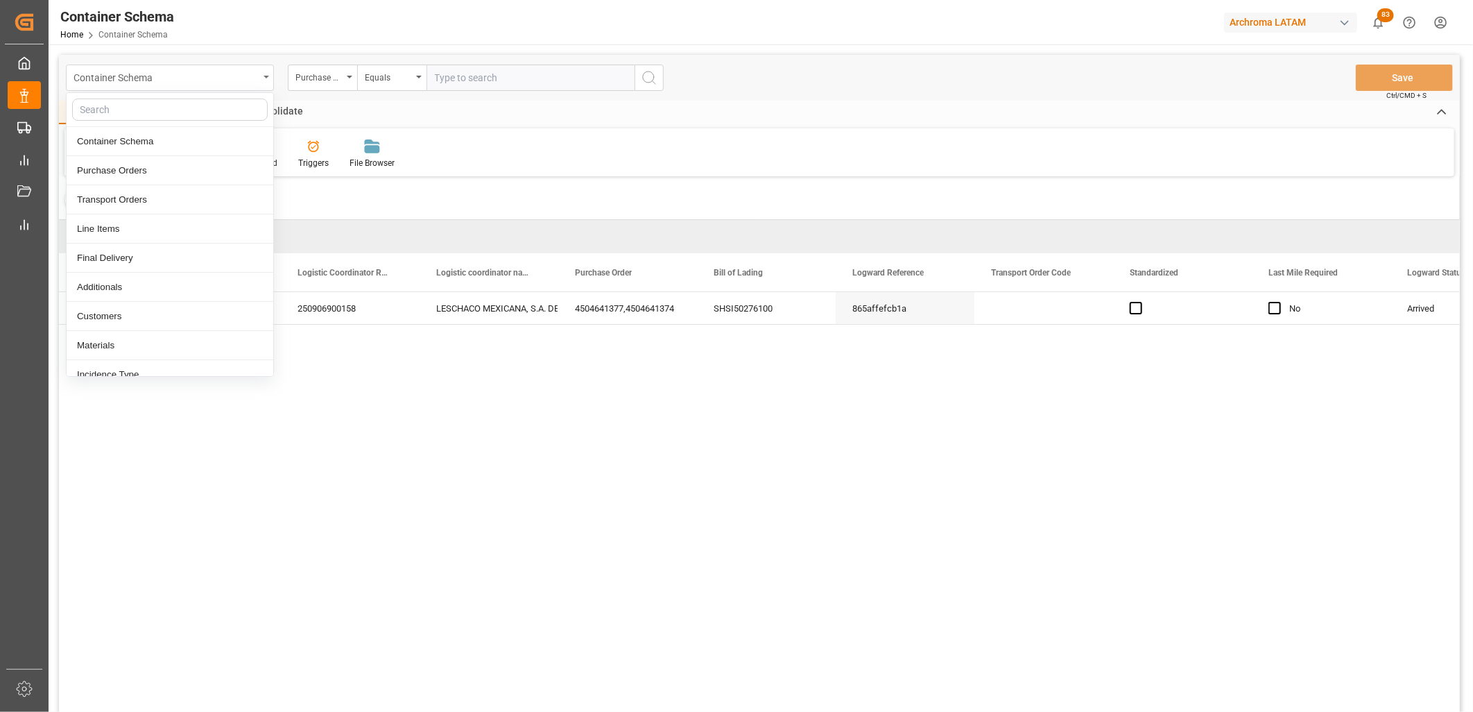
click at [211, 80] on div "Container Schema" at bounding box center [166, 76] width 185 height 17
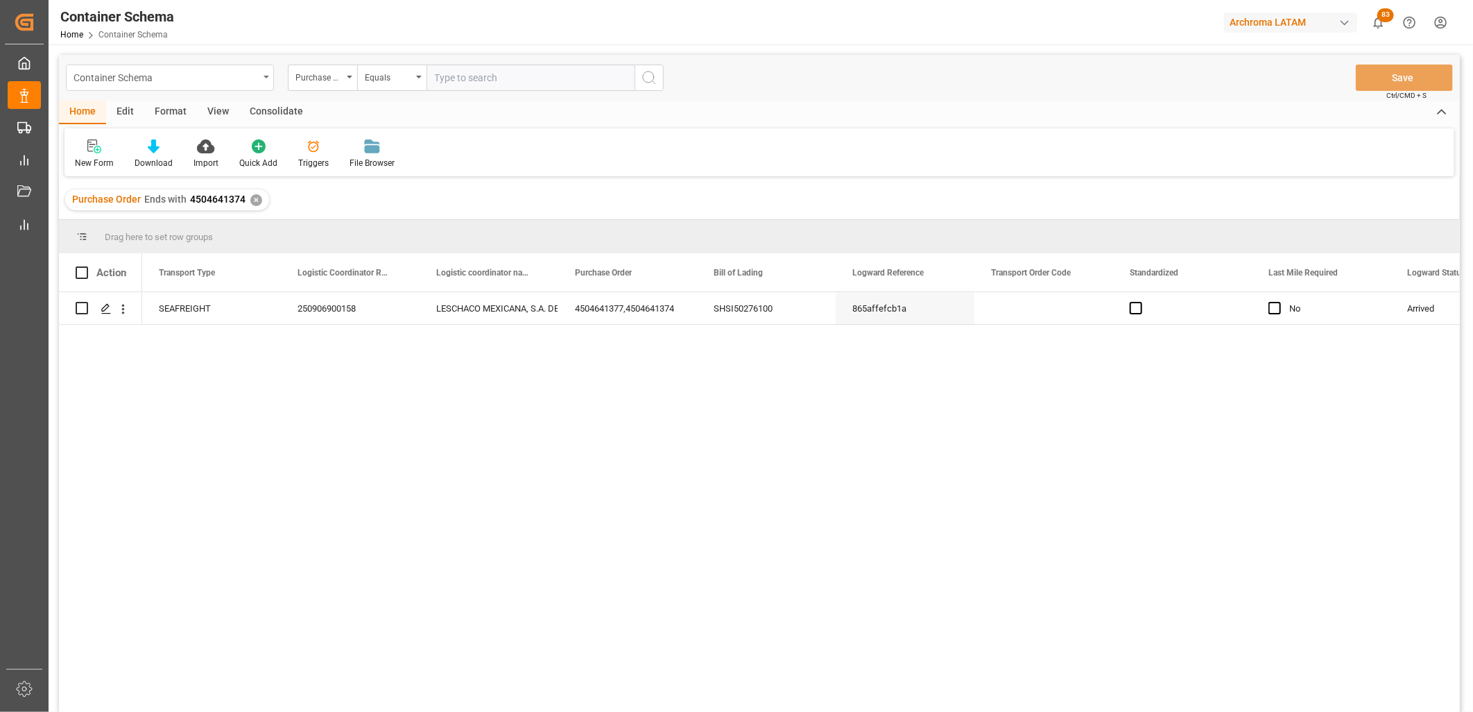
click at [160, 83] on div "Container Schema" at bounding box center [166, 76] width 185 height 17
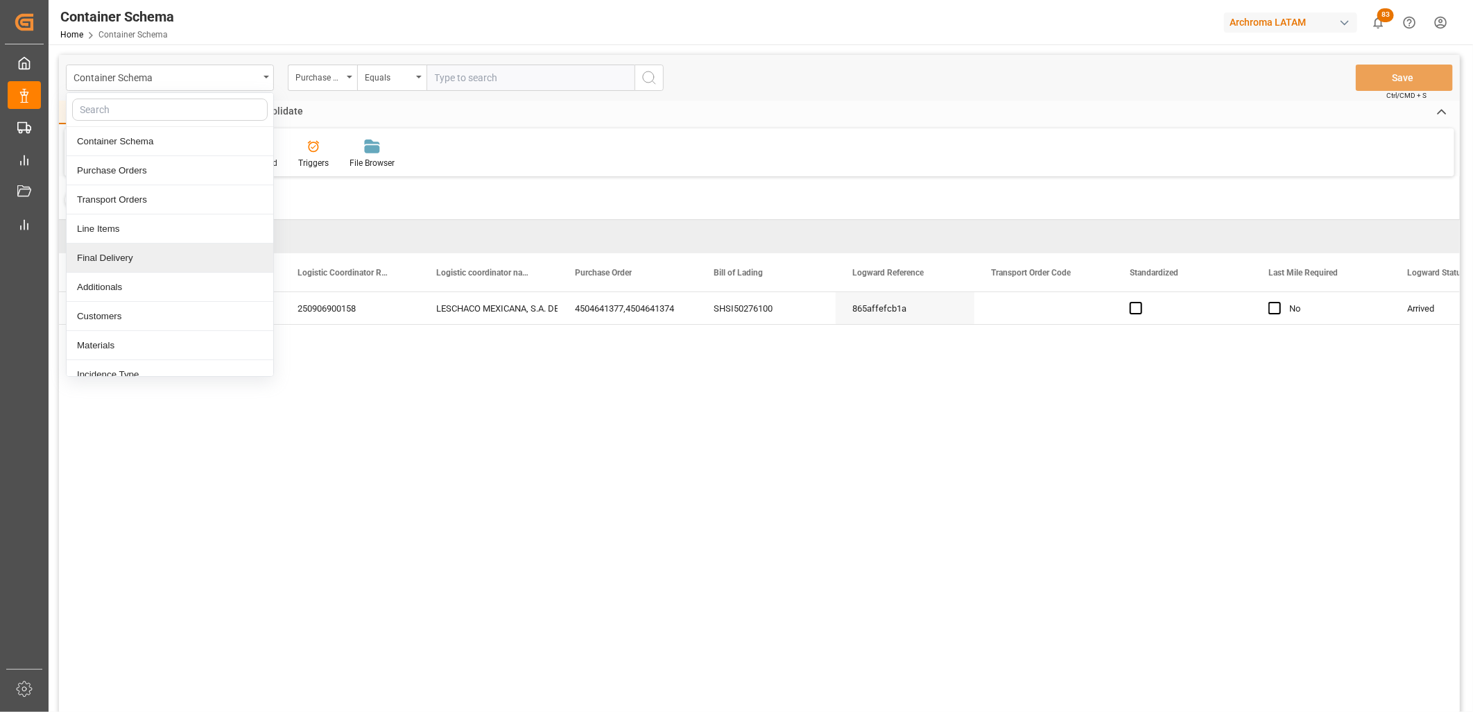
click at [147, 254] on div "Final Delivery" at bounding box center [170, 257] width 207 height 29
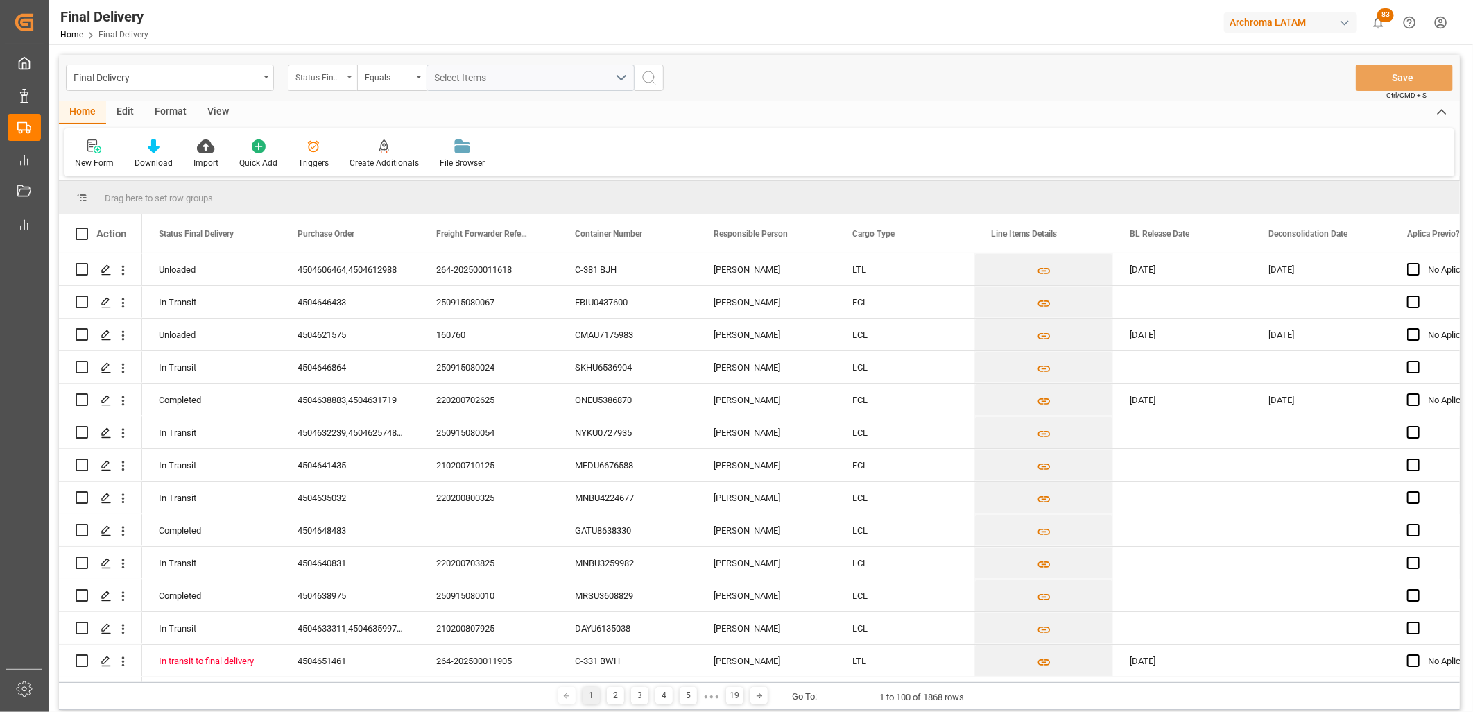
click at [336, 82] on div "Status Final Delivery" at bounding box center [318, 76] width 47 height 16
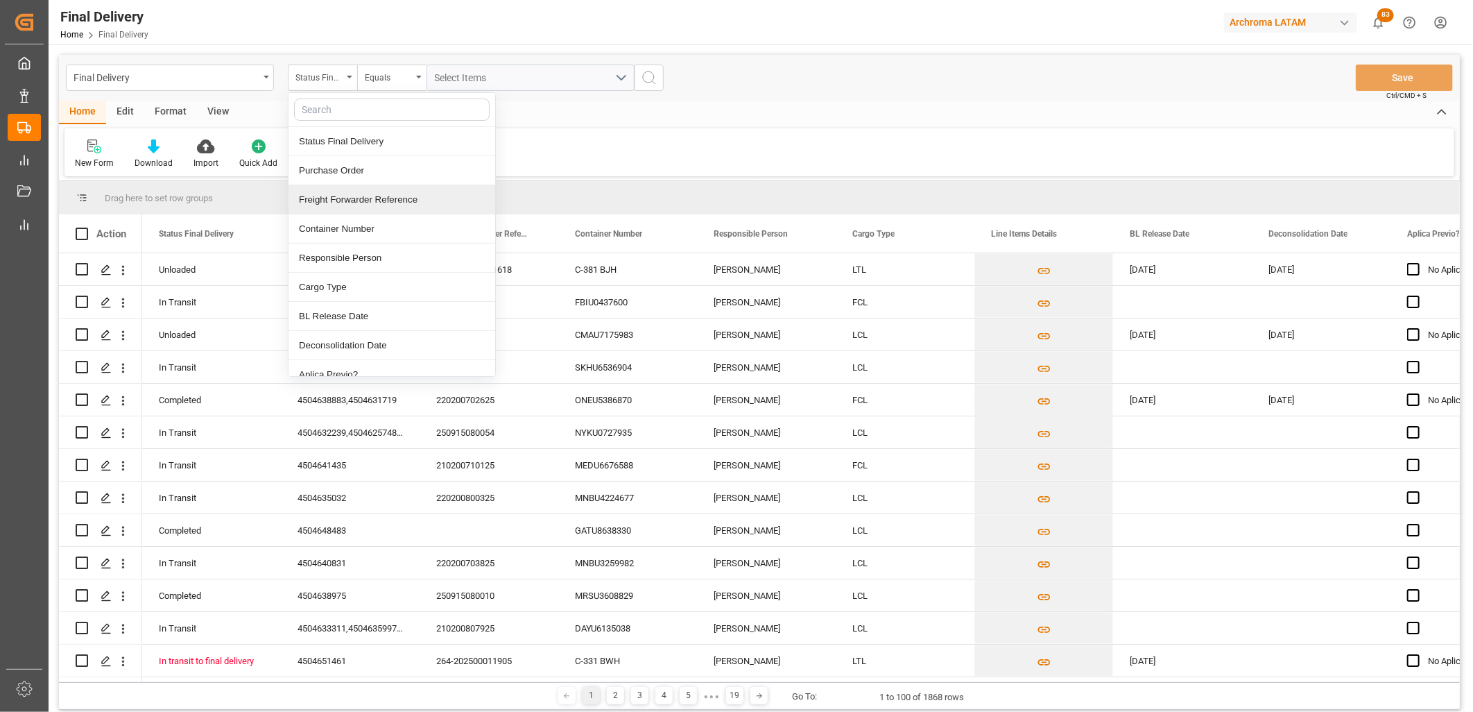
click at [357, 198] on div "Freight Forwarder Reference" at bounding box center [391, 199] width 207 height 29
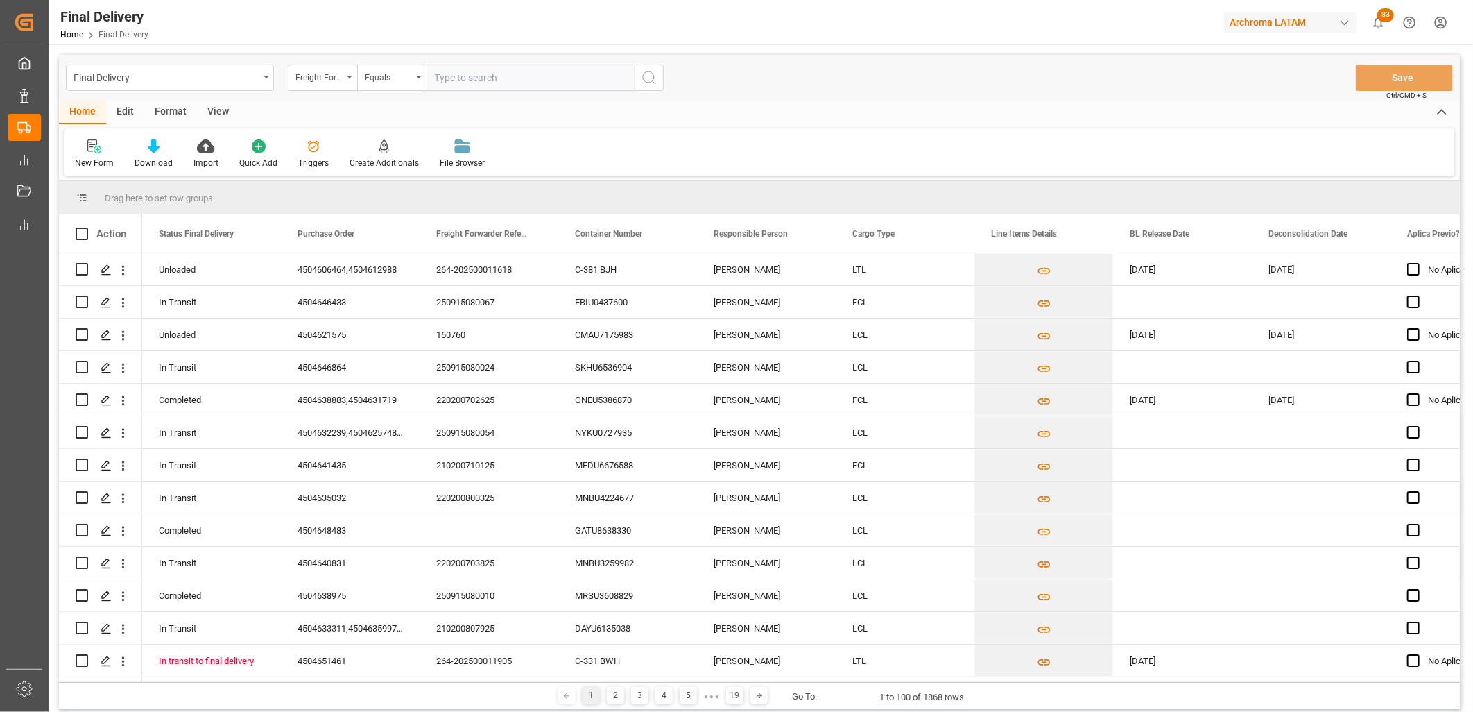
click at [446, 73] on input "text" at bounding box center [530, 77] width 208 height 26
type input "250906900158"
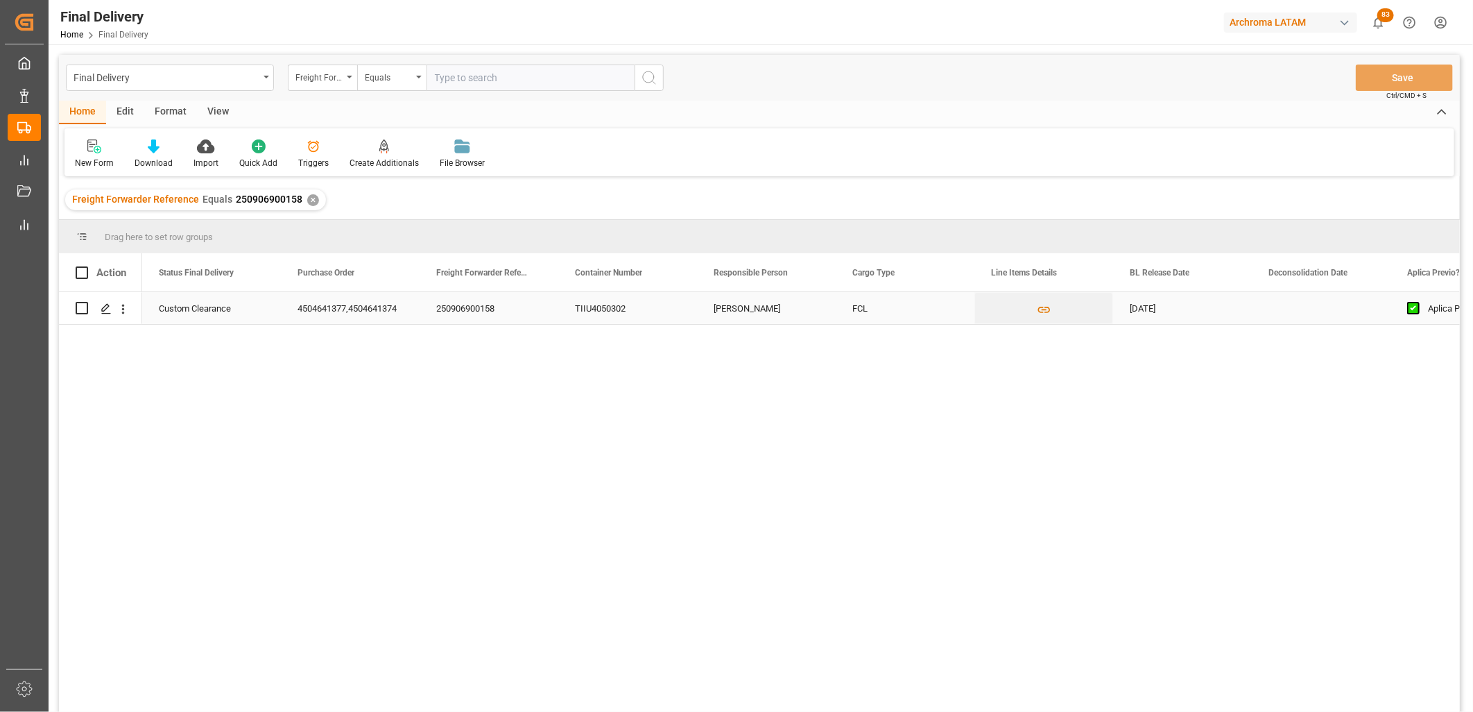
click at [892, 312] on div "FCL" at bounding box center [905, 308] width 139 height 32
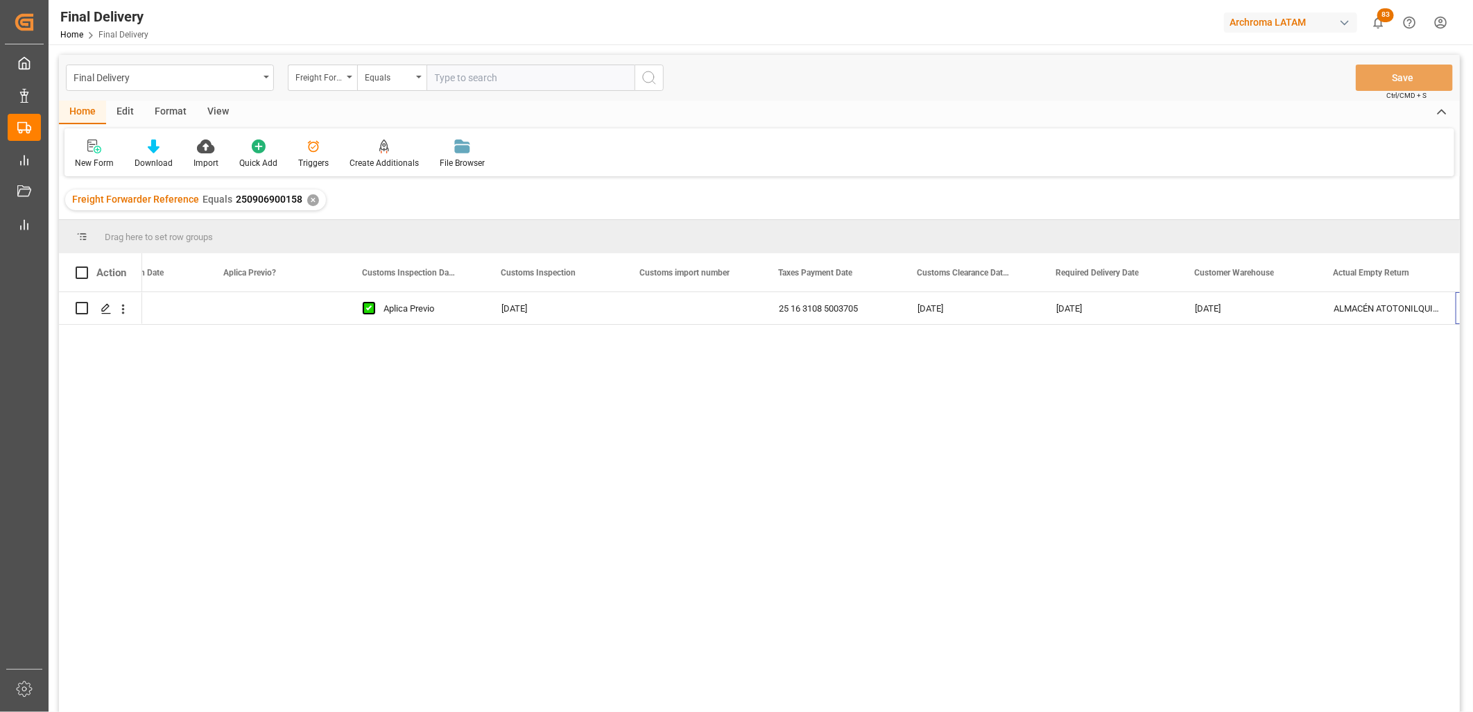
scroll to position [0, 1183]
click at [537, 313] on div "Press SPACE to select this row." at bounding box center [554, 308] width 139 height 32
click at [662, 313] on div "25 16 3108 5003705" at bounding box center [692, 308] width 139 height 32
click at [209, 73] on div "Final Delivery" at bounding box center [166, 76] width 185 height 17
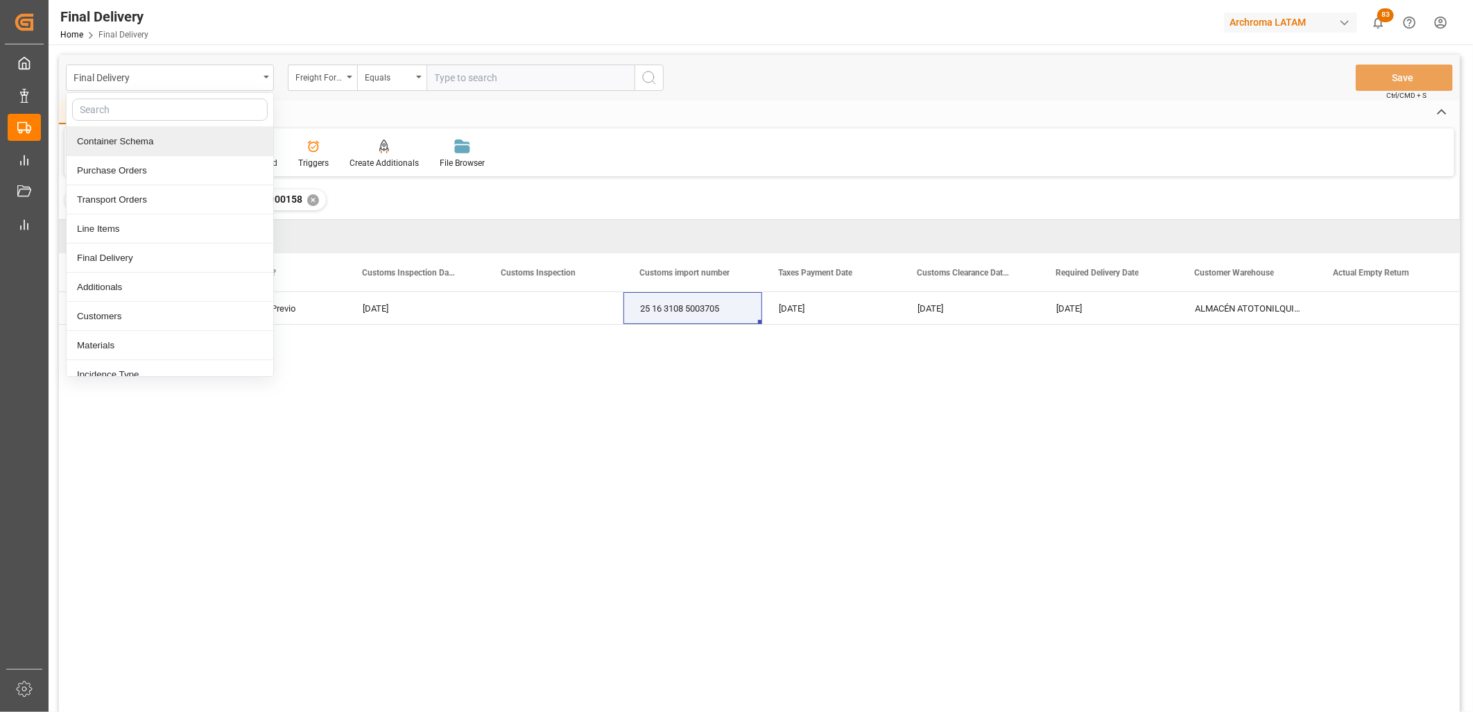
click at [160, 146] on div "Container Schema" at bounding box center [170, 141] width 207 height 29
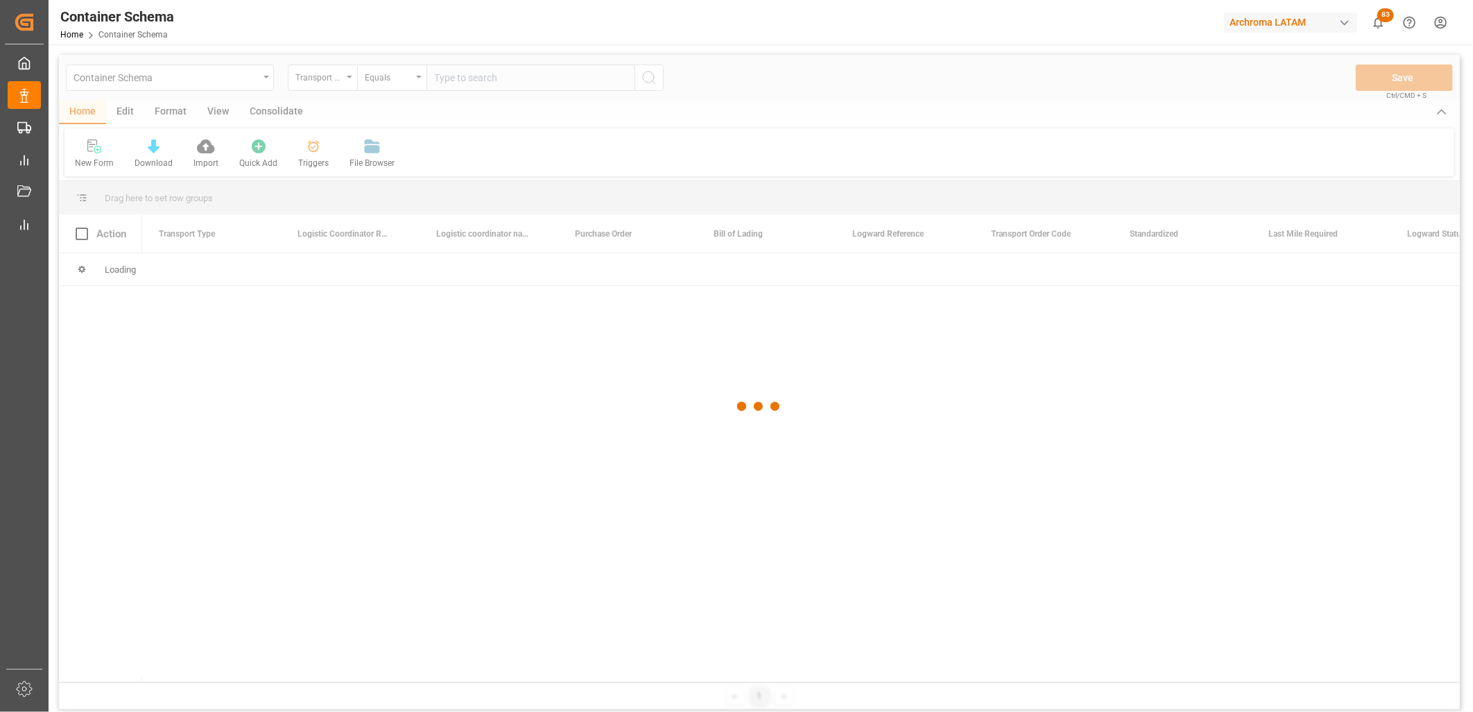
click at [343, 81] on div at bounding box center [759, 406] width 1401 height 703
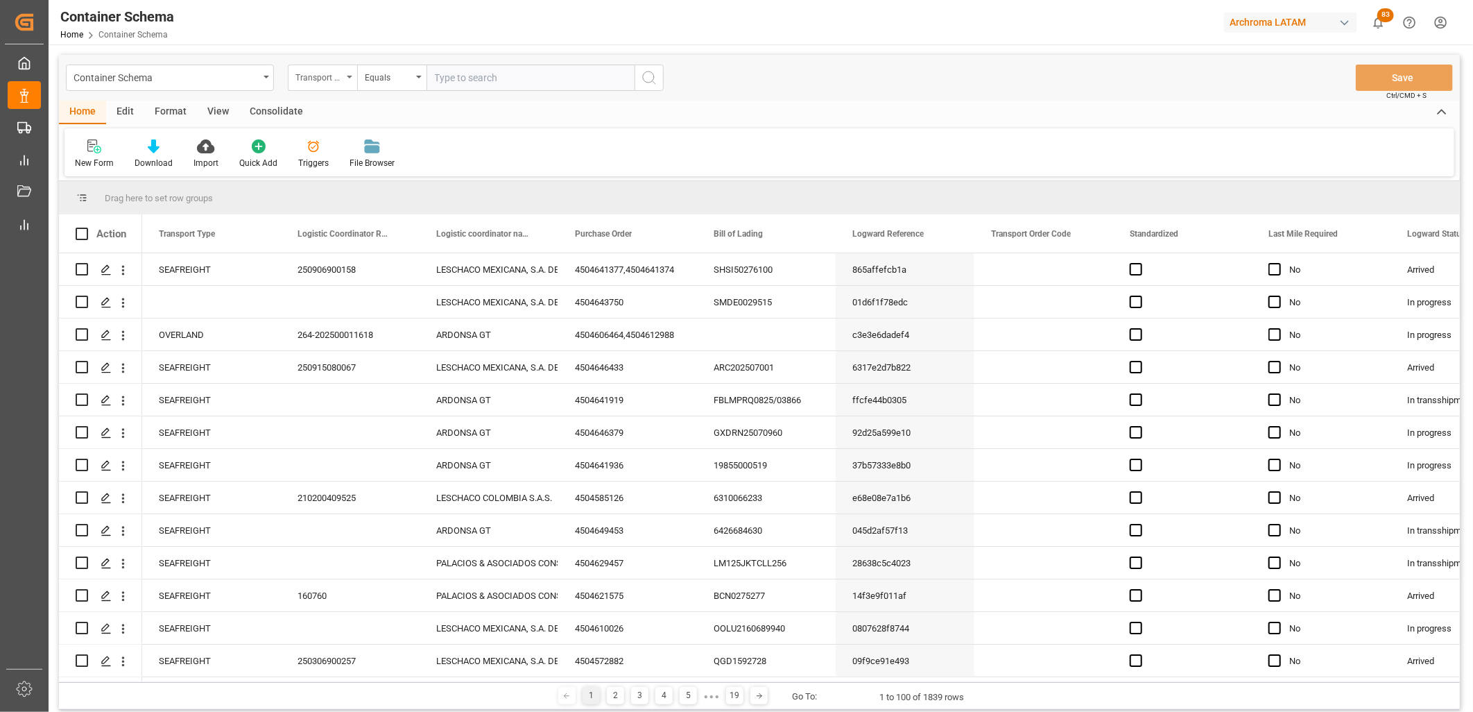
click at [347, 80] on div "Transport Type" at bounding box center [322, 77] width 69 height 26
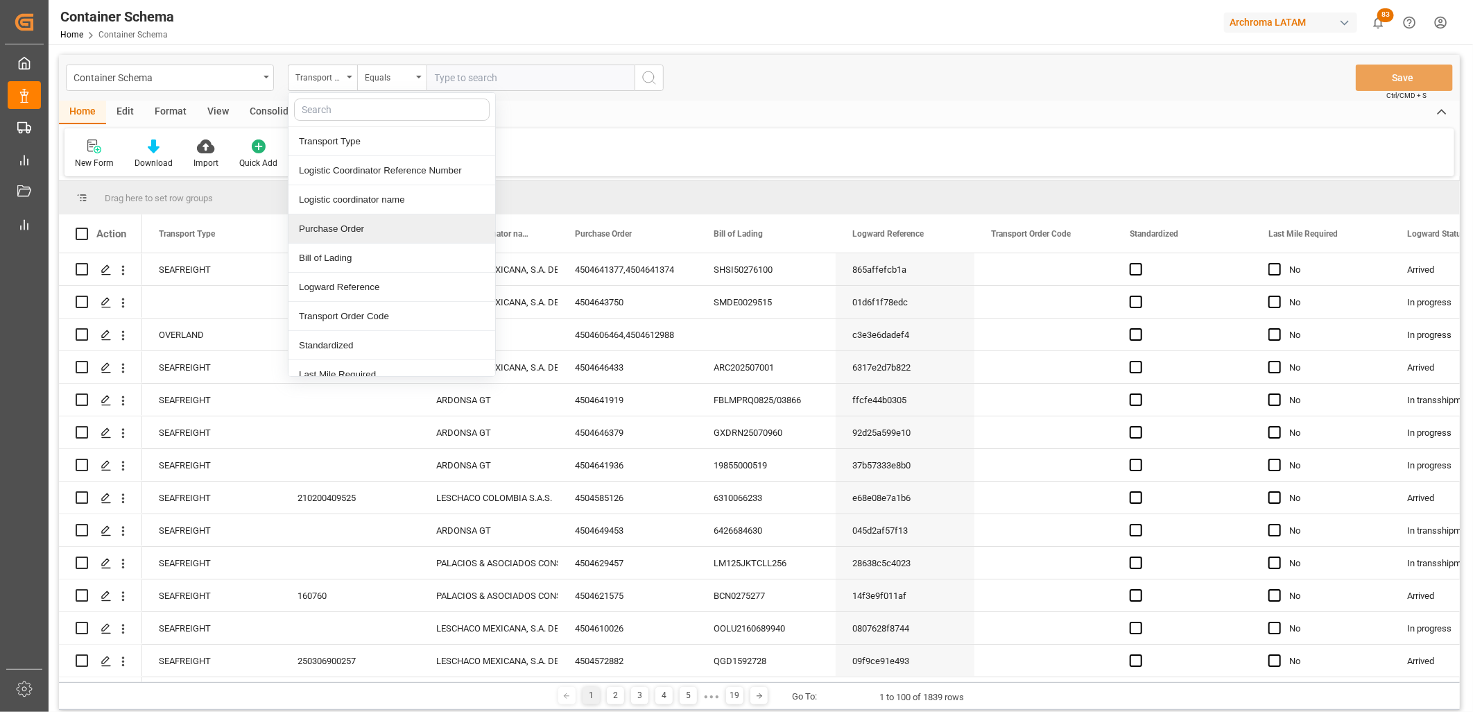
click at [341, 227] on div "Purchase Order" at bounding box center [391, 228] width 207 height 29
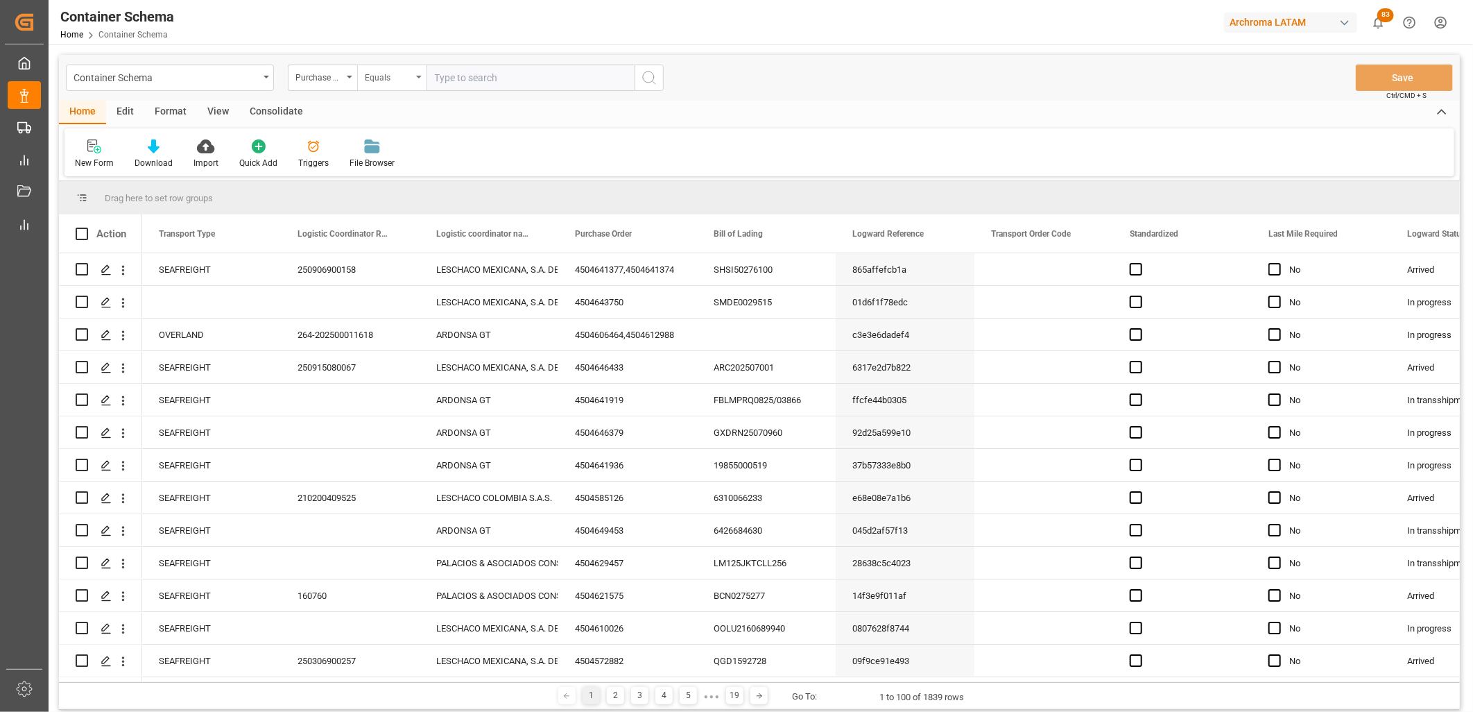
click at [392, 82] on div "Equals" at bounding box center [388, 76] width 47 height 16
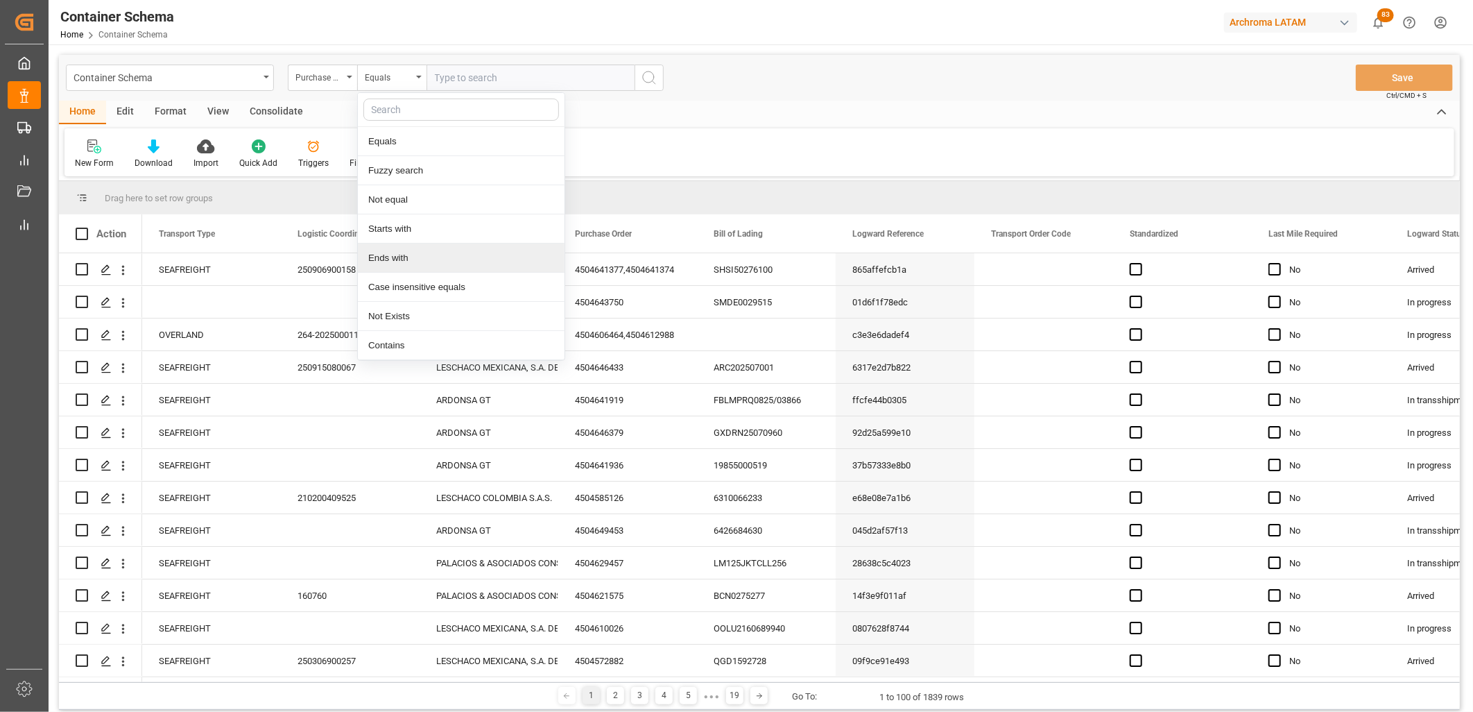
drag, startPoint x: 384, startPoint y: 248, endPoint x: 419, endPoint y: 146, distance: 107.7
click at [383, 245] on div "Ends with" at bounding box center [461, 257] width 207 height 29
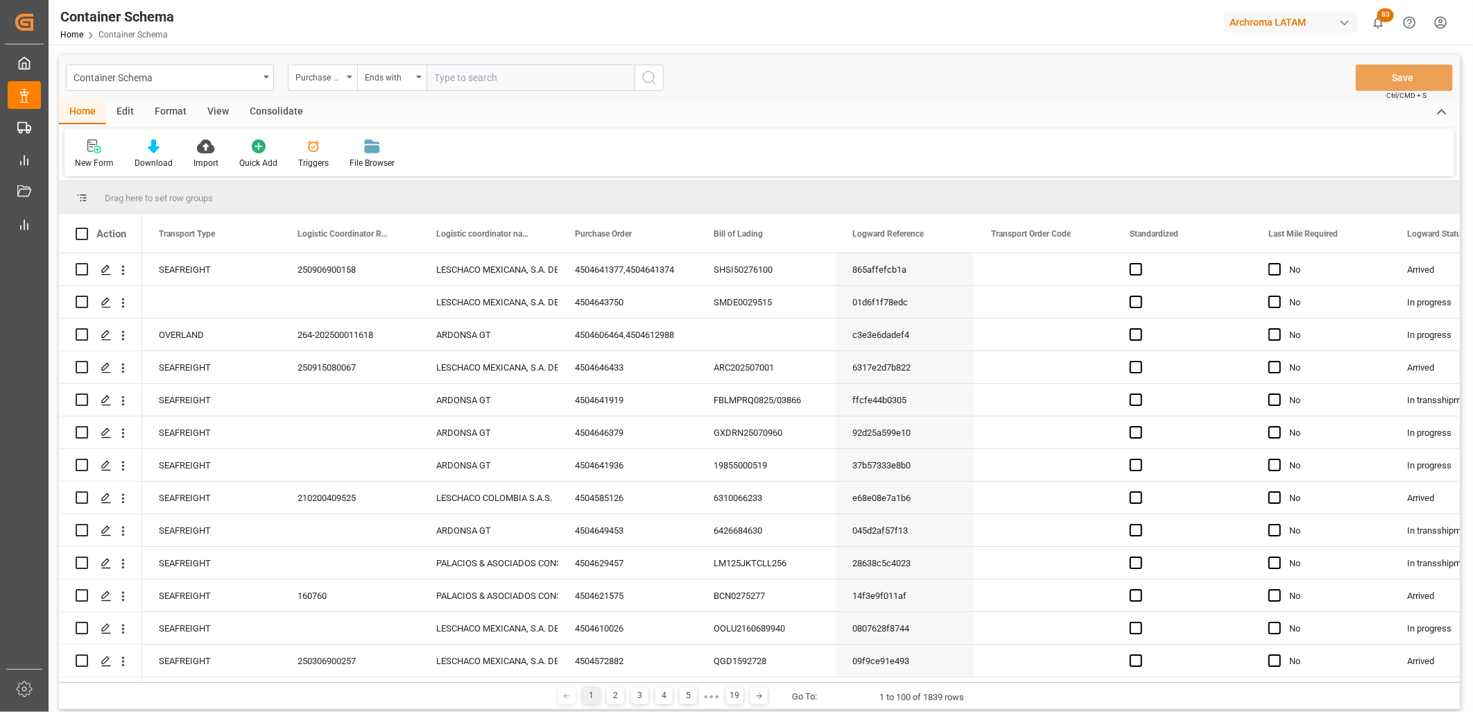
click at [458, 78] on input "text" at bounding box center [530, 77] width 208 height 26
paste input "4504642838"
type input "4504642838"
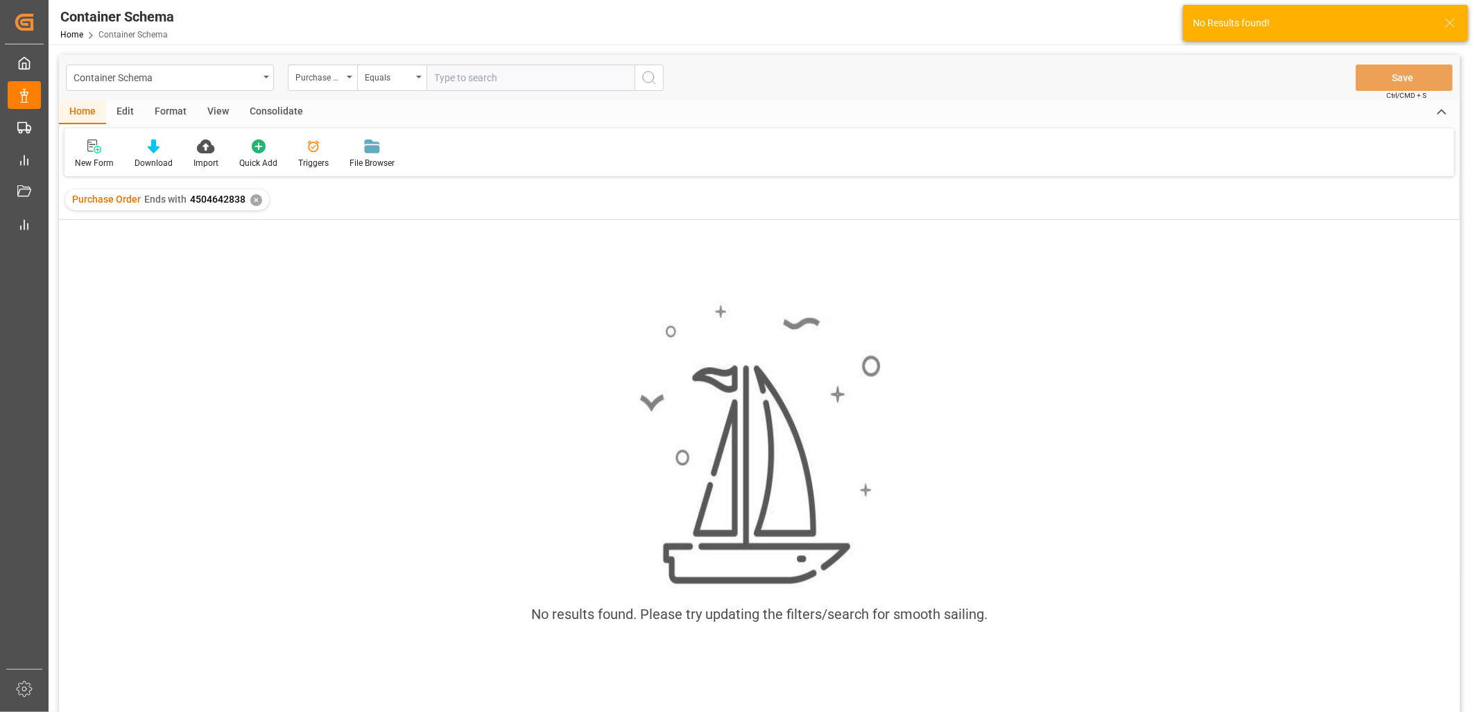
click at [252, 199] on div "✕" at bounding box center [256, 200] width 12 height 12
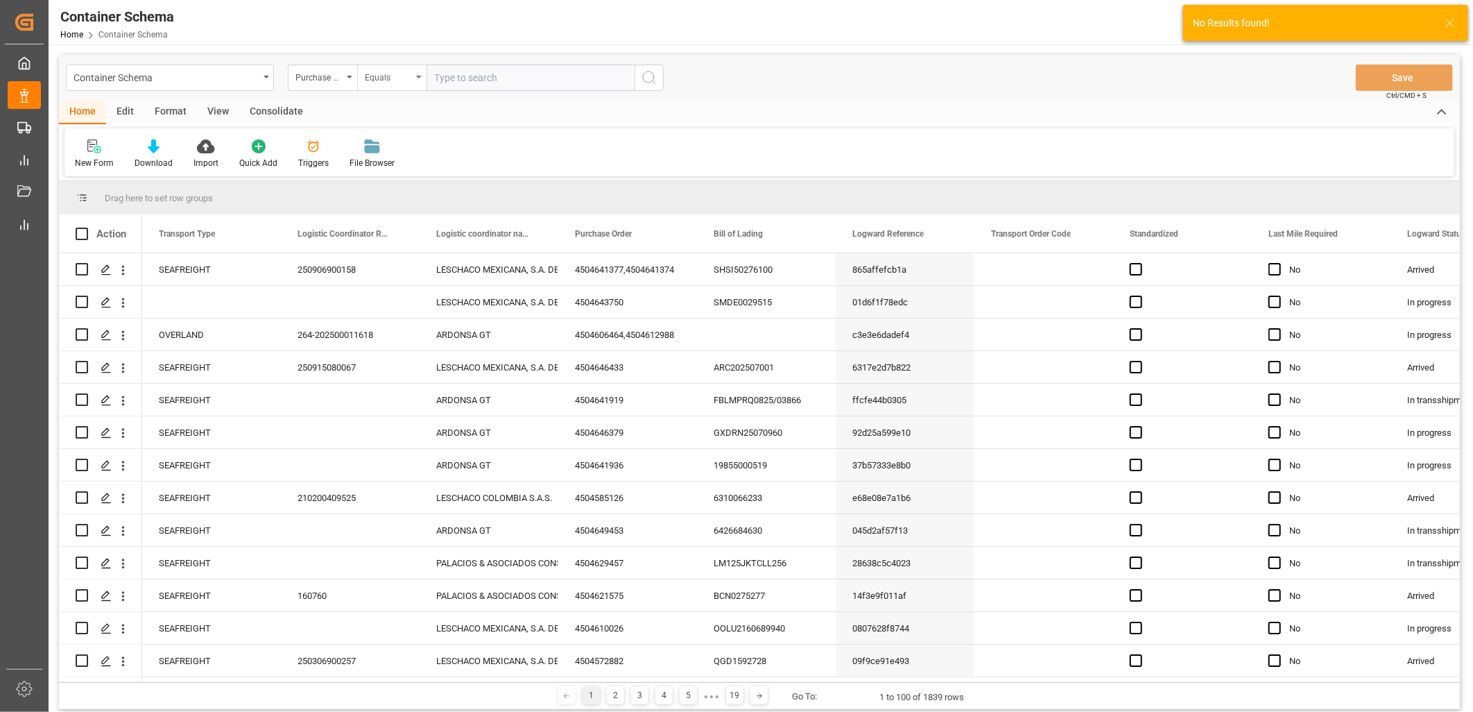
click at [414, 83] on div "Equals" at bounding box center [391, 77] width 69 height 26
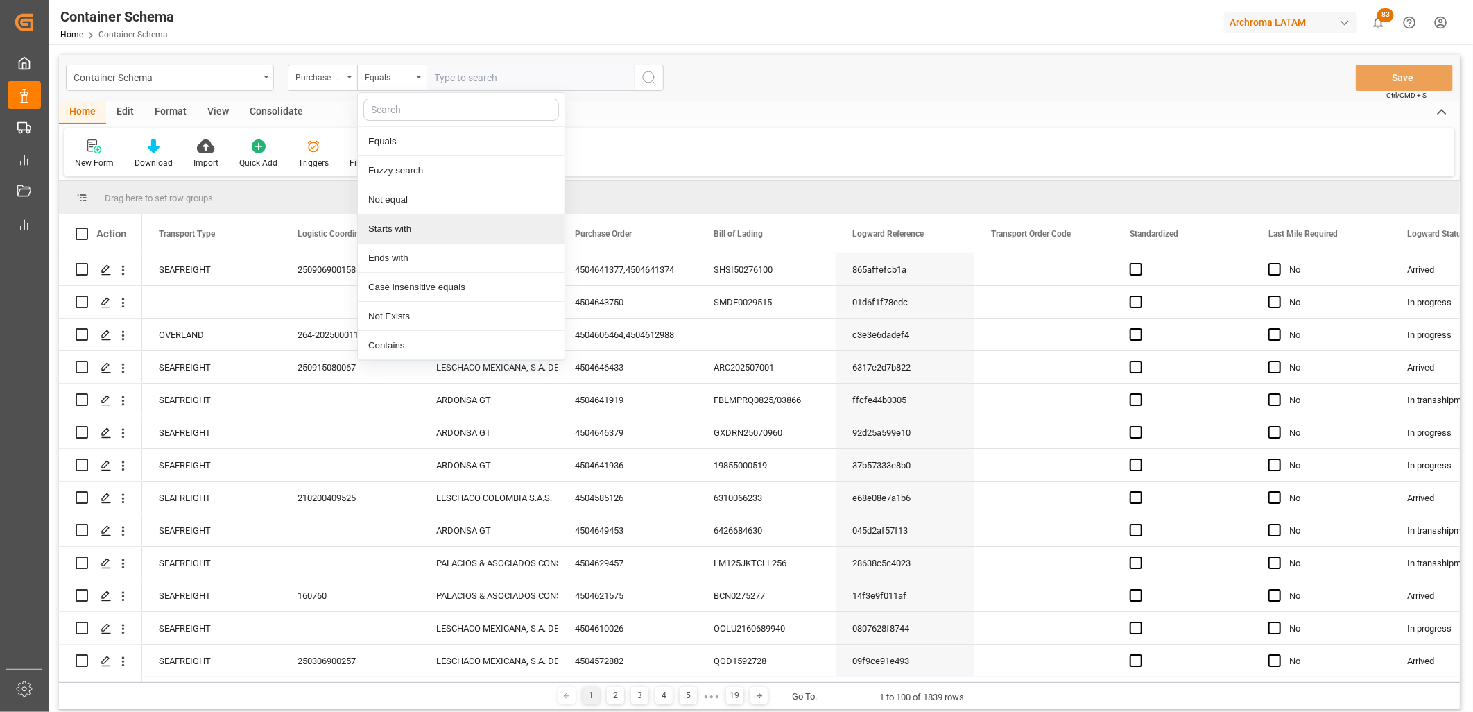
click at [411, 219] on div "Starts with" at bounding box center [461, 228] width 207 height 29
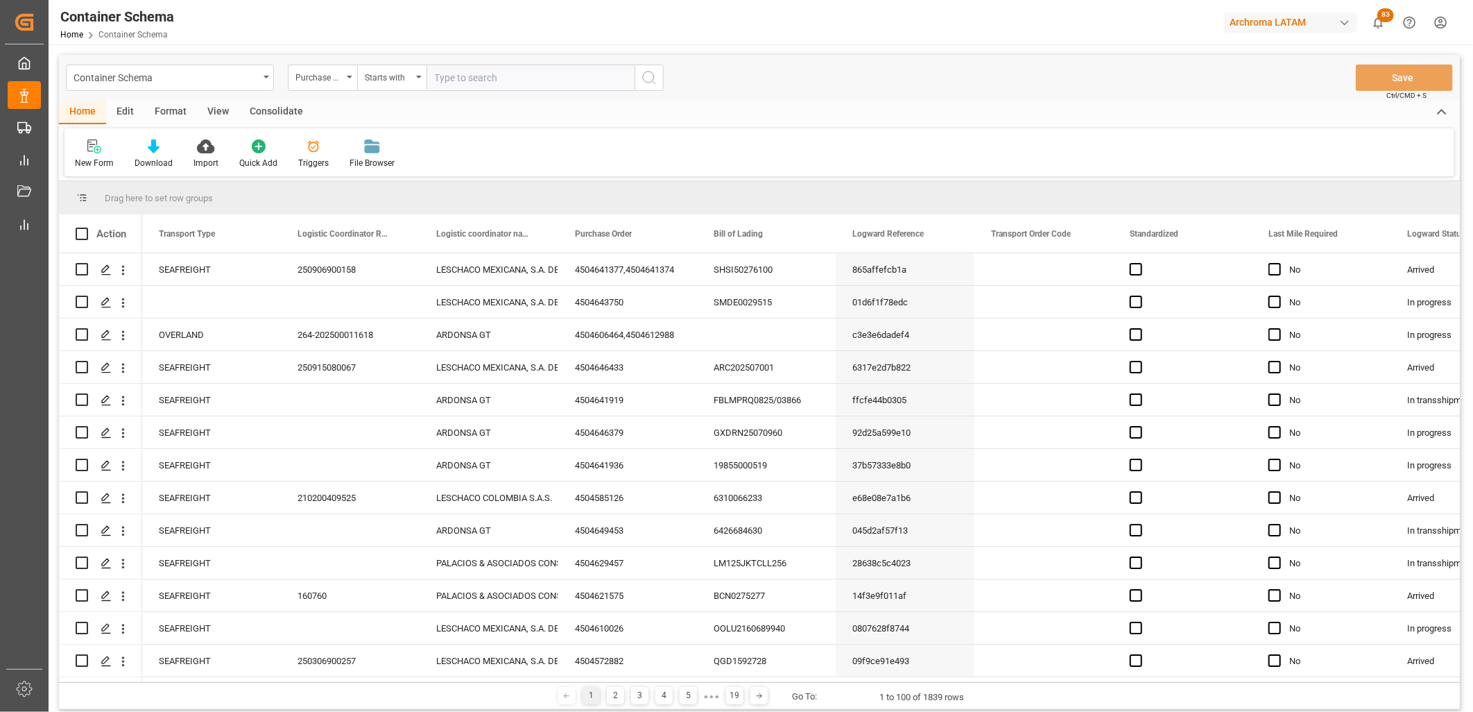
click at [463, 74] on input "text" at bounding box center [530, 77] width 208 height 26
paste input "4504642838"
type input "4504642838"
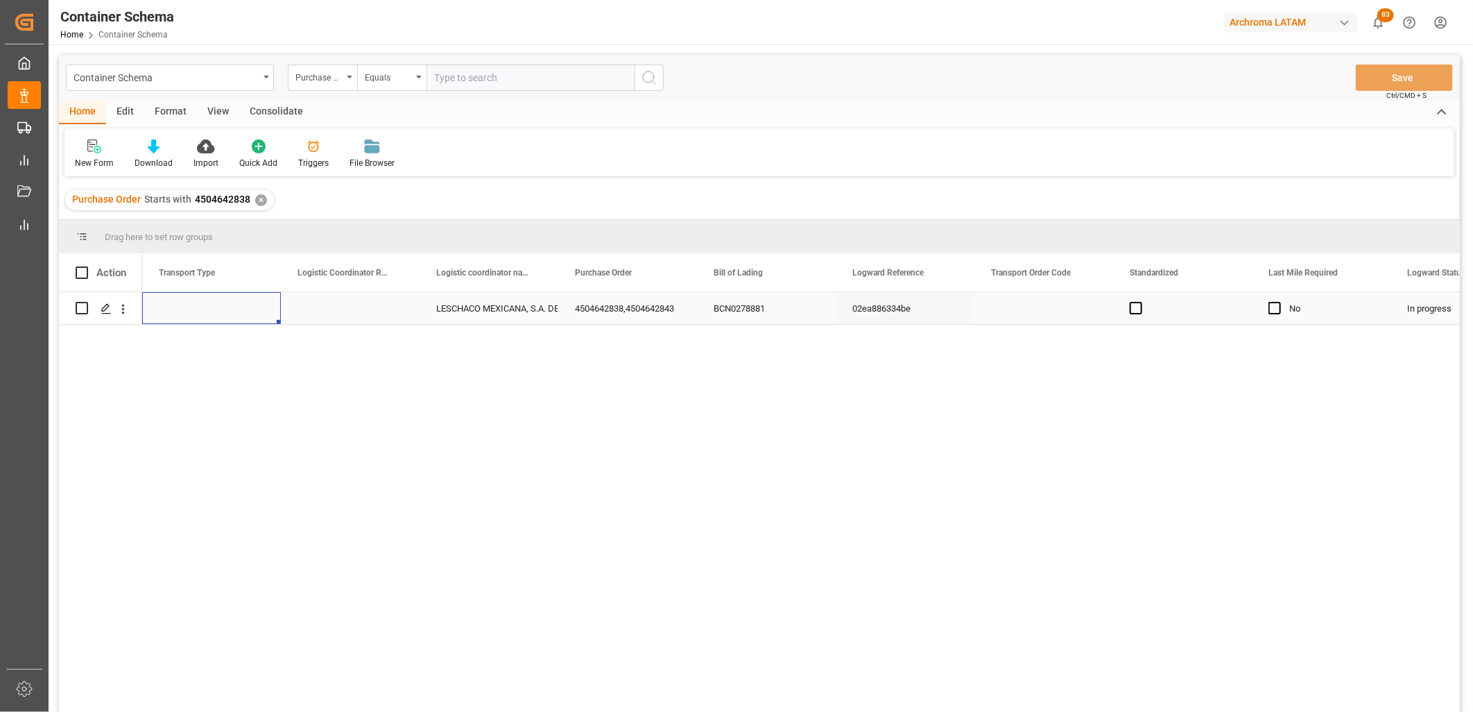
click at [181, 307] on div "Press SPACE to select this row." at bounding box center [211, 308] width 139 height 32
click at [181, 307] on button "Select" at bounding box center [211, 316] width 117 height 26
click at [184, 315] on span "Select" at bounding box center [177, 316] width 26 height 15
click at [185, 338] on div "Select" at bounding box center [211, 316] width 139 height 49
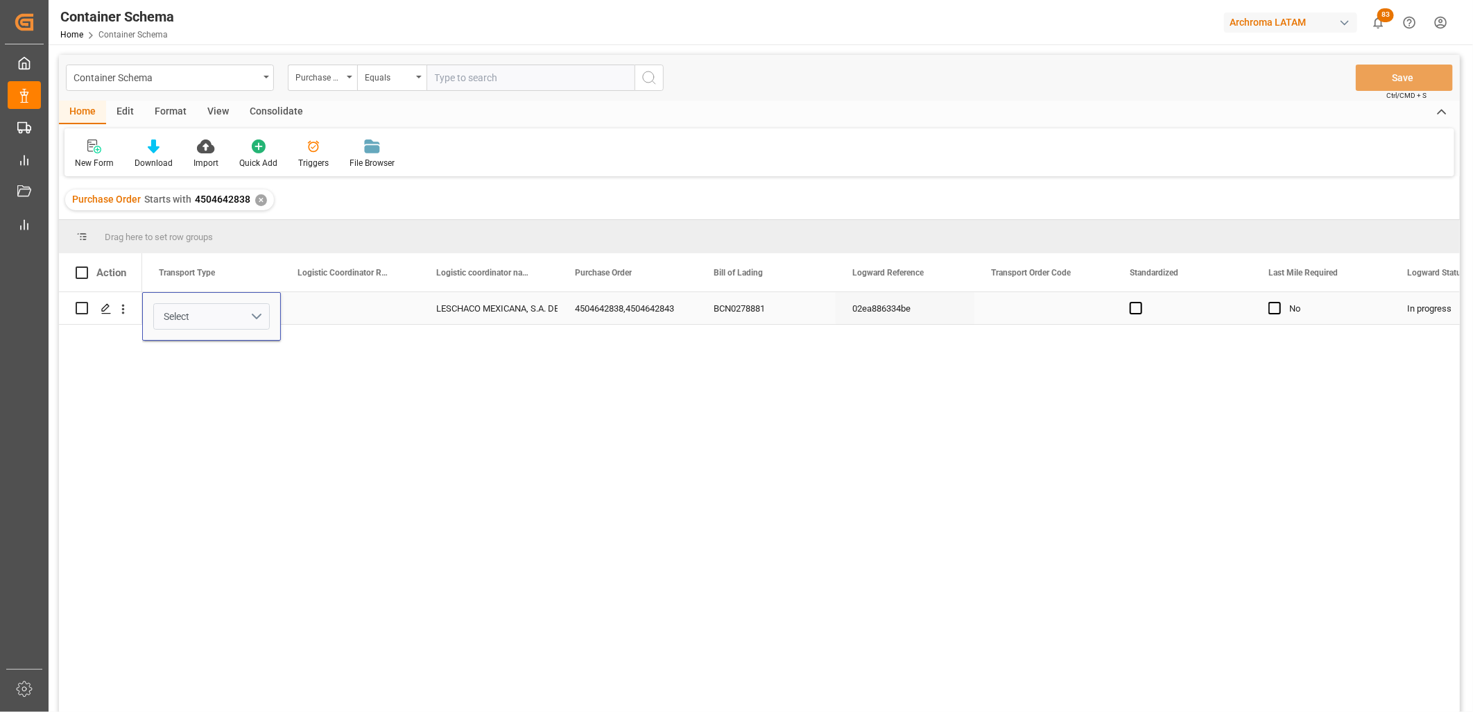
click at [185, 312] on span "Select" at bounding box center [177, 316] width 26 height 15
click at [190, 350] on div "SEAFREIGHT" at bounding box center [212, 352] width 101 height 14
click at [330, 306] on div "Press SPACE to select this row." at bounding box center [350, 308] width 139 height 32
type input "250915080074"
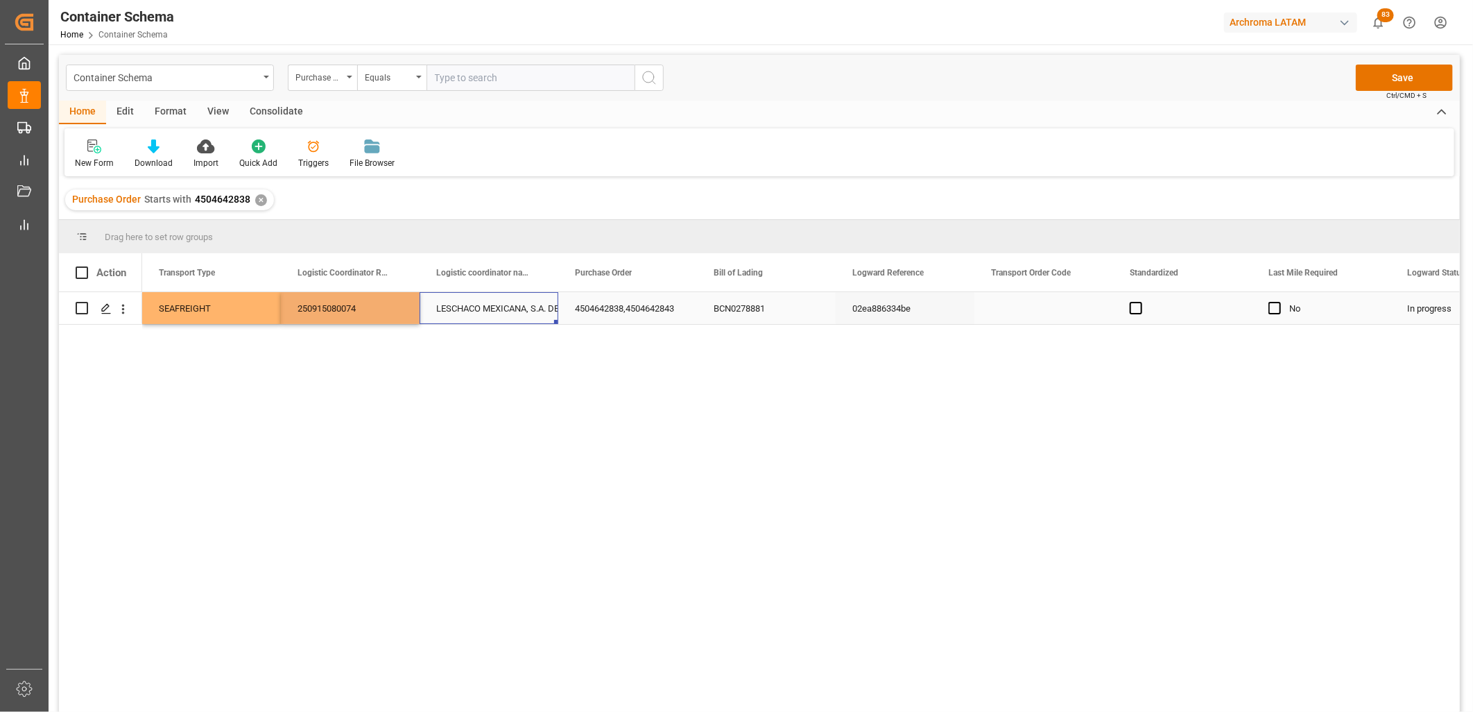
click at [522, 308] on div "LESCHACO MEXICANA, S.A. DE C.V." at bounding box center [488, 309] width 105 height 32
click at [1392, 81] on button "Save" at bounding box center [1404, 77] width 97 height 26
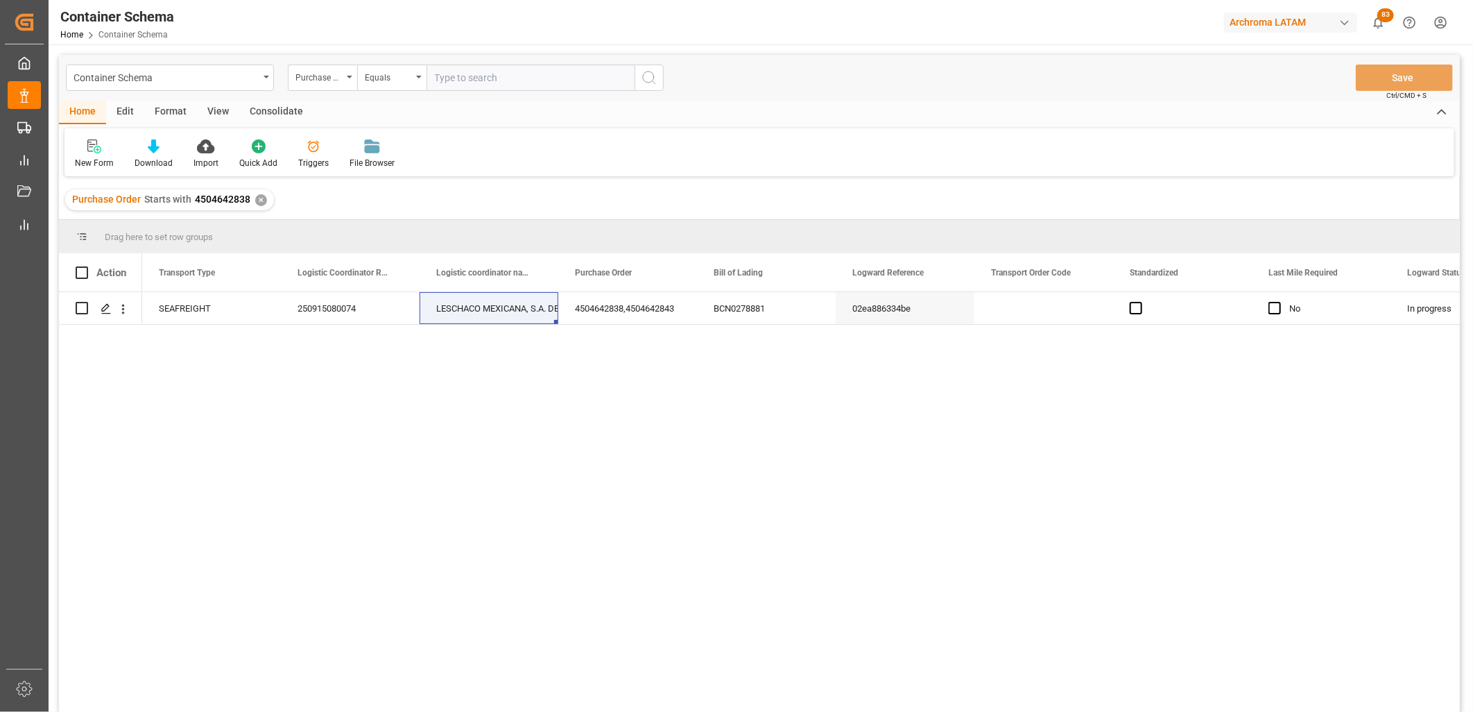
click at [258, 202] on div "✕" at bounding box center [261, 200] width 12 height 12
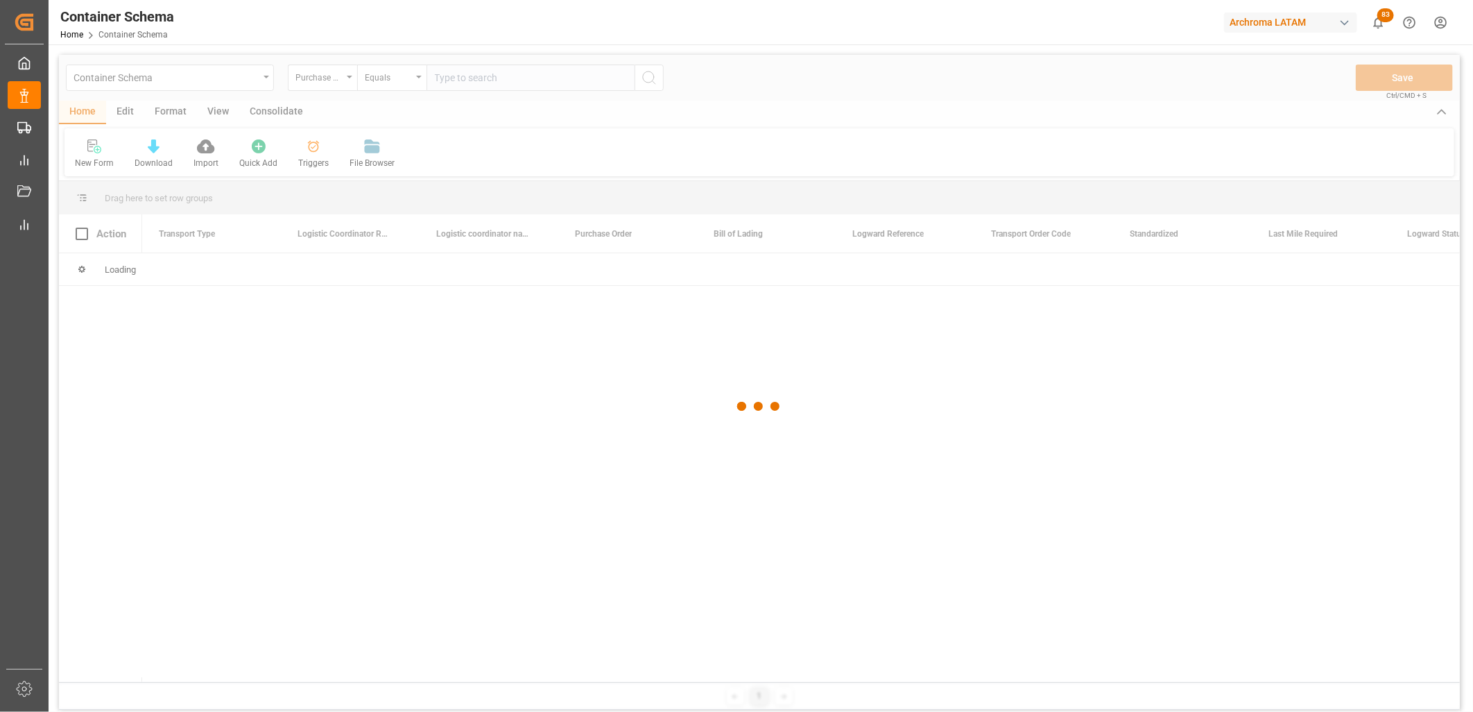
click at [327, 81] on div at bounding box center [759, 406] width 1401 height 703
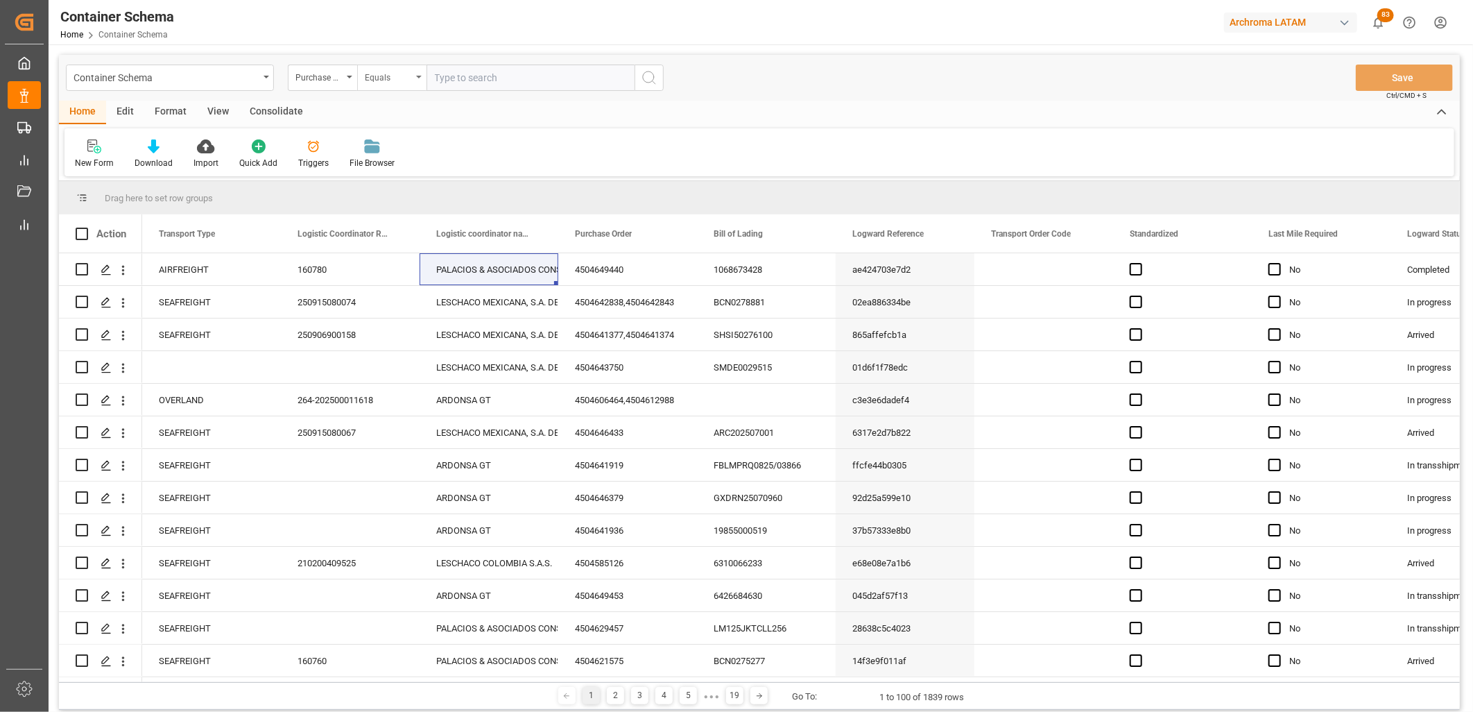
click at [417, 85] on div "Equals" at bounding box center [391, 77] width 69 height 26
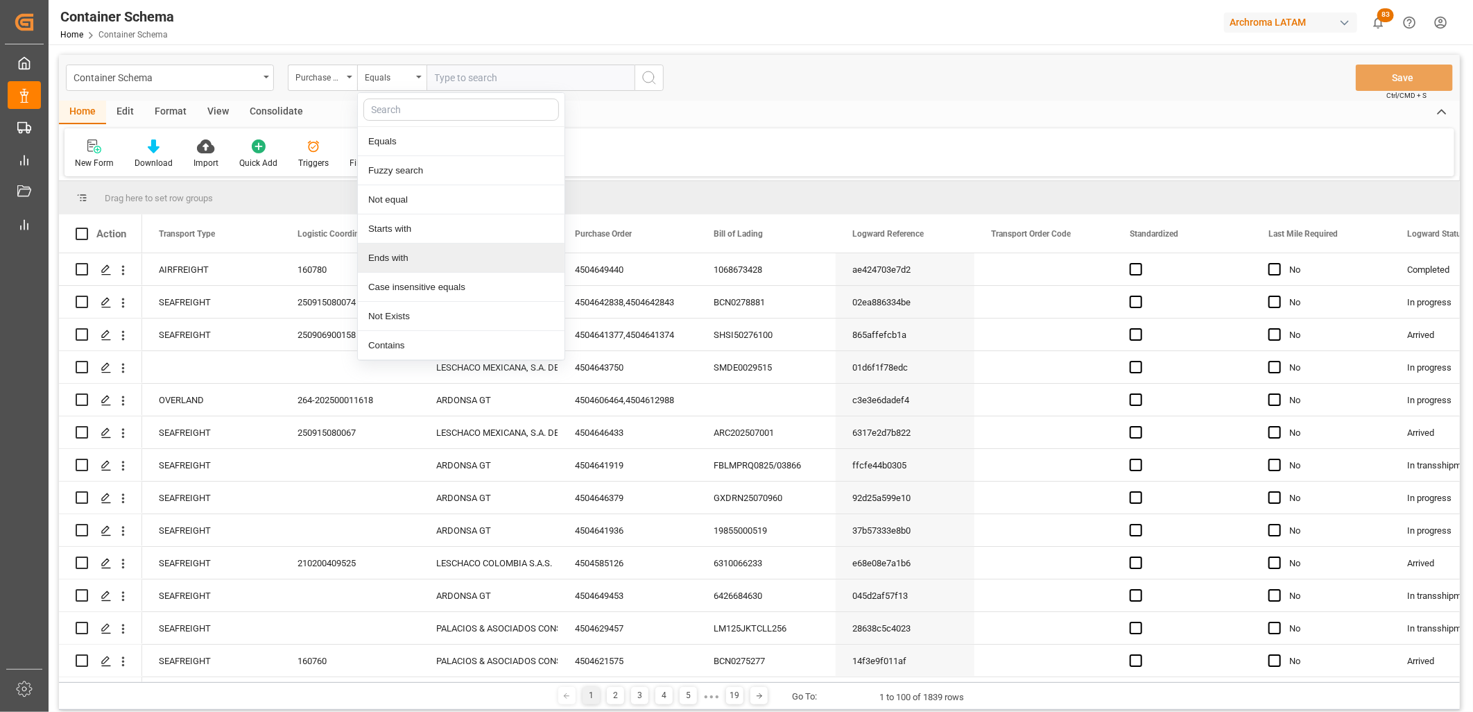
click at [411, 248] on div "Ends with" at bounding box center [461, 257] width 207 height 29
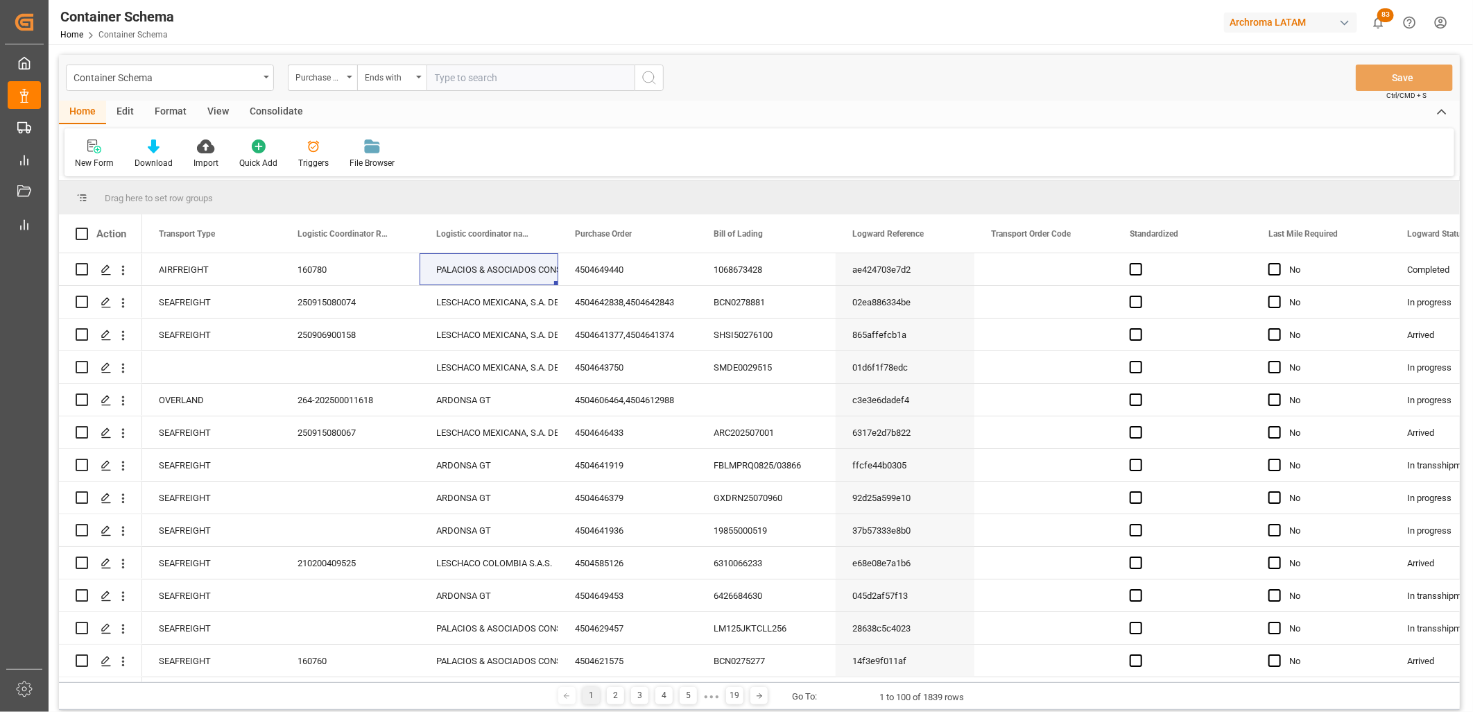
click at [463, 81] on input "text" at bounding box center [530, 77] width 208 height 26
paste input "4504642844"
type input "4504642844"
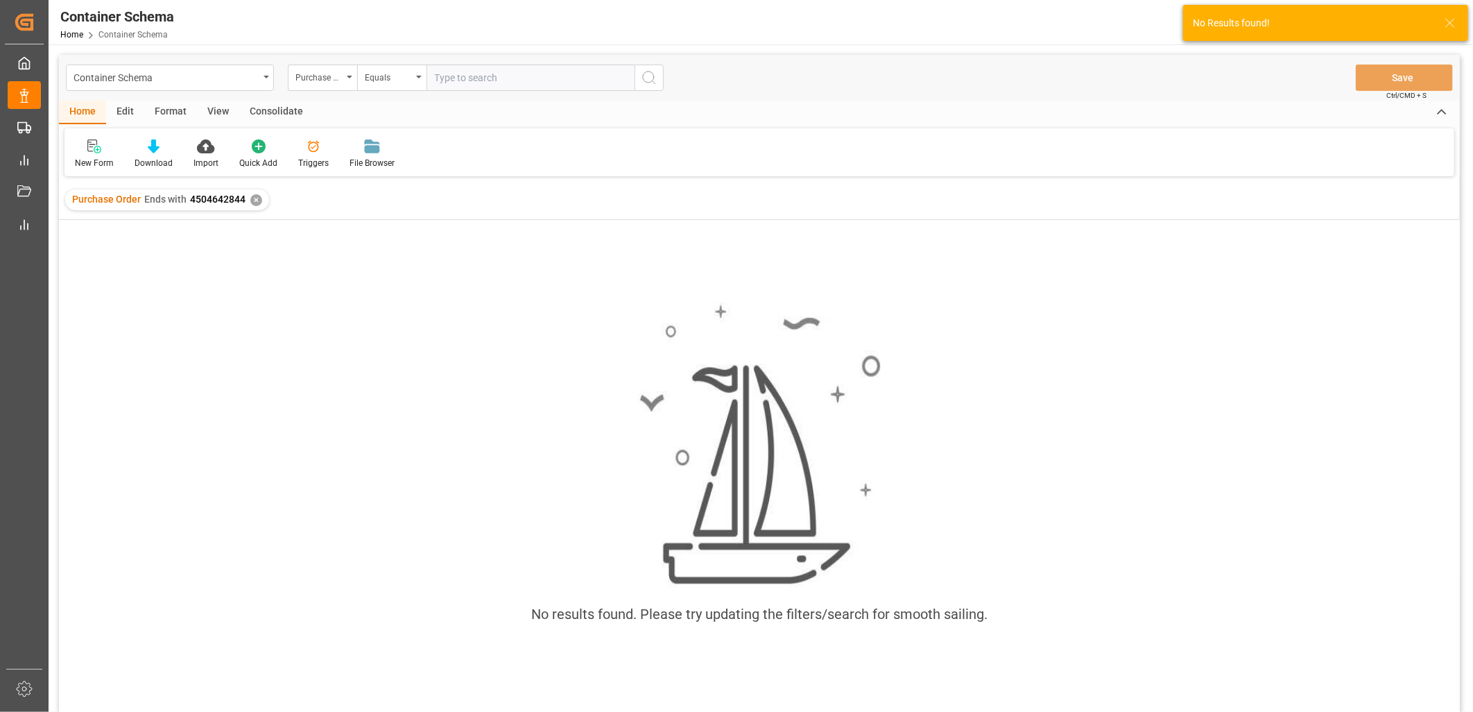
click at [253, 202] on div "✕" at bounding box center [256, 200] width 12 height 12
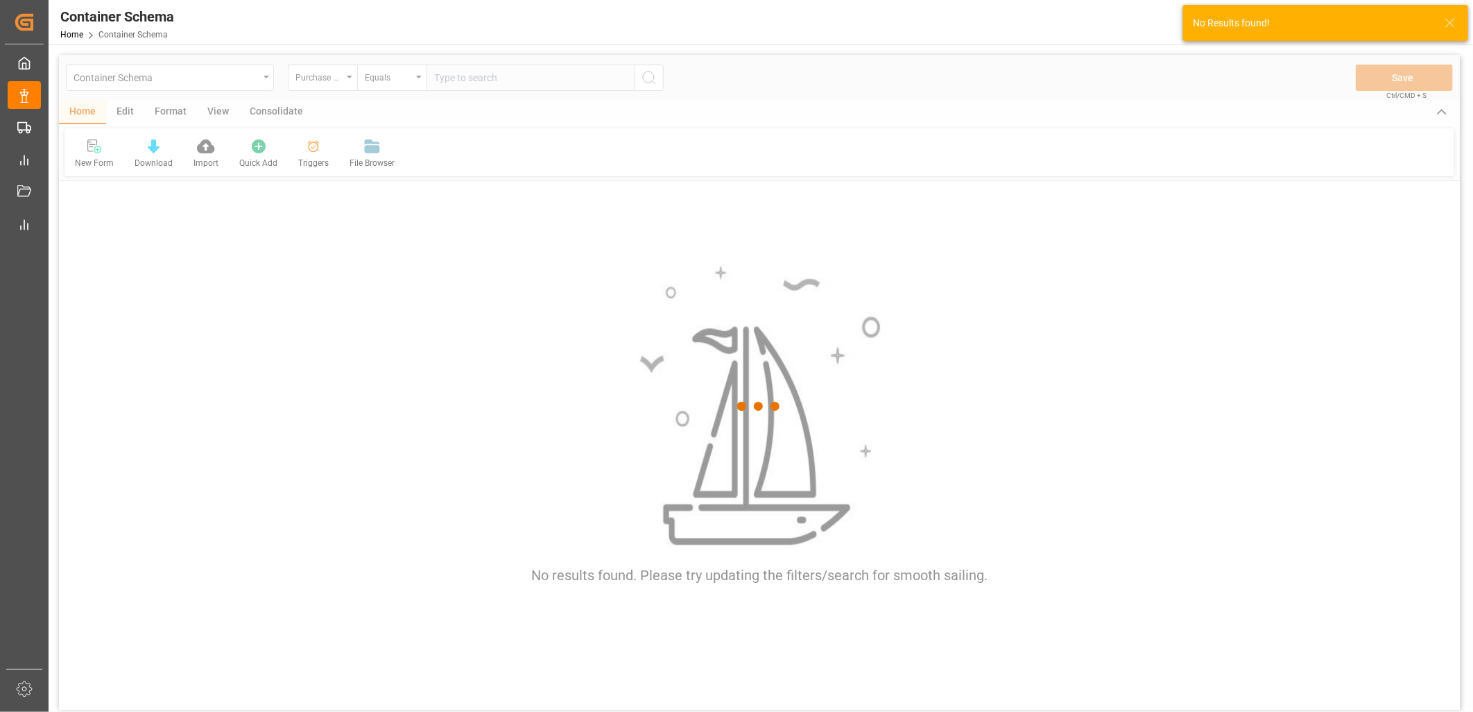
click at [400, 74] on div at bounding box center [759, 406] width 1401 height 703
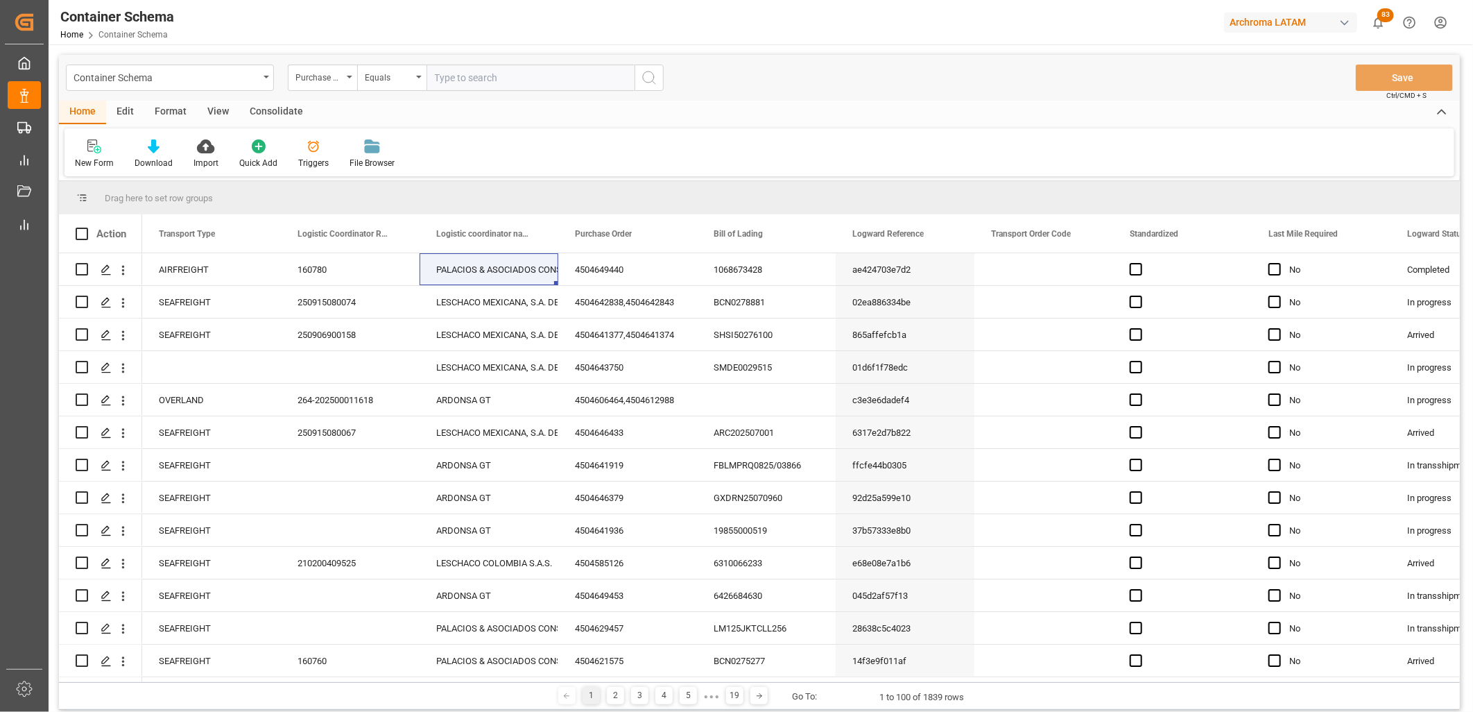
click at [419, 83] on div "Equals" at bounding box center [391, 77] width 69 height 26
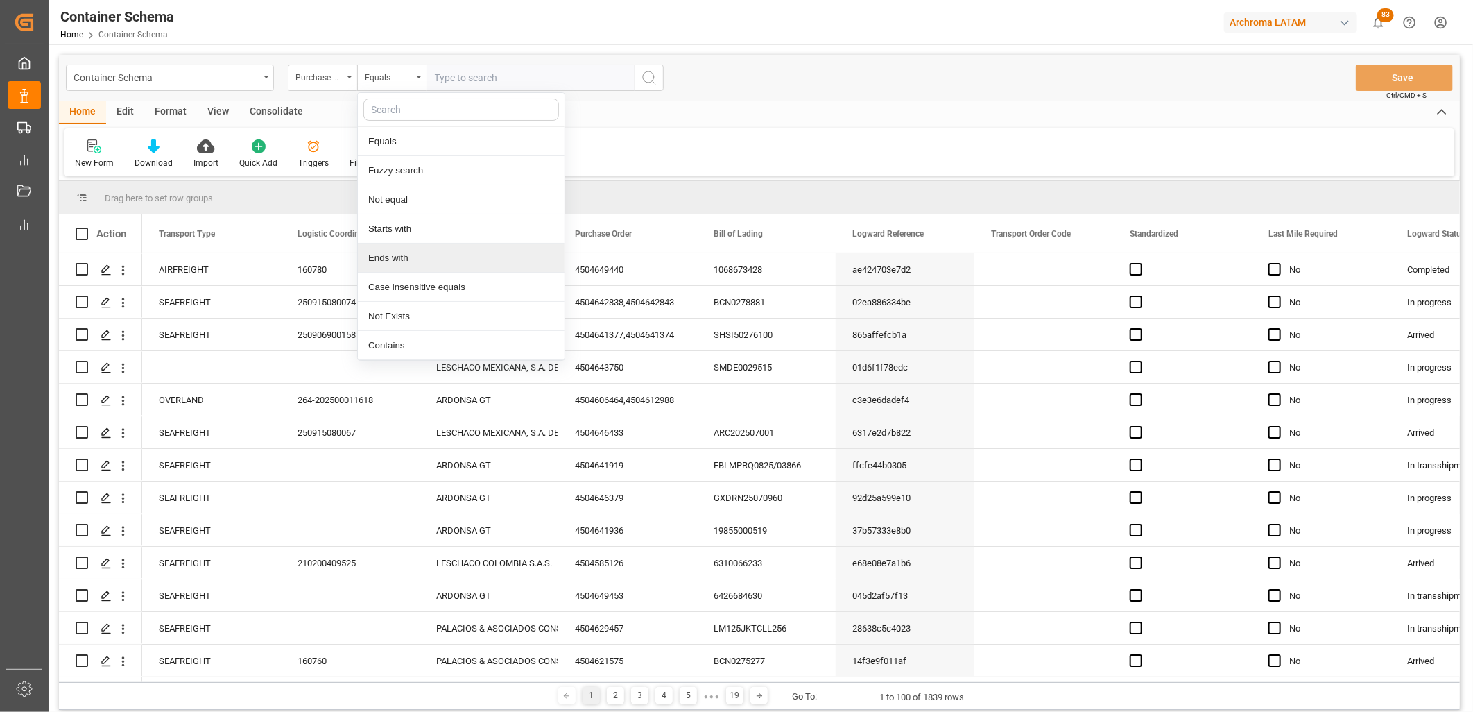
click at [409, 250] on div "Ends with" at bounding box center [461, 257] width 207 height 29
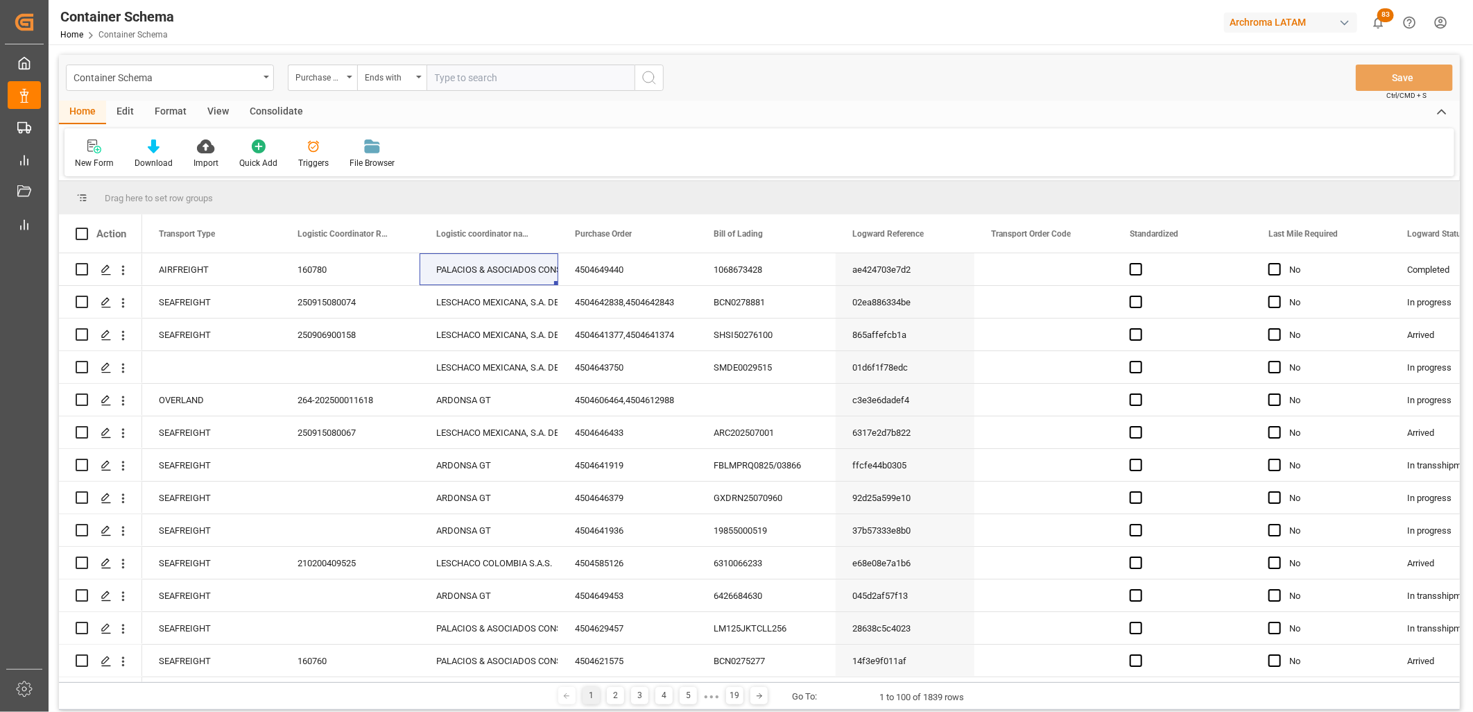
click at [463, 78] on input "text" at bounding box center [530, 77] width 208 height 26
paste input "4504642844"
type input "4504642844"
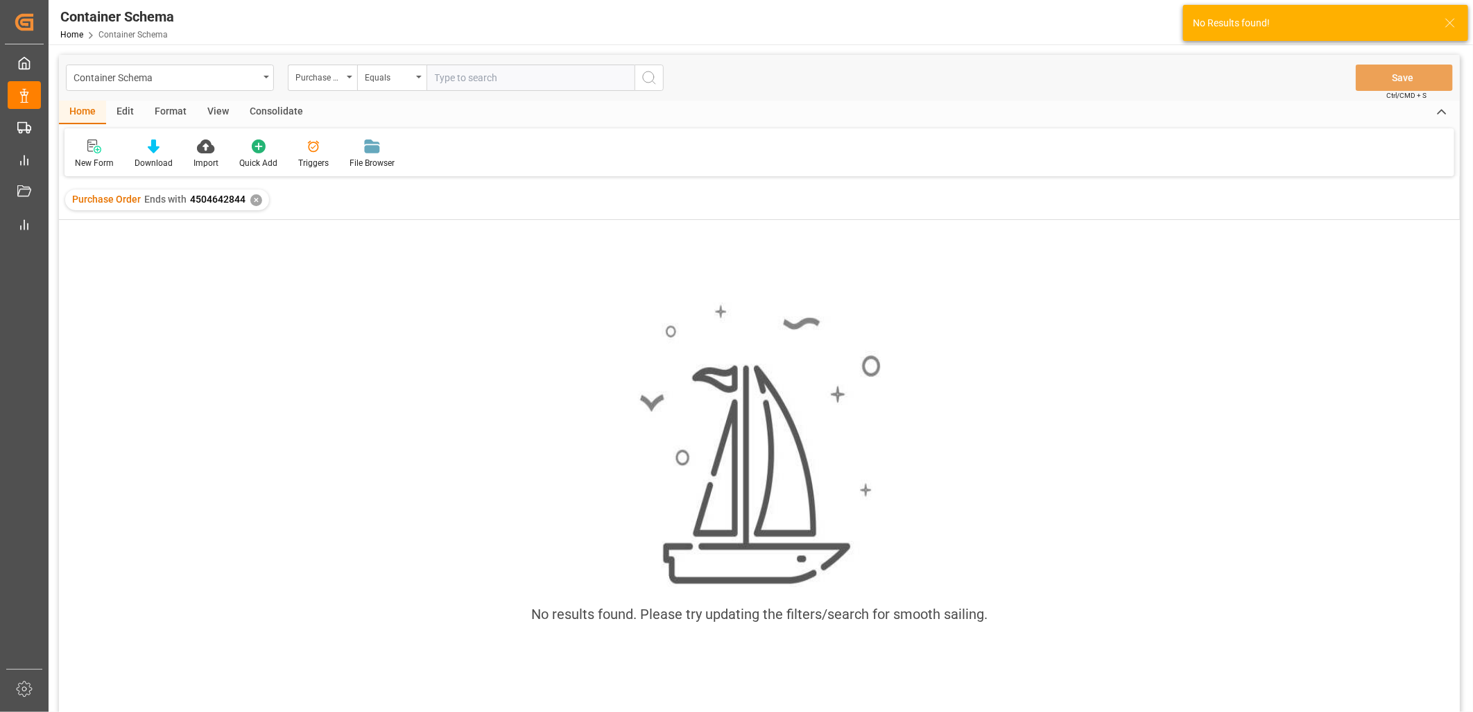
click at [250, 201] on div "✕" at bounding box center [256, 200] width 12 height 12
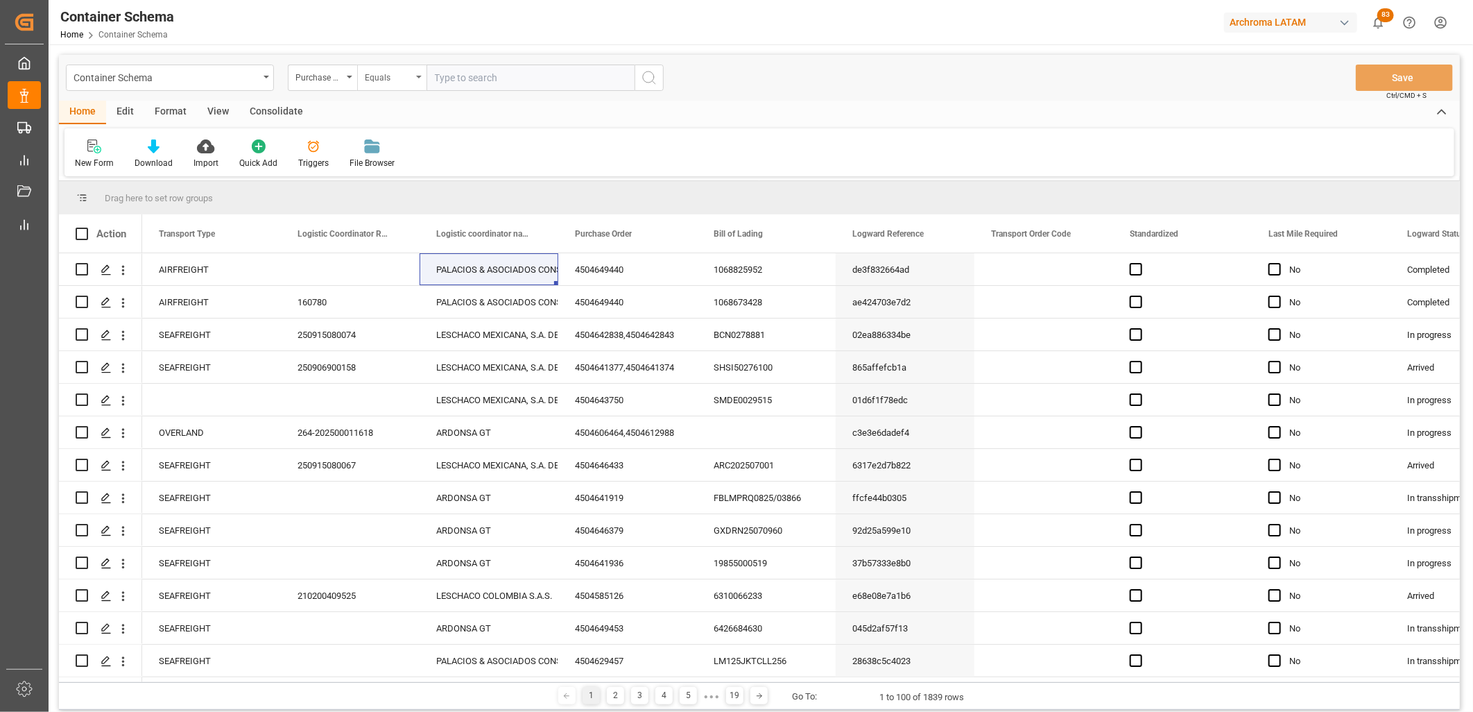
click at [407, 75] on div "Equals" at bounding box center [388, 76] width 47 height 16
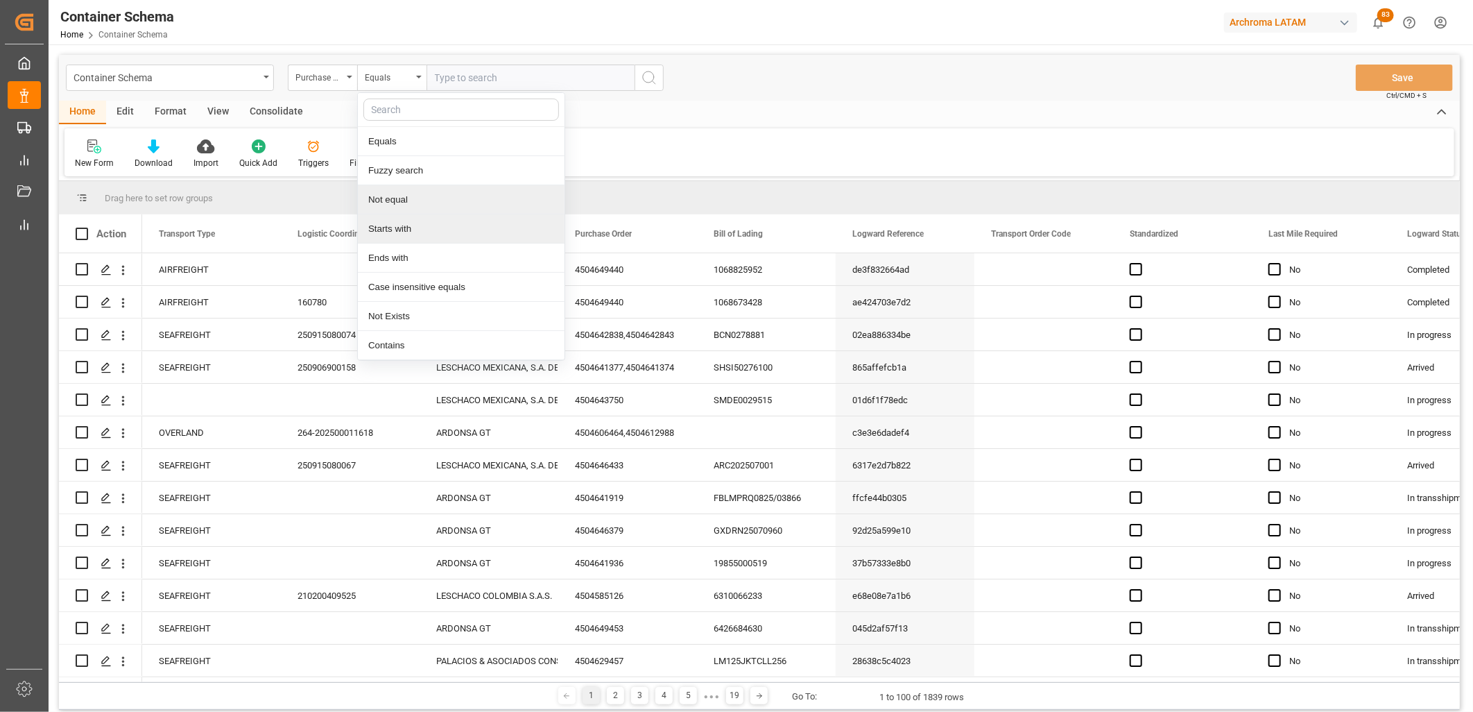
click at [407, 218] on div "Starts with" at bounding box center [461, 228] width 207 height 29
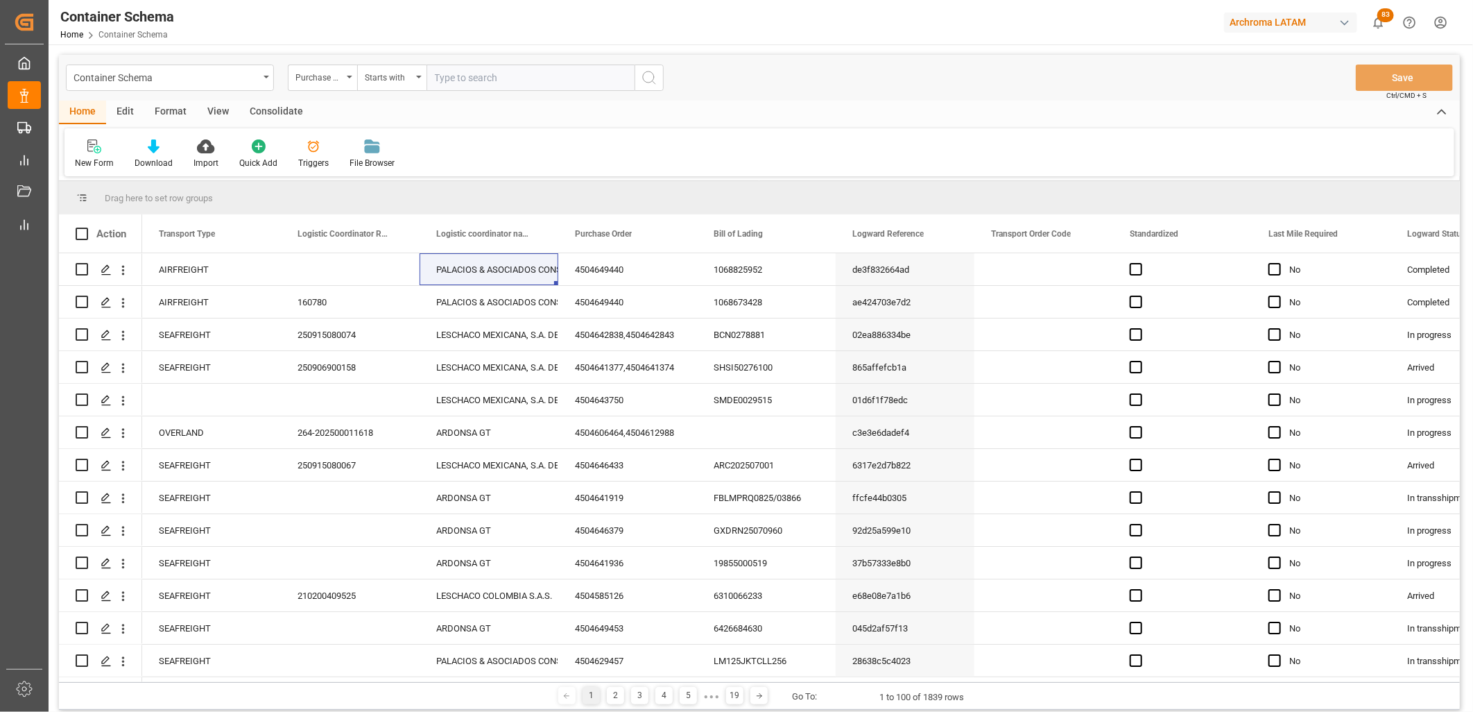
click at [452, 78] on input "text" at bounding box center [530, 77] width 208 height 26
paste input "4504642844"
type input "4504642844"
click at [434, 78] on input "4504642844" at bounding box center [530, 77] width 208 height 26
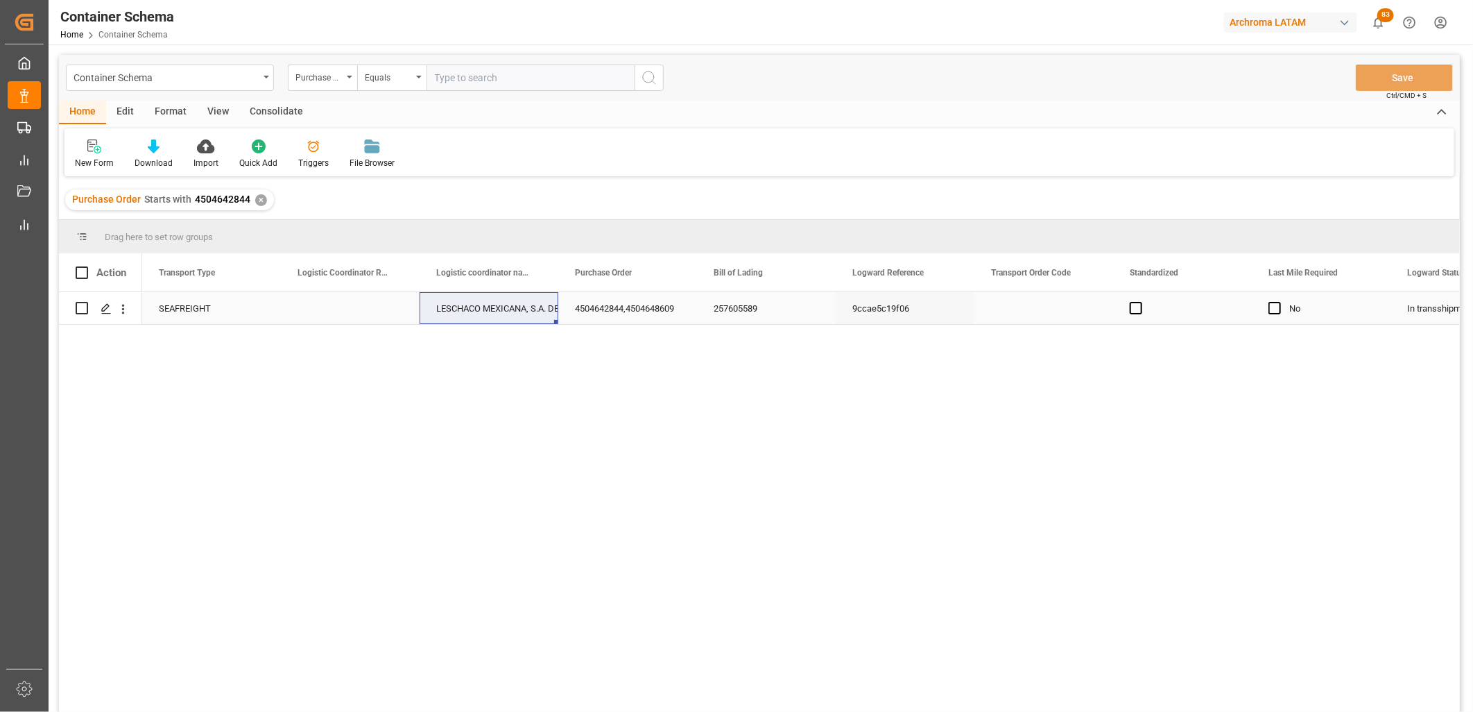
click at [347, 313] on div "Press SPACE to select this row." at bounding box center [350, 308] width 139 height 32
click at [371, 308] on div "Press SPACE to select this row." at bounding box center [350, 308] width 139 height 32
click at [371, 308] on input "Press SPACE to select this row." at bounding box center [350, 316] width 117 height 26
paste input "250915080069"
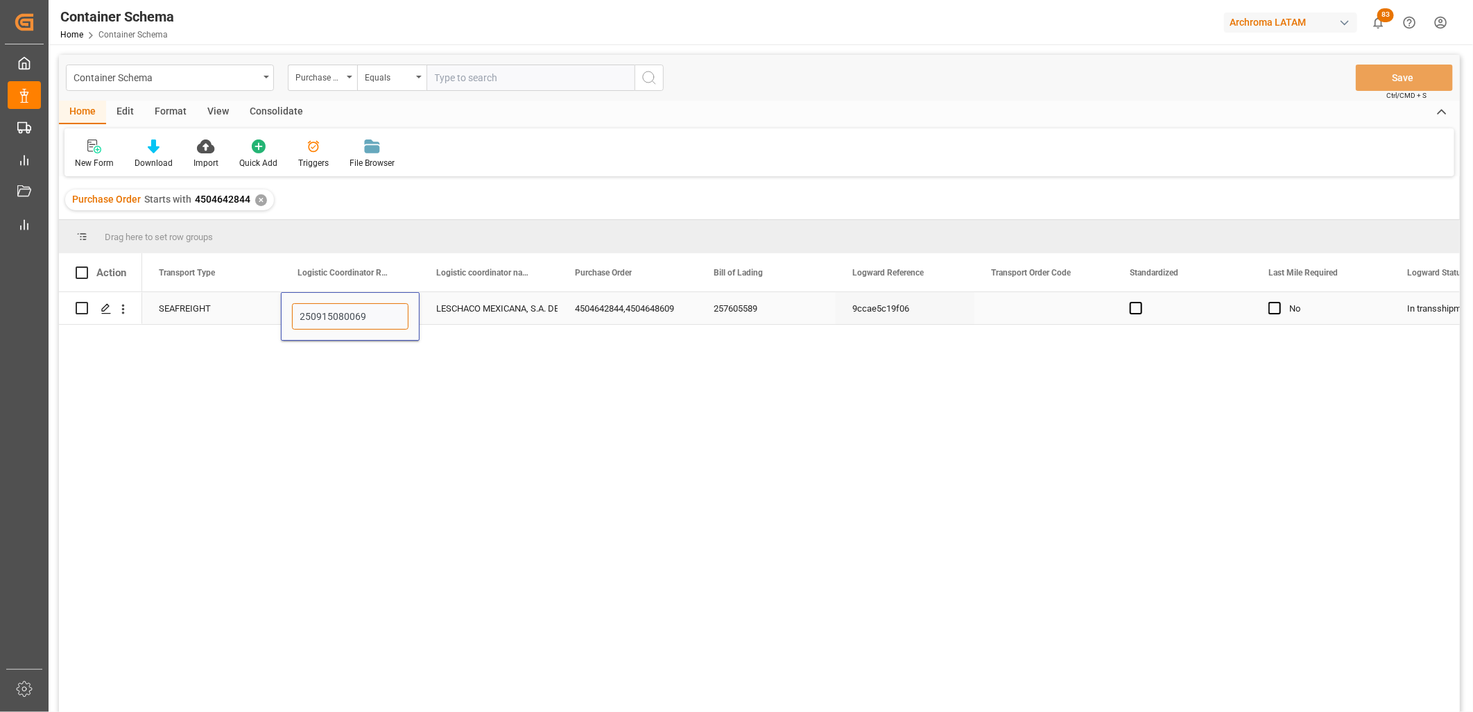
type input "250915080069"
click at [482, 312] on div "LESCHACO MEXICANA, S.A. DE C.V." at bounding box center [488, 309] width 105 height 32
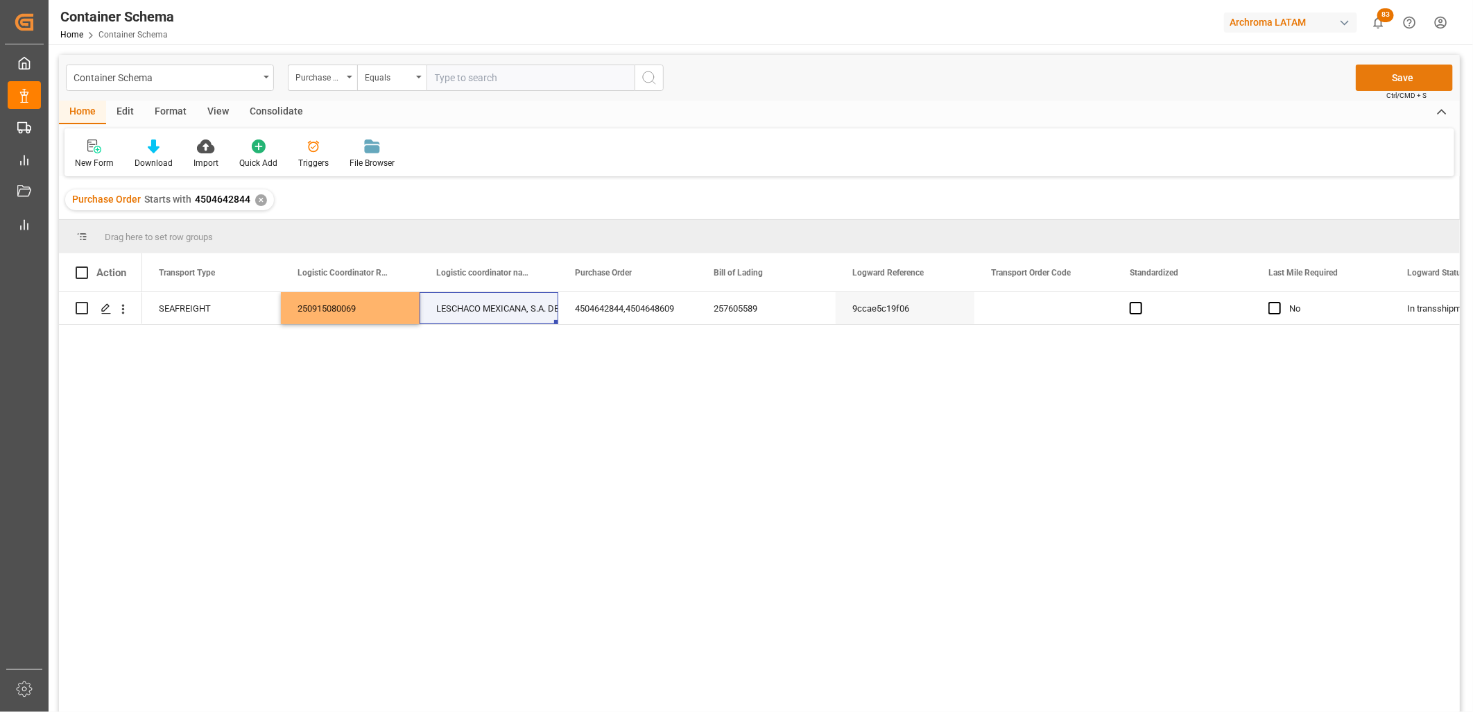
click at [1371, 75] on button "Save" at bounding box center [1404, 77] width 97 height 26
